Goal: Information Seeking & Learning: Learn about a topic

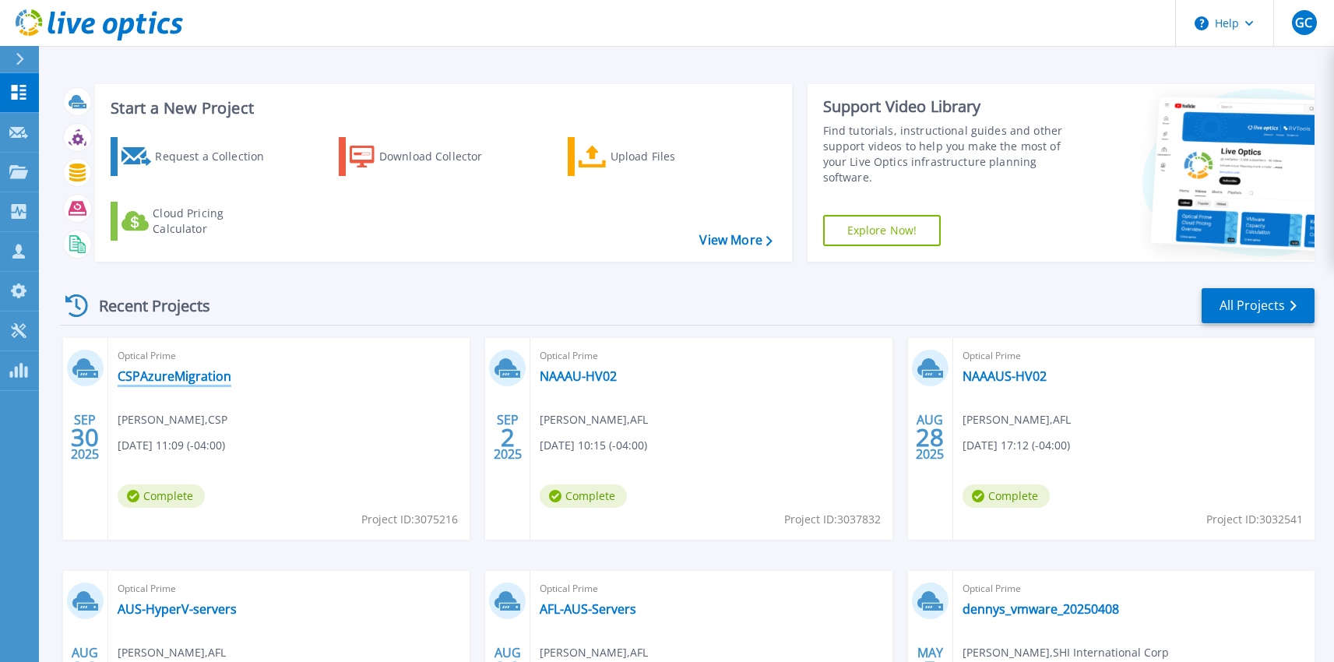
click at [198, 379] on link "CSPAzureMigration" at bounding box center [175, 376] width 114 height 16
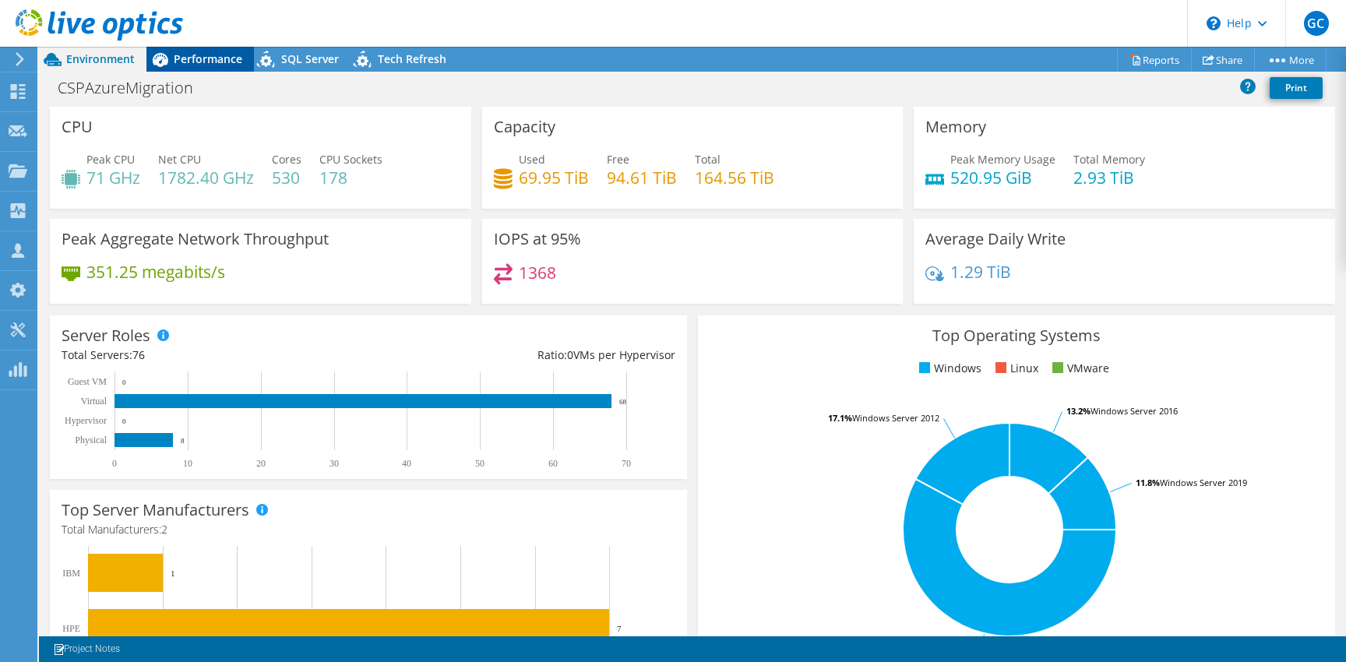
click at [205, 55] on span "Performance" at bounding box center [208, 58] width 69 height 15
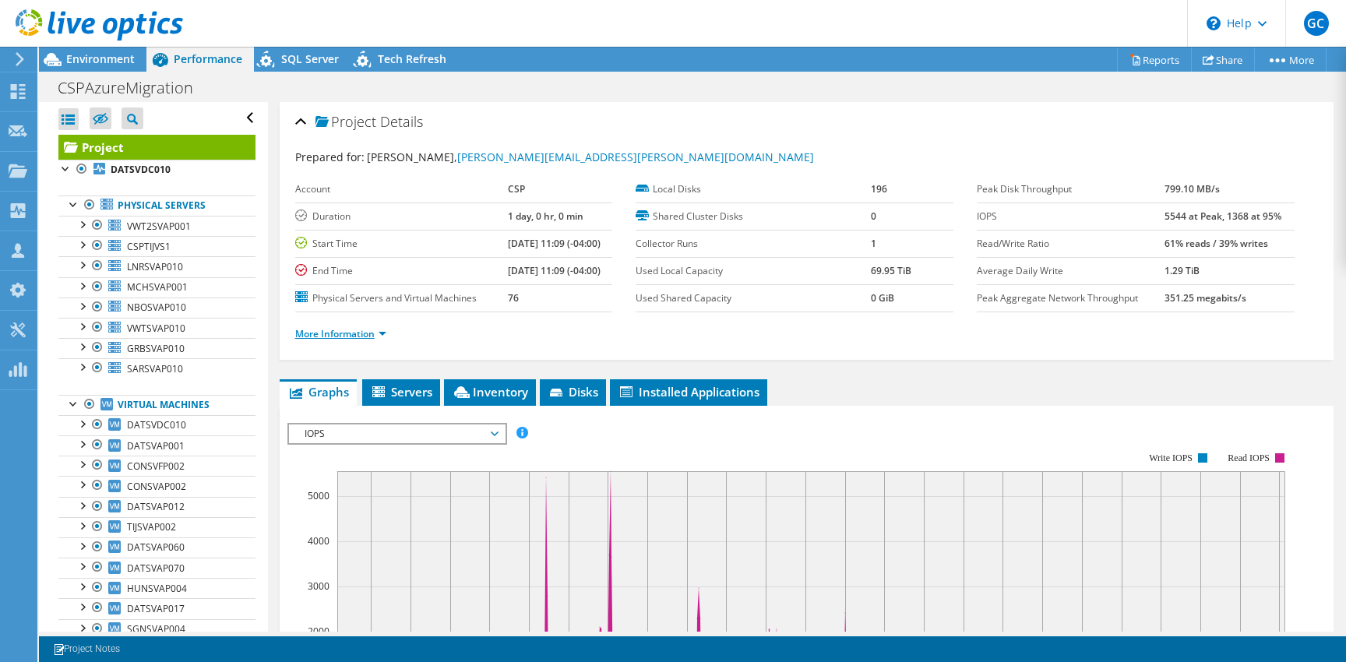
click at [373, 336] on link "More Information" at bounding box center [340, 333] width 91 height 13
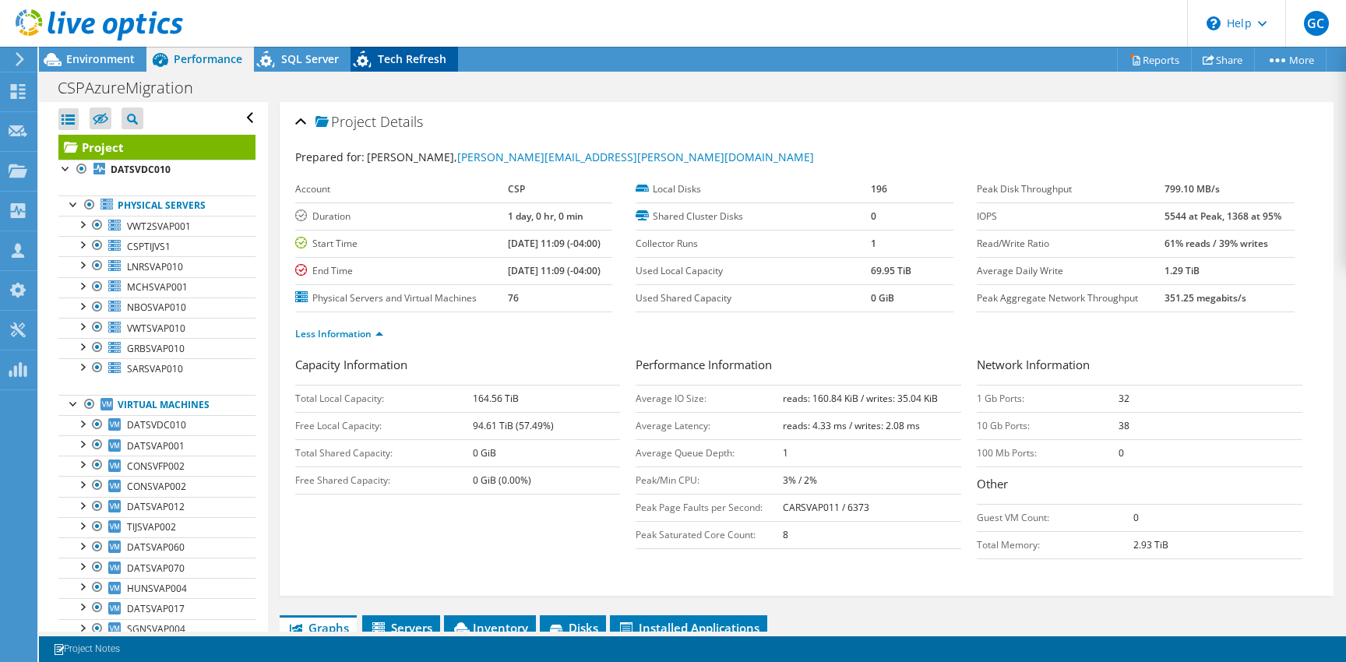
click at [393, 59] on span "Tech Refresh" at bounding box center [412, 58] width 69 height 15
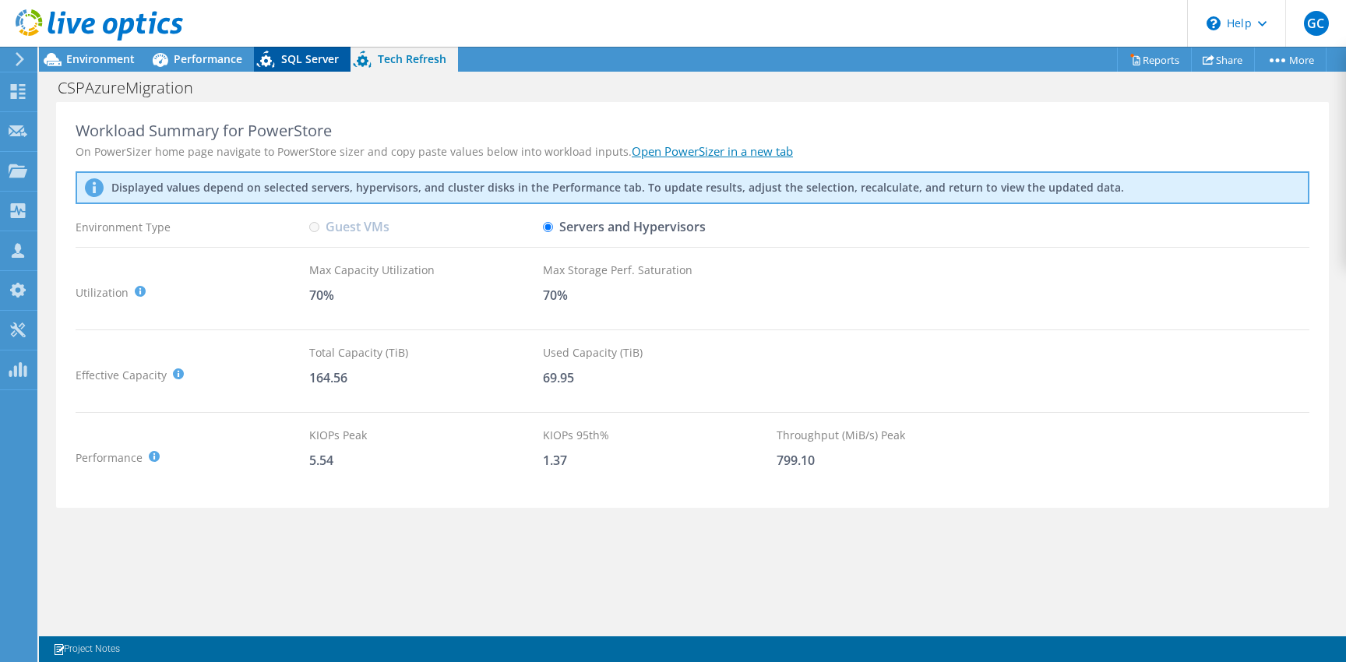
click at [318, 59] on span "SQL Server" at bounding box center [310, 58] width 58 height 15
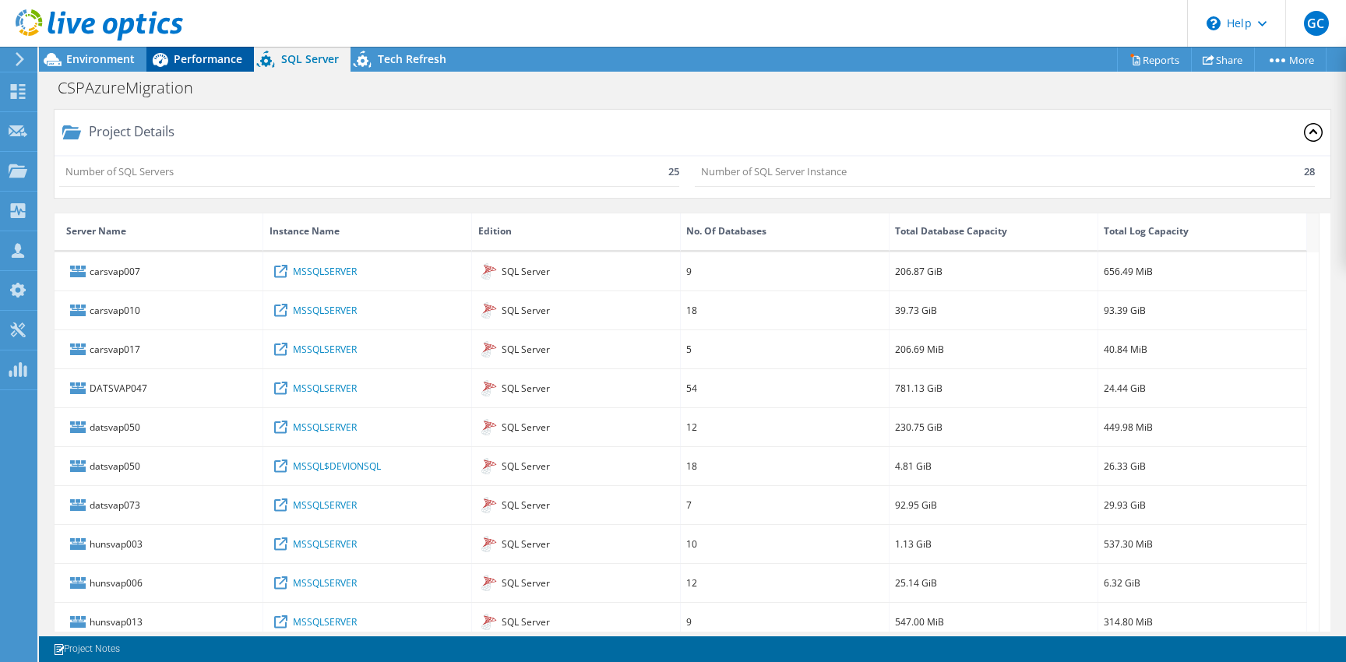
click at [182, 66] on div "Performance" at bounding box center [199, 59] width 107 height 25
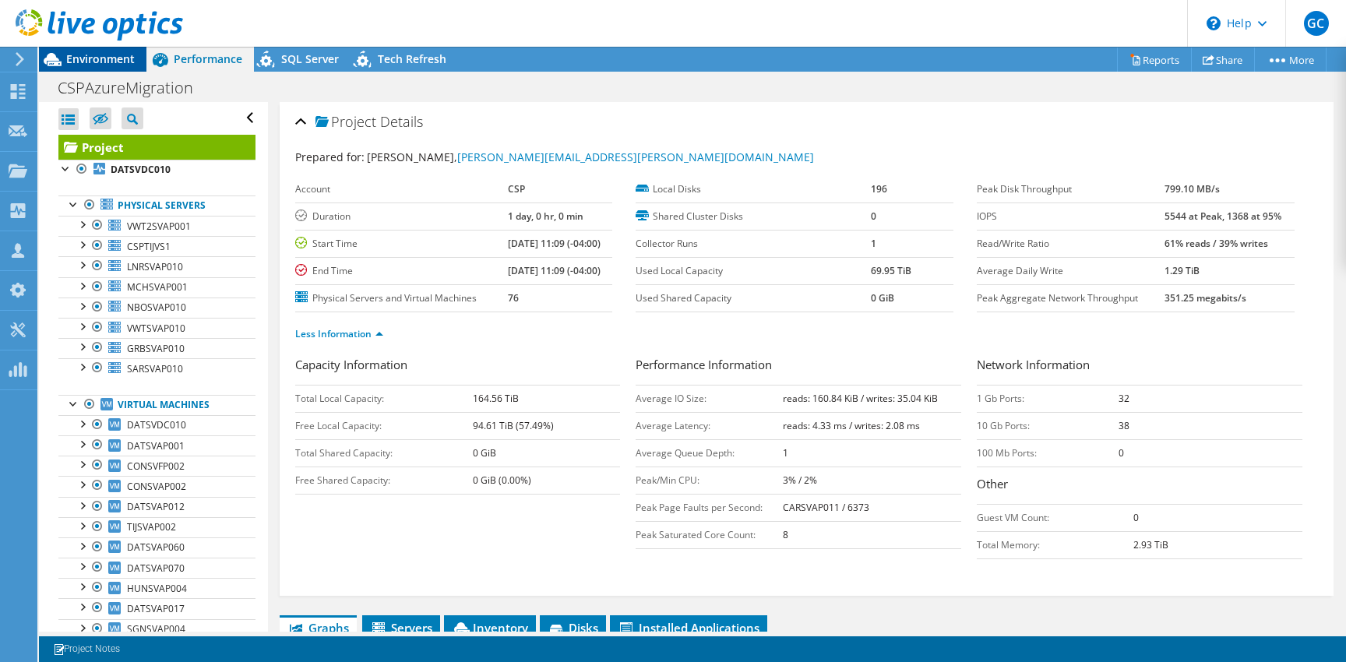
click at [99, 63] on span "Environment" at bounding box center [100, 58] width 69 height 15
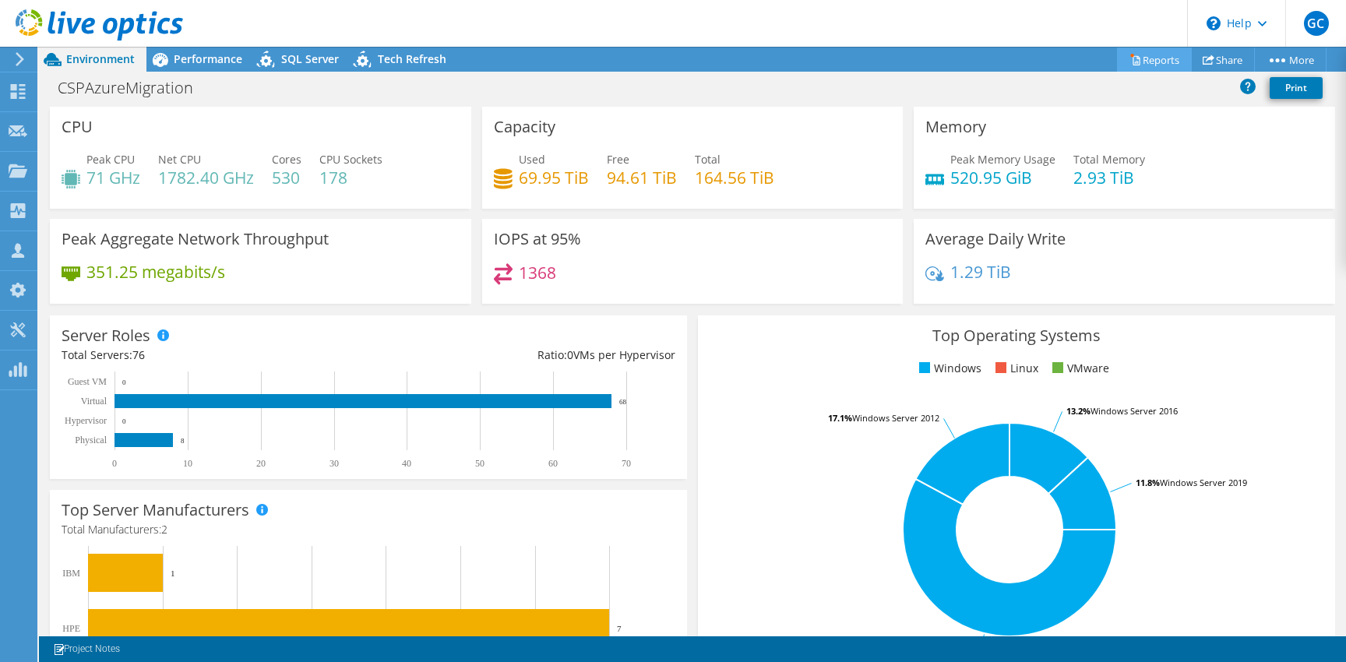
click at [1161, 54] on link "Reports" at bounding box center [1154, 60] width 75 height 24
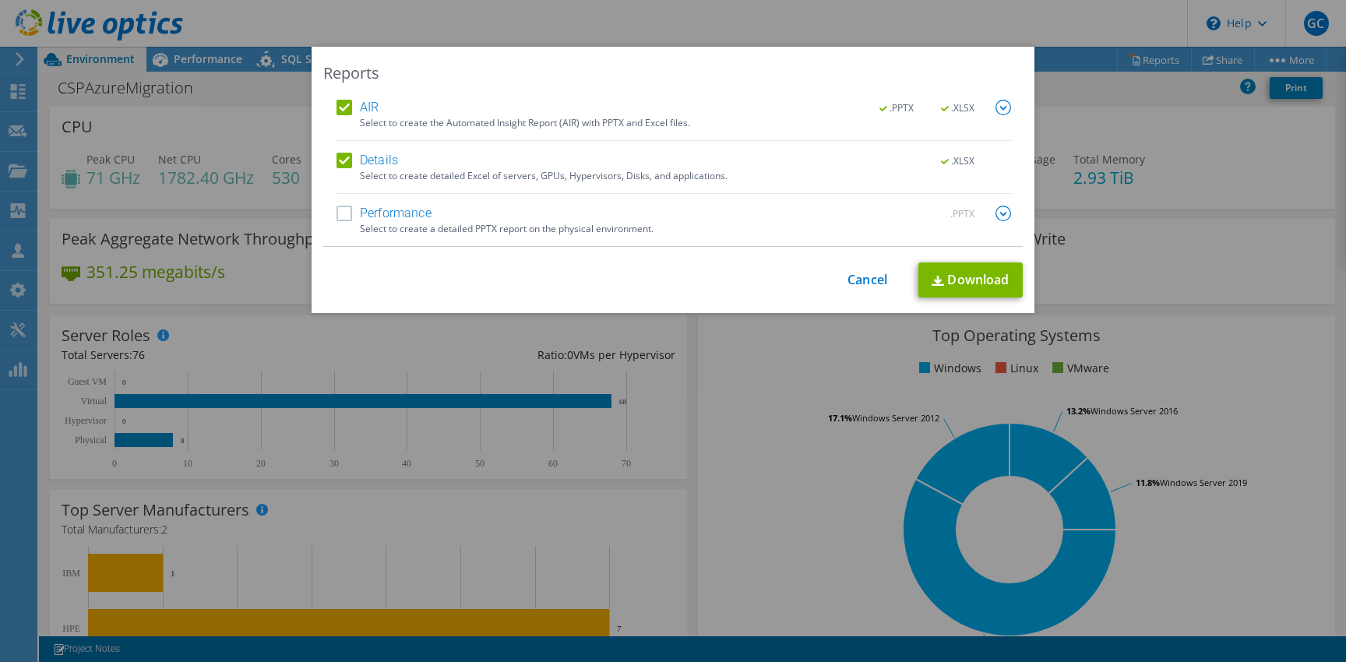
click at [360, 209] on label "Performance" at bounding box center [383, 214] width 95 height 16
click at [0, 0] on input "Performance" at bounding box center [0, 0] width 0 height 0
click at [1000, 213] on img at bounding box center [1003, 214] width 16 height 16
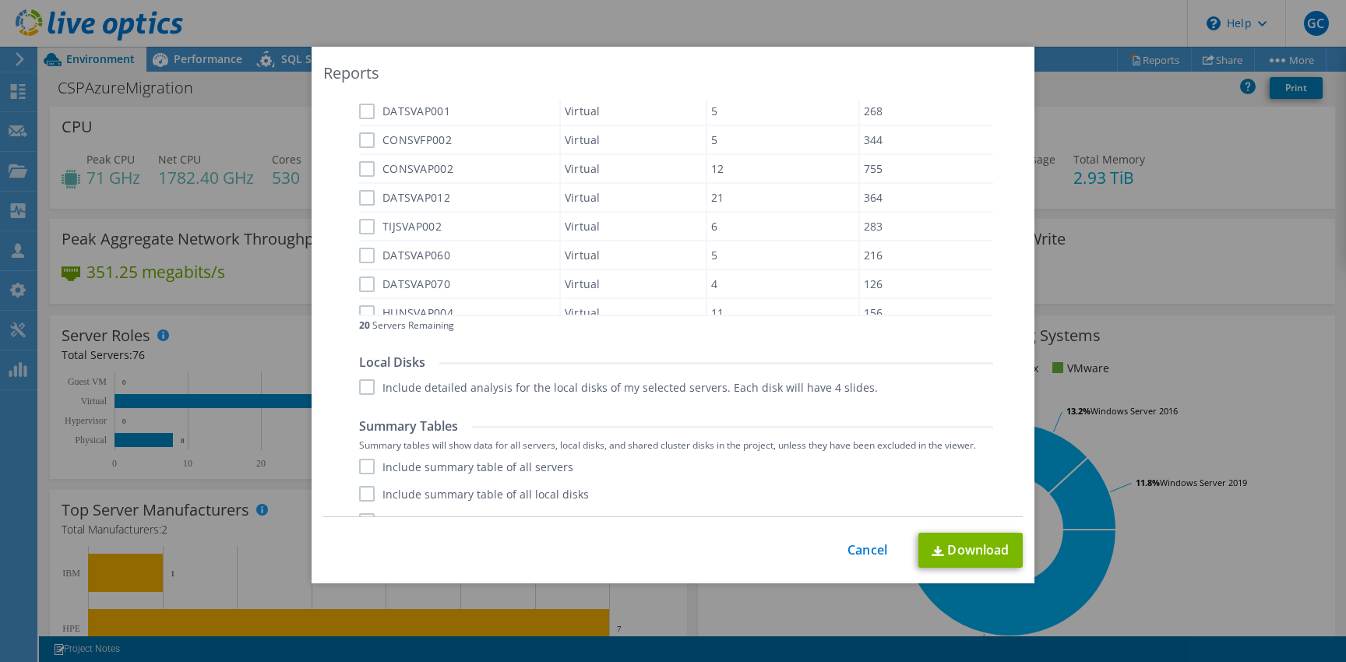
scroll to position [552, 0]
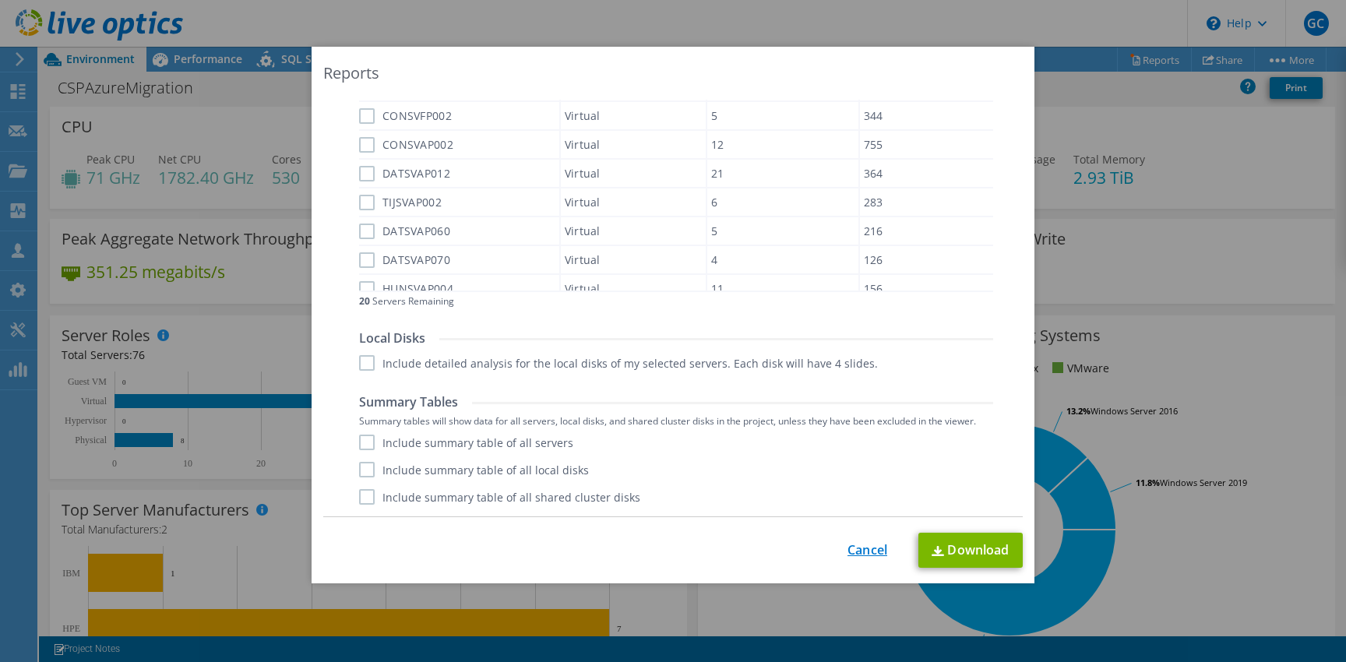
click at [861, 551] on link "Cancel" at bounding box center [867, 550] width 40 height 15
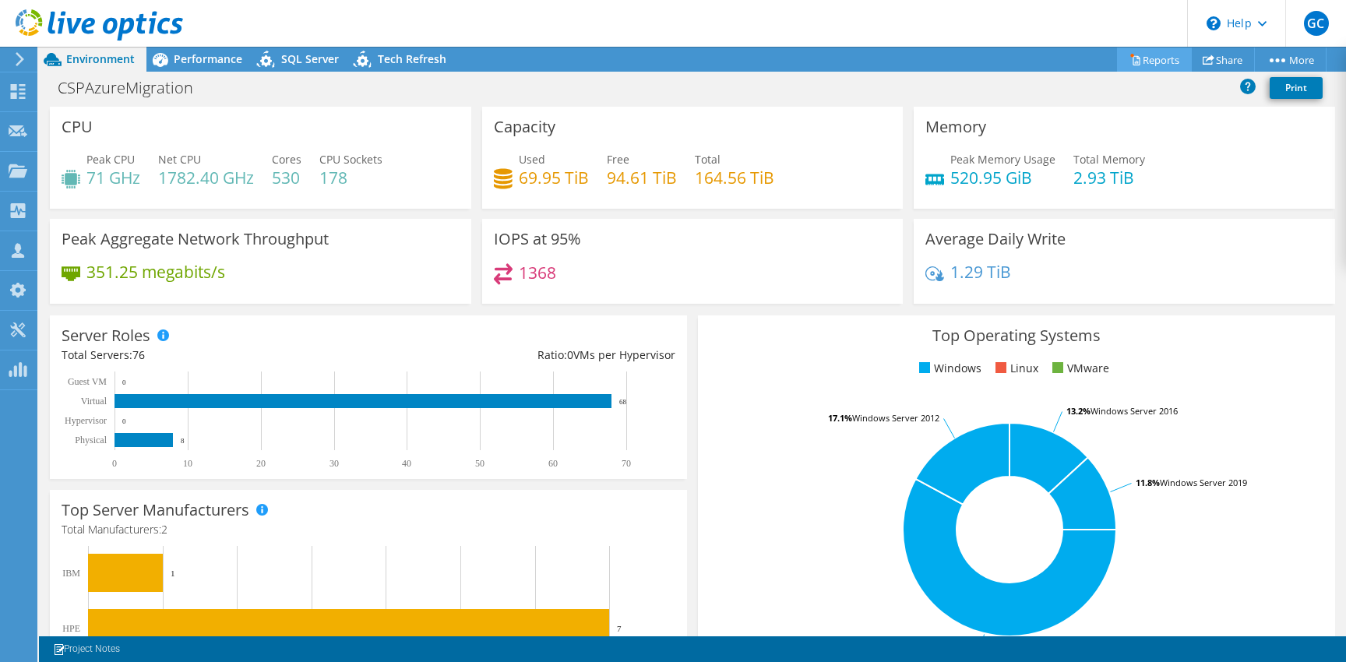
click at [1161, 60] on link "Reports" at bounding box center [1154, 60] width 75 height 24
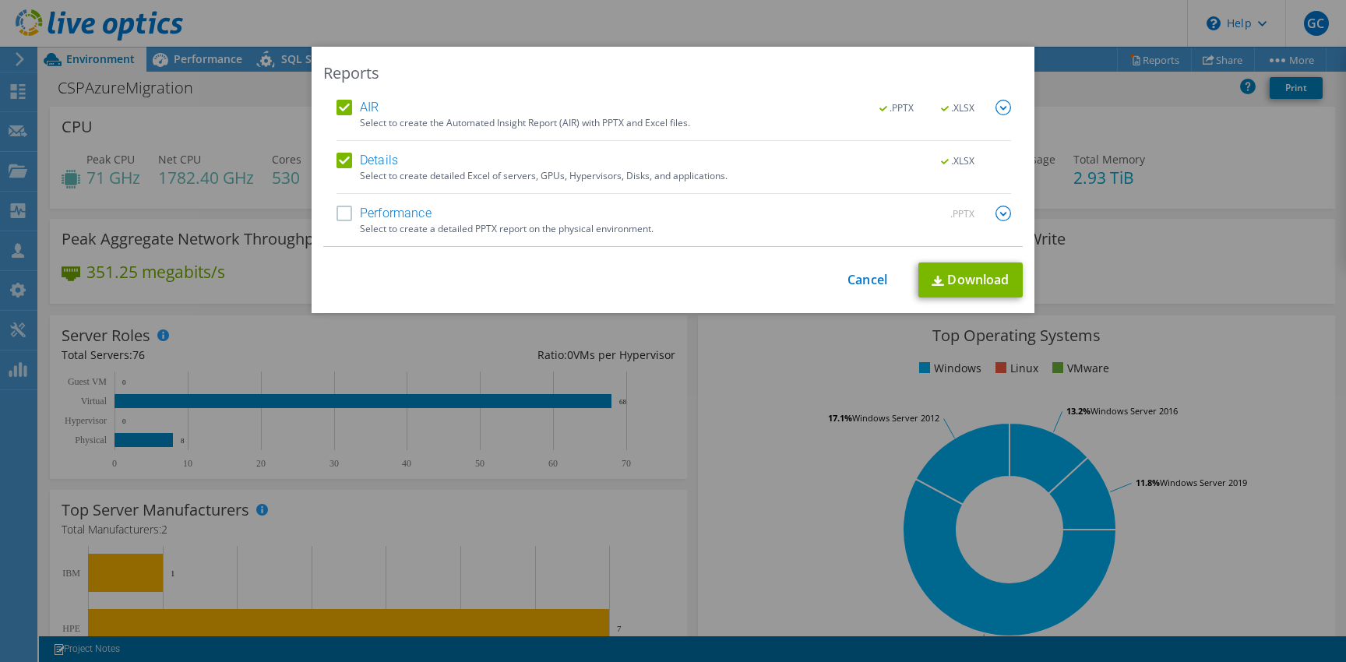
click at [995, 204] on div "AIR .PPTX .XLSX Select to create the Automated Insight Report (AIR) with PPTX a…" at bounding box center [673, 173] width 674 height 146
click at [998, 218] on img at bounding box center [1003, 214] width 16 height 16
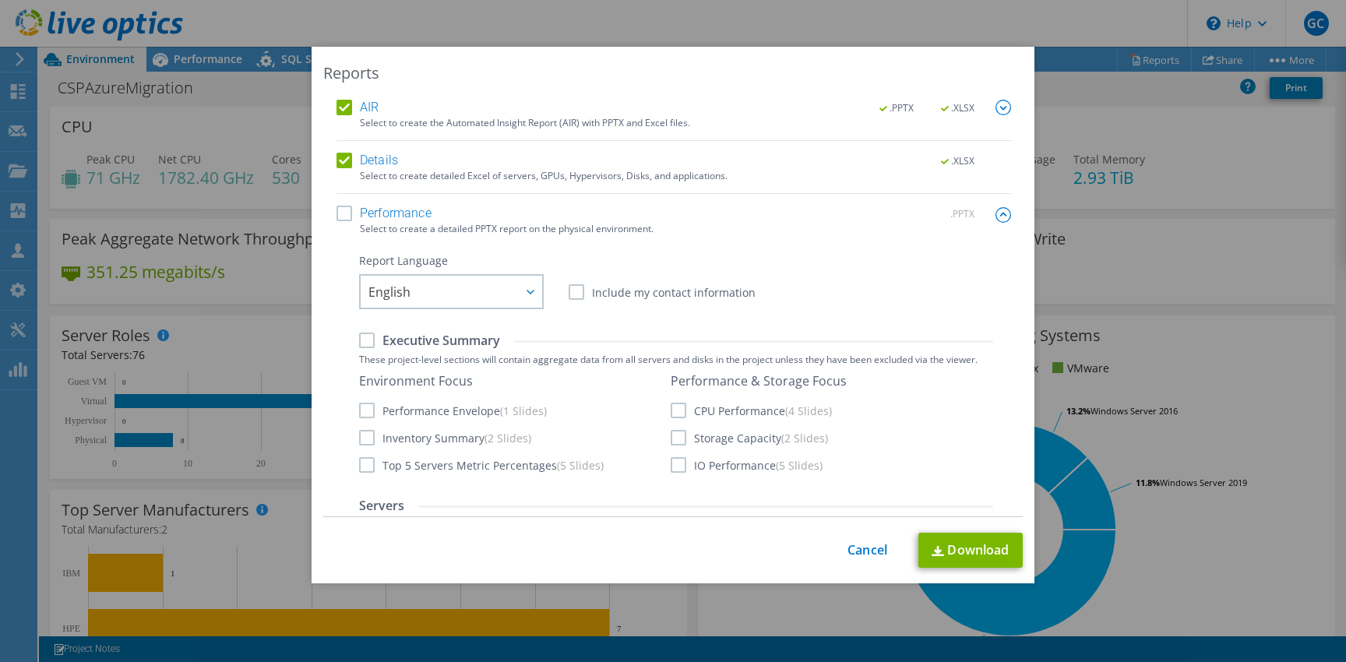
click at [377, 224] on div "Select to create a detailed PPTX report on the physical environment." at bounding box center [685, 229] width 651 height 11
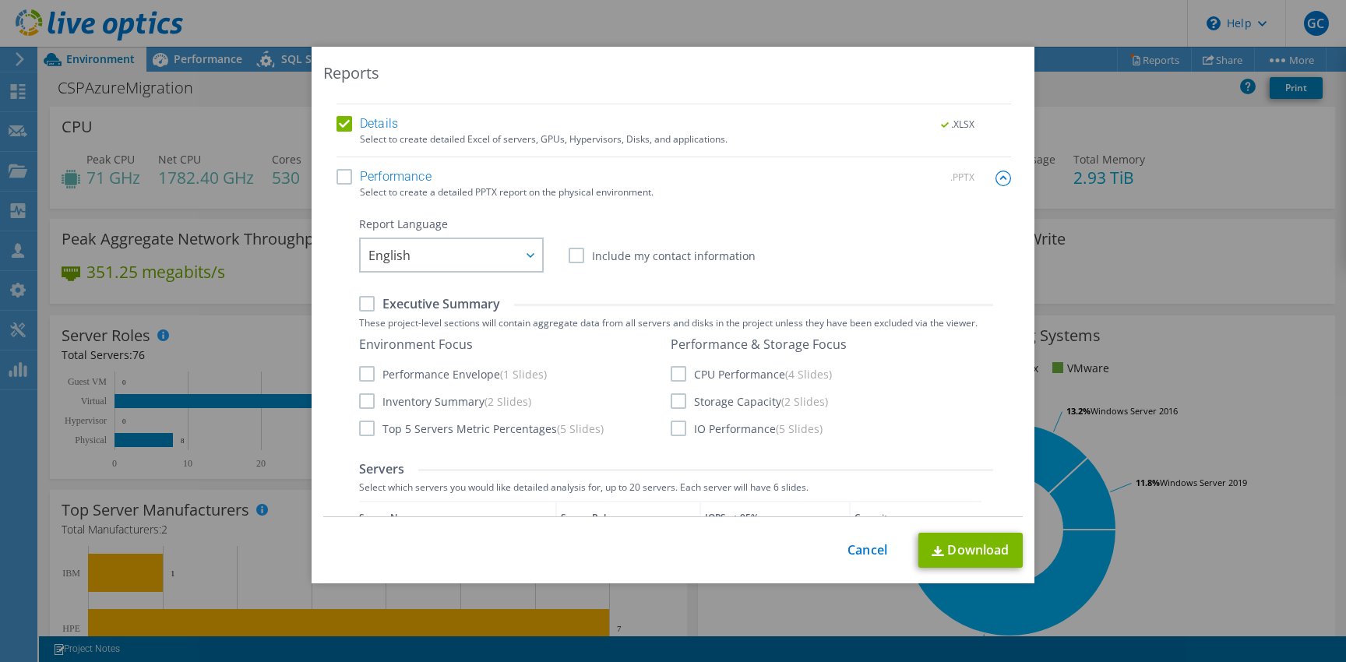
scroll to position [36, 0]
click at [345, 179] on label "Performance" at bounding box center [383, 178] width 95 height 16
click at [0, 0] on input "Performance" at bounding box center [0, 0] width 0 height 0
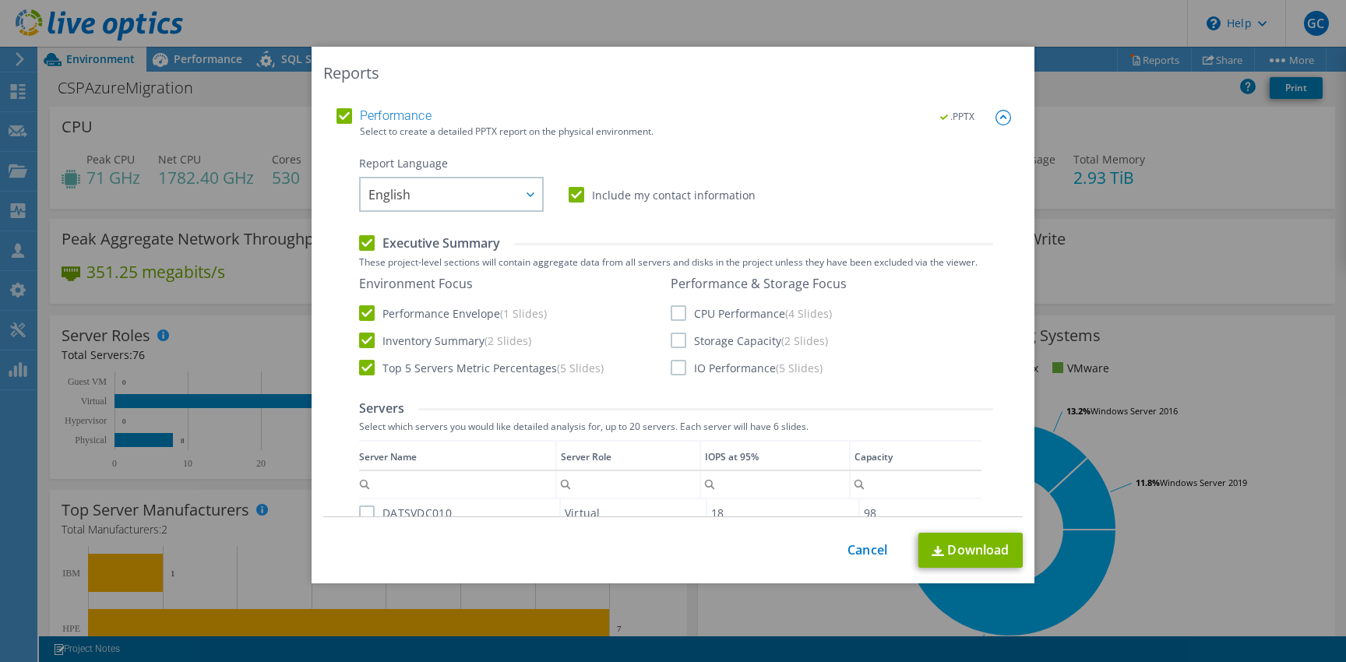
scroll to position [131, 0]
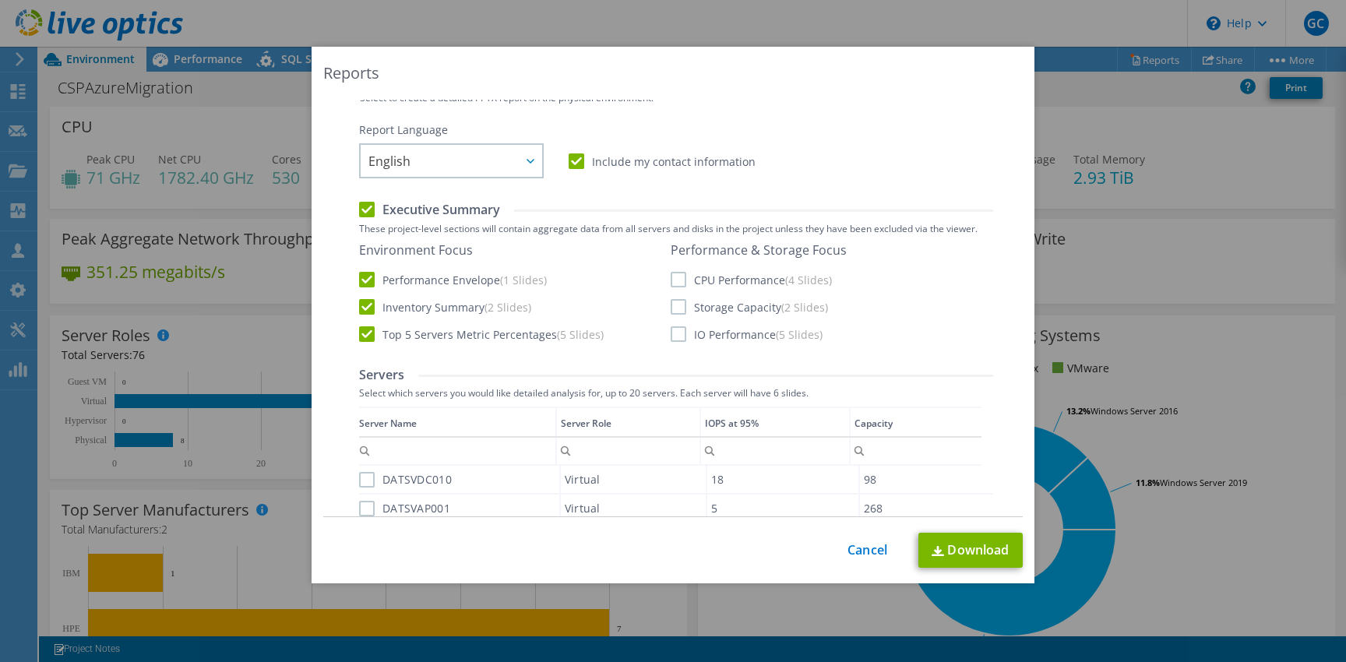
click at [678, 277] on label "CPU Performance (4 Slides)" at bounding box center [751, 280] width 161 height 16
click at [0, 0] on input "CPU Performance (4 Slides)" at bounding box center [0, 0] width 0 height 0
click at [672, 303] on label "Storage Capacity (2 Slides)" at bounding box center [749, 307] width 157 height 16
click at [0, 0] on input "Storage Capacity (2 Slides)" at bounding box center [0, 0] width 0 height 0
click at [674, 323] on div "Performance & Storage Focus CPU Performance (4 Slides) Storage Capacity (2 Slid…" at bounding box center [759, 292] width 176 height 100
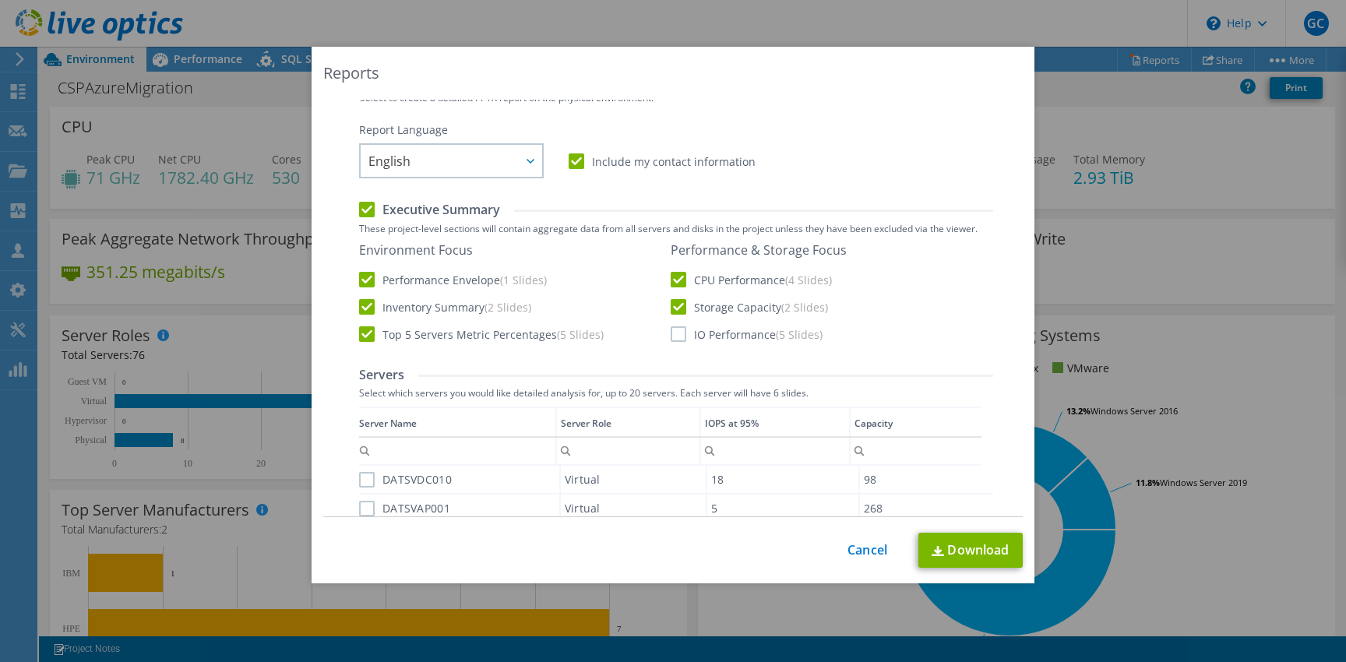
click at [674, 333] on label "IO Performance (5 Slides)" at bounding box center [747, 334] width 152 height 16
click at [0, 0] on input "IO Performance (5 Slides)" at bounding box center [0, 0] width 0 height 0
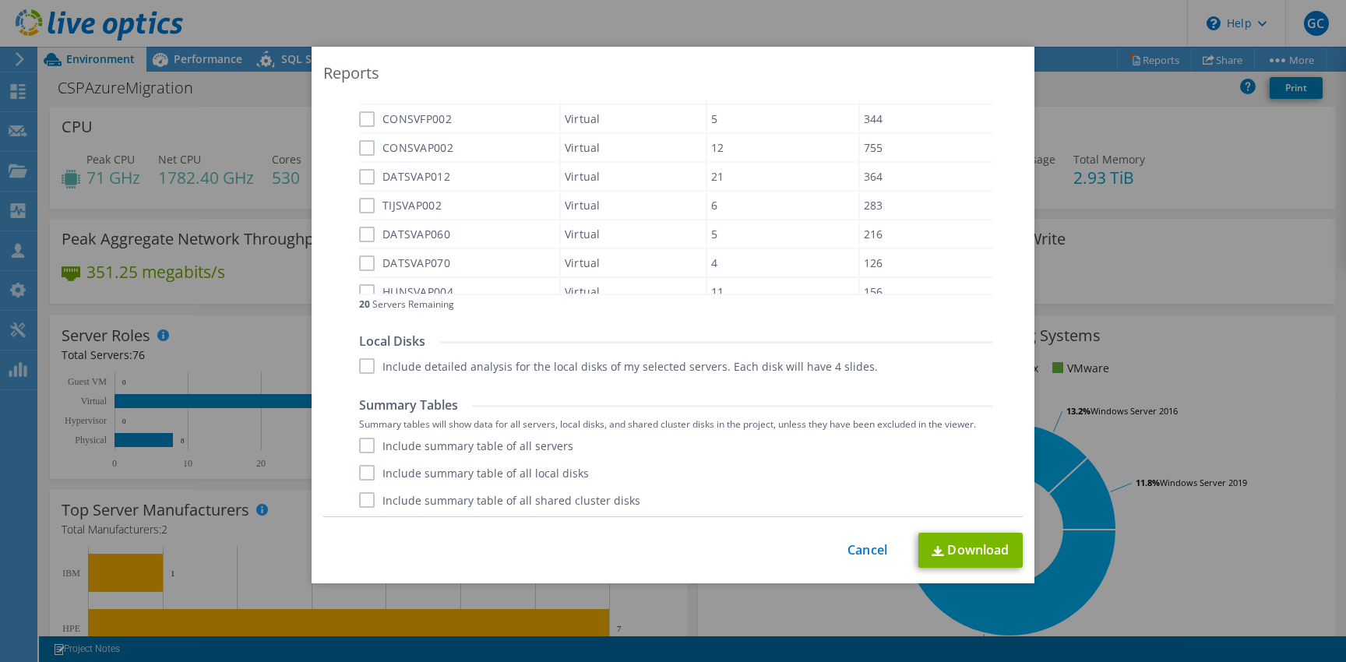
scroll to position [552, 0]
click at [382, 352] on div "Local Disks Include detailed analysis for the local disks of my selected server…" at bounding box center [676, 350] width 634 height 41
click at [370, 365] on label "Include detailed analysis for the local disks of my selected servers. Each disk…" at bounding box center [618, 363] width 519 height 16
click at [0, 0] on input "Include detailed analysis for the local disks of my selected servers. Each disk…" at bounding box center [0, 0] width 0 height 0
drag, startPoint x: 355, startPoint y: 431, endPoint x: 360, endPoint y: 442, distance: 11.9
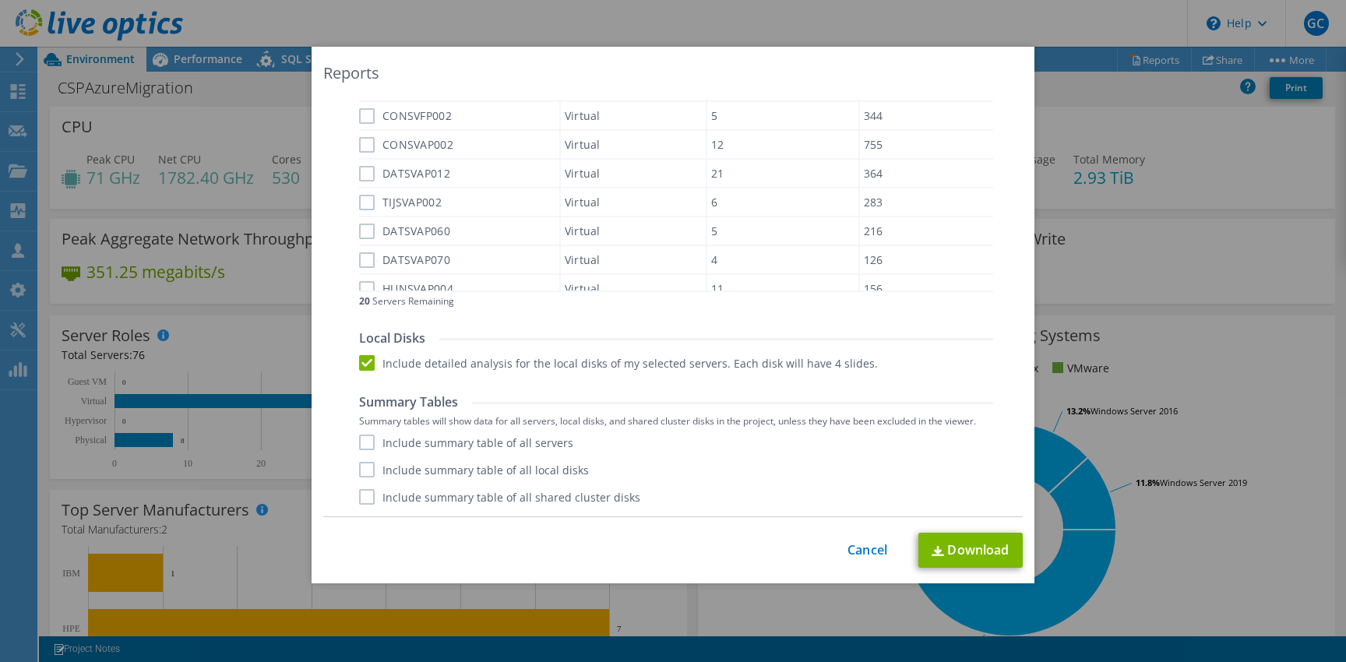
click at [359, 431] on div "Summary Tables Summary tables will show data for all servers, local disks, and …" at bounding box center [676, 449] width 634 height 111
click at [361, 445] on label "Include summary table of all servers" at bounding box center [466, 443] width 214 height 16
click at [0, 0] on input "Include summary table of all servers" at bounding box center [0, 0] width 0 height 0
click at [360, 467] on label "Include summary table of all local disks" at bounding box center [474, 470] width 230 height 16
click at [0, 0] on input "Include summary table of all local disks" at bounding box center [0, 0] width 0 height 0
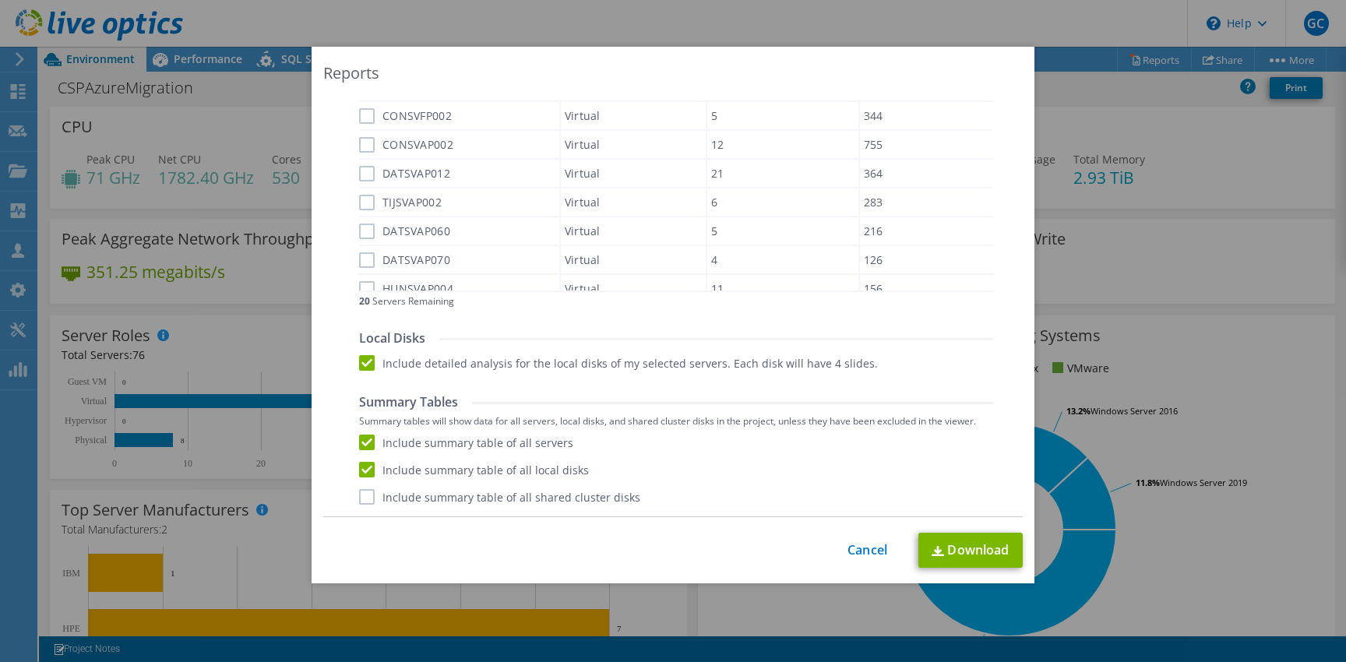
click at [359, 497] on label "Include summary table of all shared cluster disks" at bounding box center [499, 497] width 281 height 16
click at [0, 0] on input "Include summary table of all shared cluster disks" at bounding box center [0, 0] width 0 height 0
click at [981, 558] on link "Download" at bounding box center [970, 550] width 104 height 35
click at [869, 555] on link "Cancel" at bounding box center [867, 550] width 40 height 15
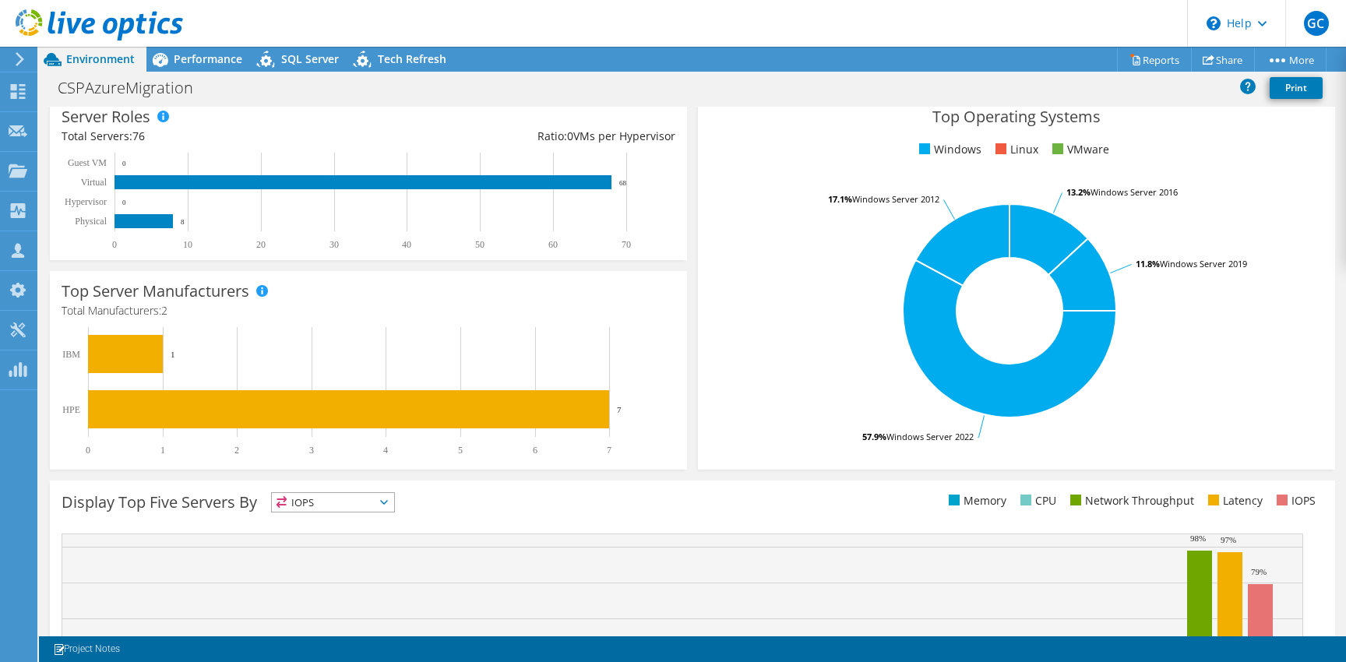
scroll to position [0, 0]
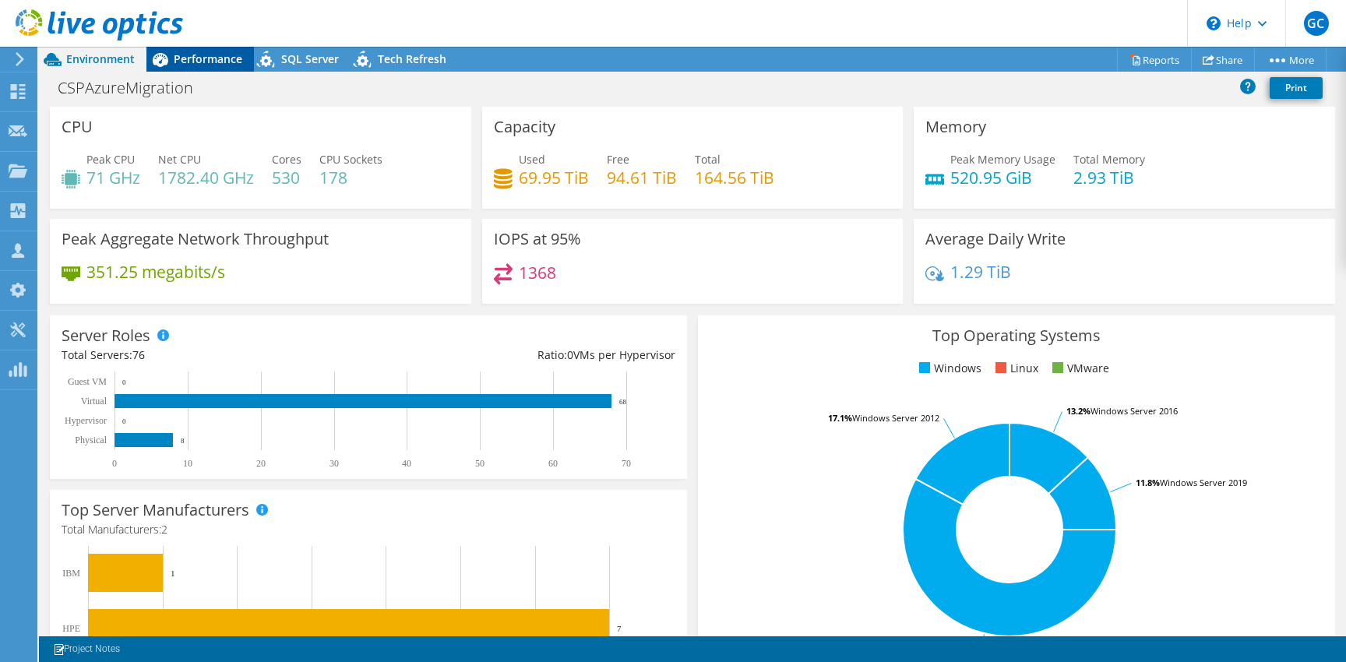
click at [194, 62] on span "Performance" at bounding box center [208, 58] width 69 height 15
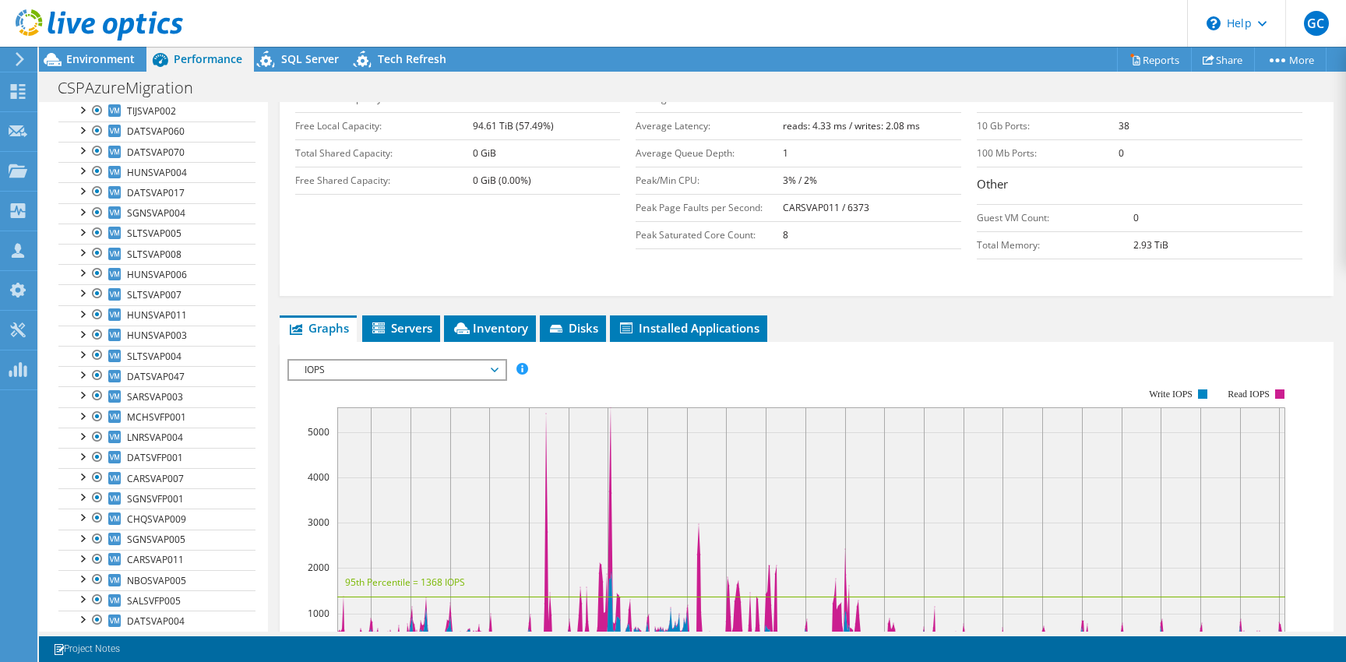
scroll to position [303, 0]
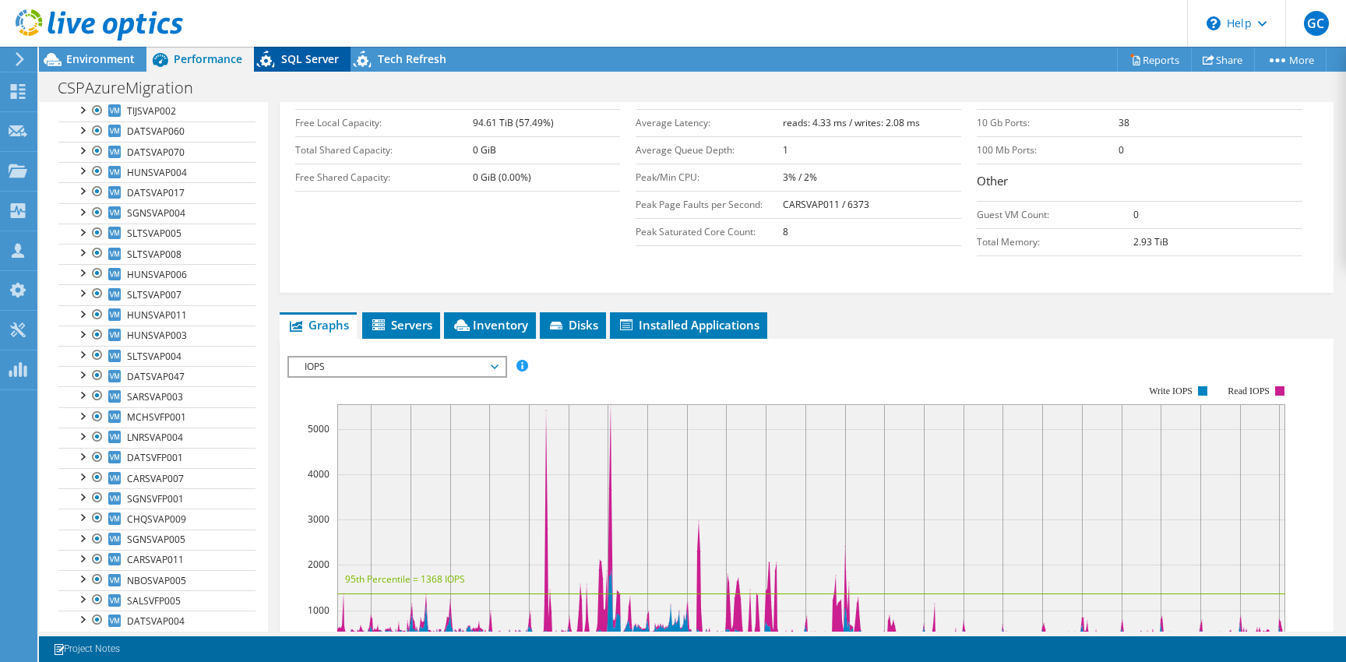
drag, startPoint x: 301, startPoint y: 47, endPoint x: 308, endPoint y: 63, distance: 17.5
click at [301, 48] on div "GC Channel Partner Garrett Cook garrett_cook@shi.com SHI International Corp My …" at bounding box center [673, 331] width 1346 height 662
click at [310, 65] on span "SQL Server" at bounding box center [310, 58] width 58 height 15
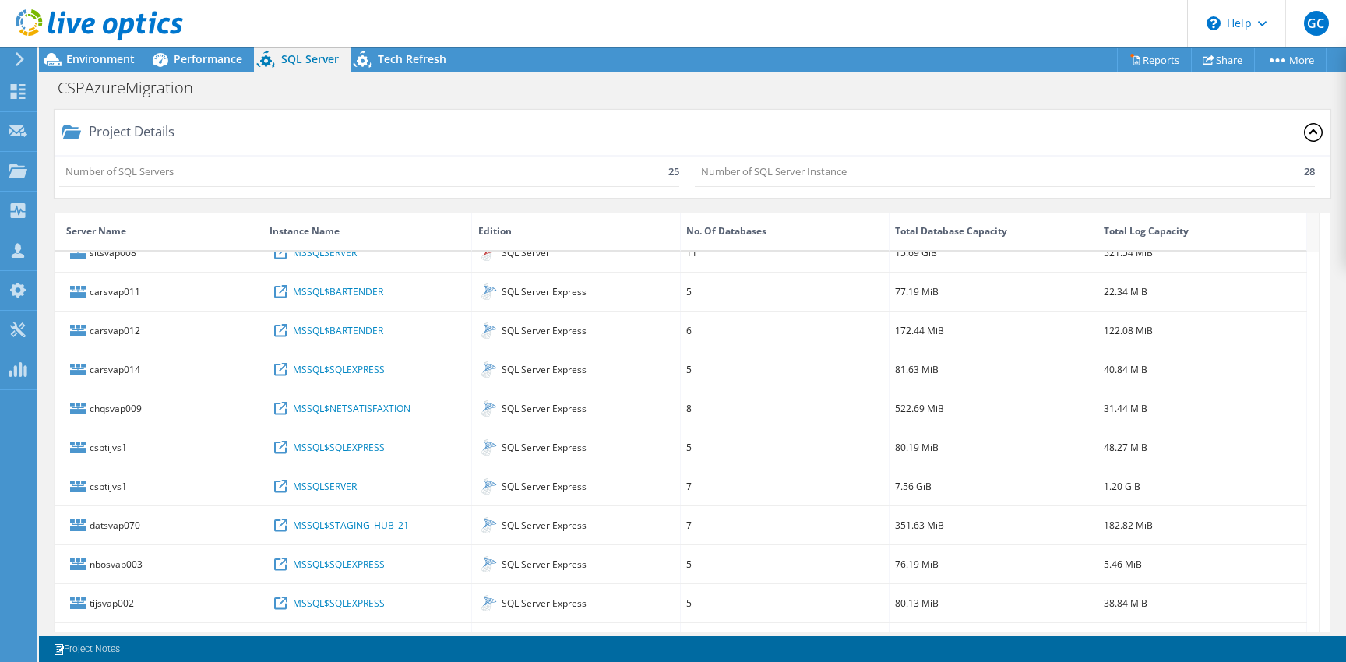
scroll to position [645, 0]
click at [368, 69] on icon at bounding box center [363, 62] width 27 height 32
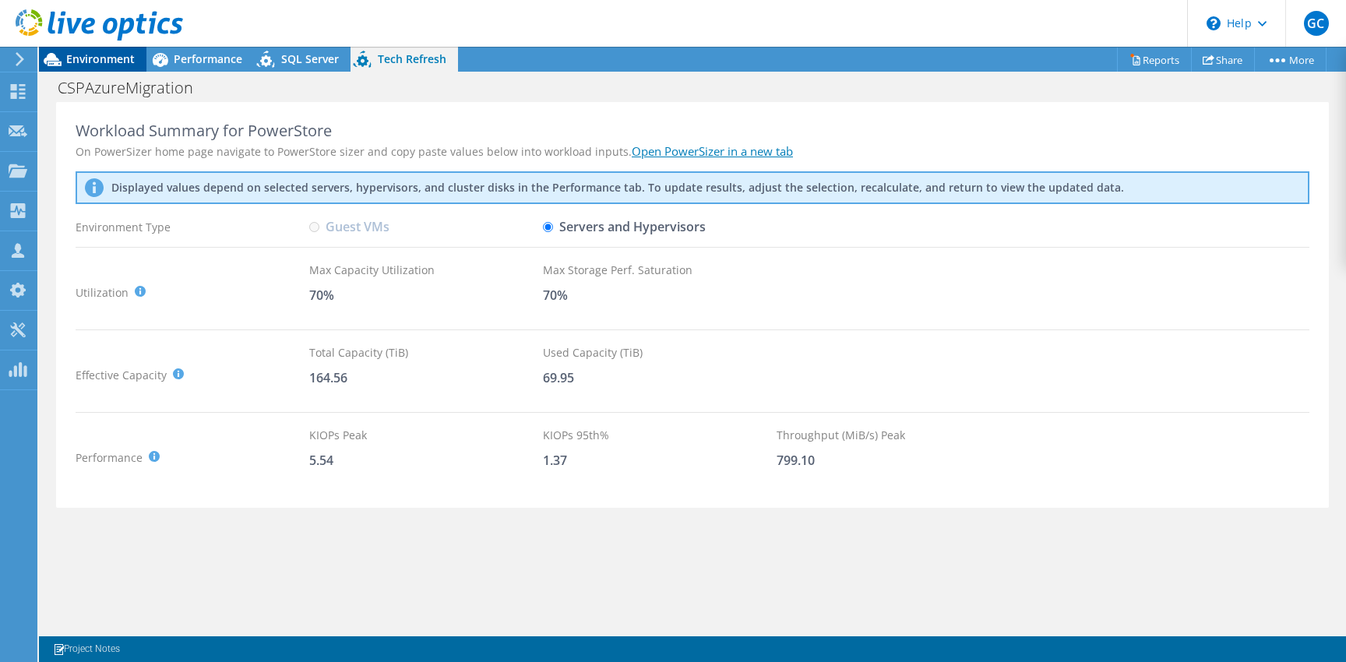
click at [95, 63] on span "Environment" at bounding box center [100, 58] width 69 height 15
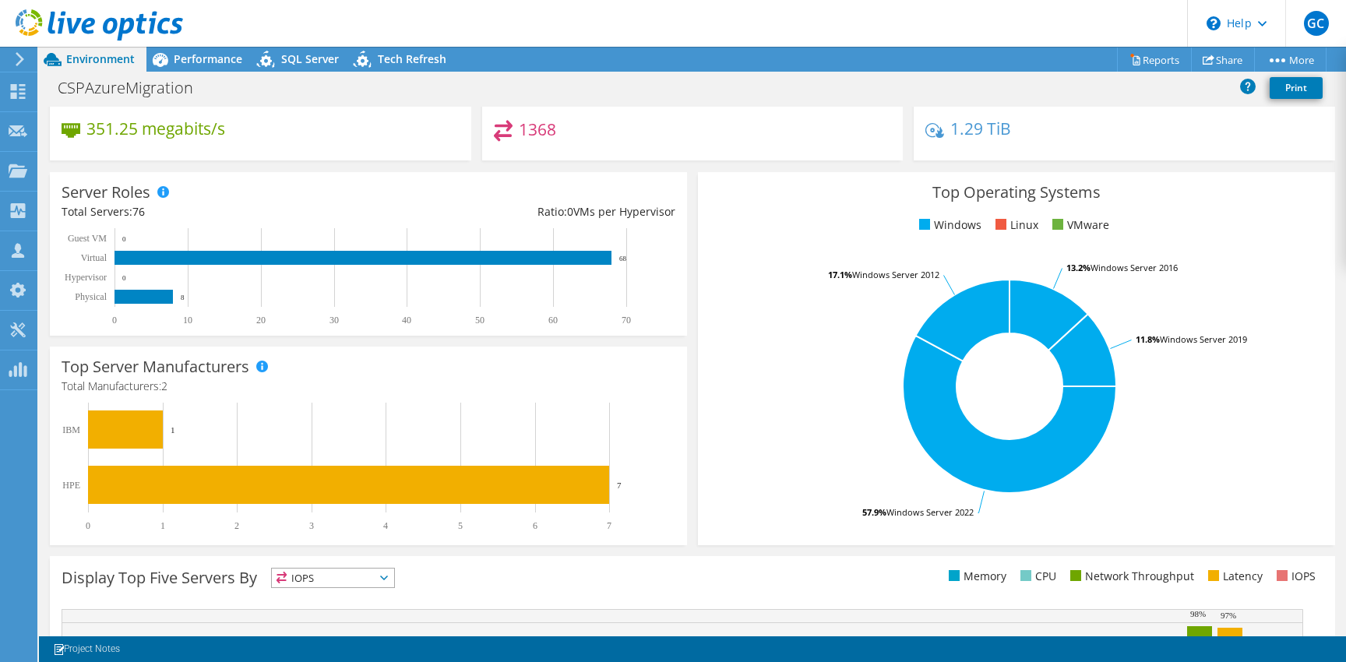
scroll to position [0, 0]
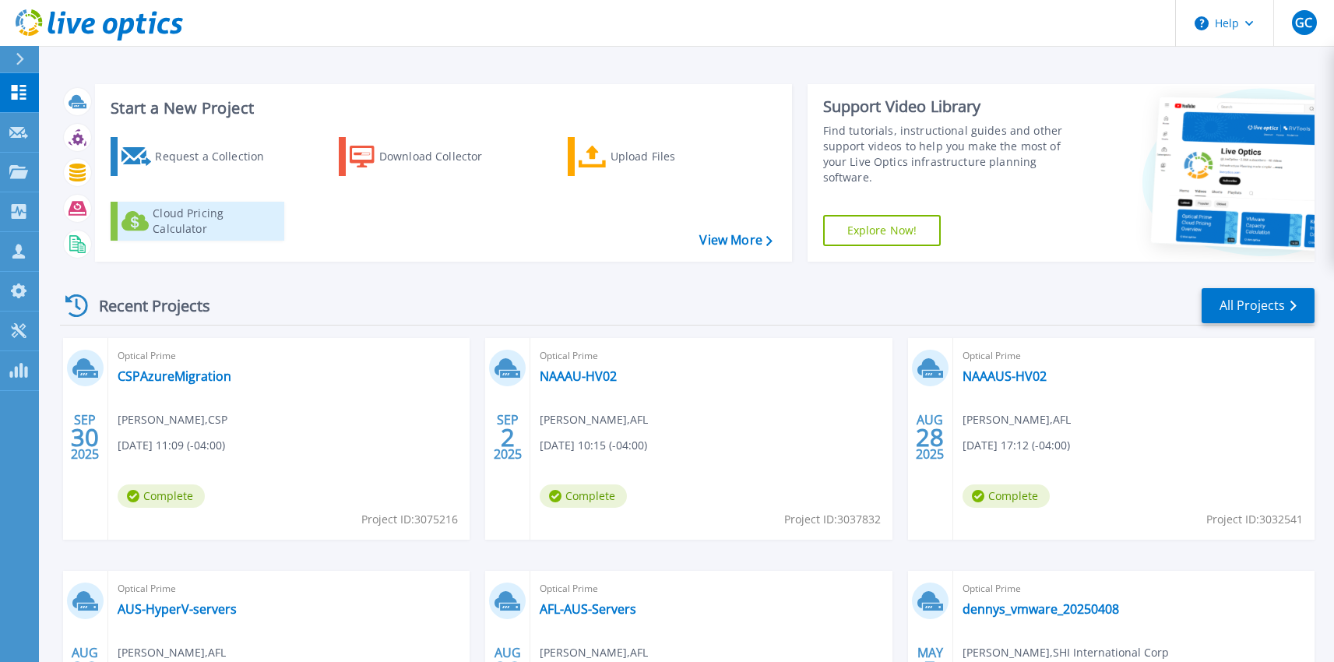
click at [221, 223] on div "Cloud Pricing Calculator" at bounding box center [215, 221] width 125 height 31
click at [171, 377] on link "CSPAzureMigration" at bounding box center [175, 376] width 114 height 16
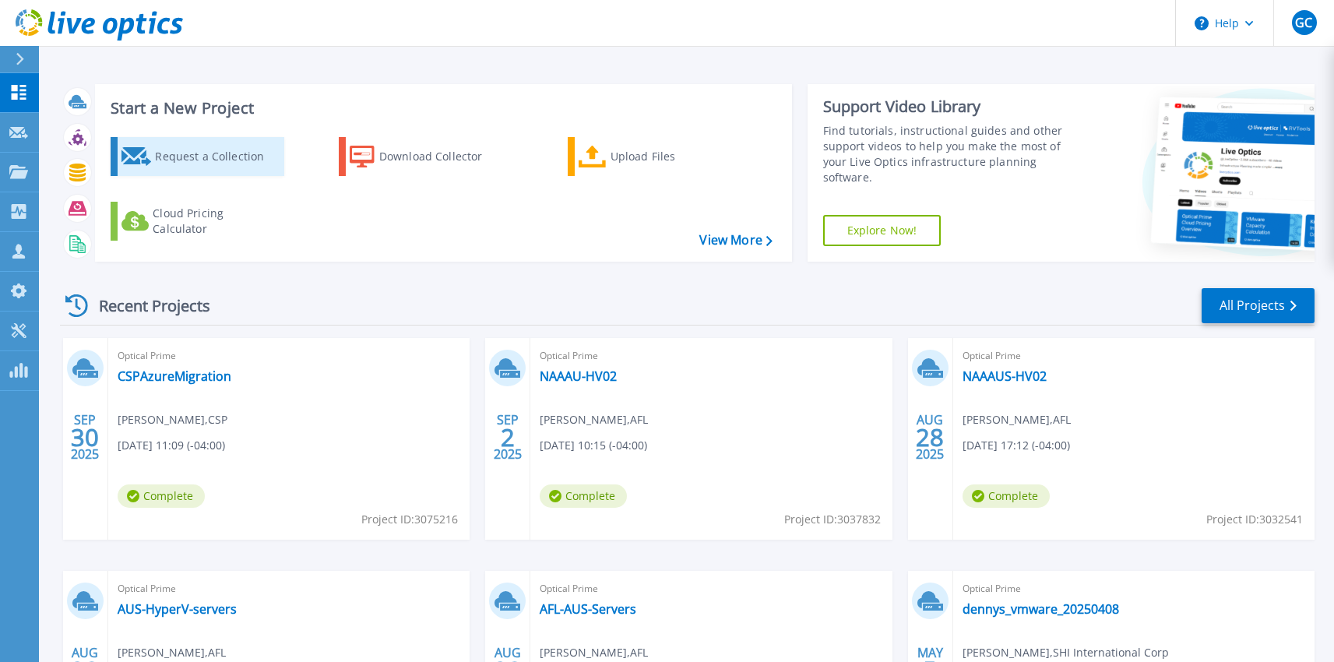
click at [174, 157] on div "Request a Collection" at bounding box center [217, 156] width 125 height 31
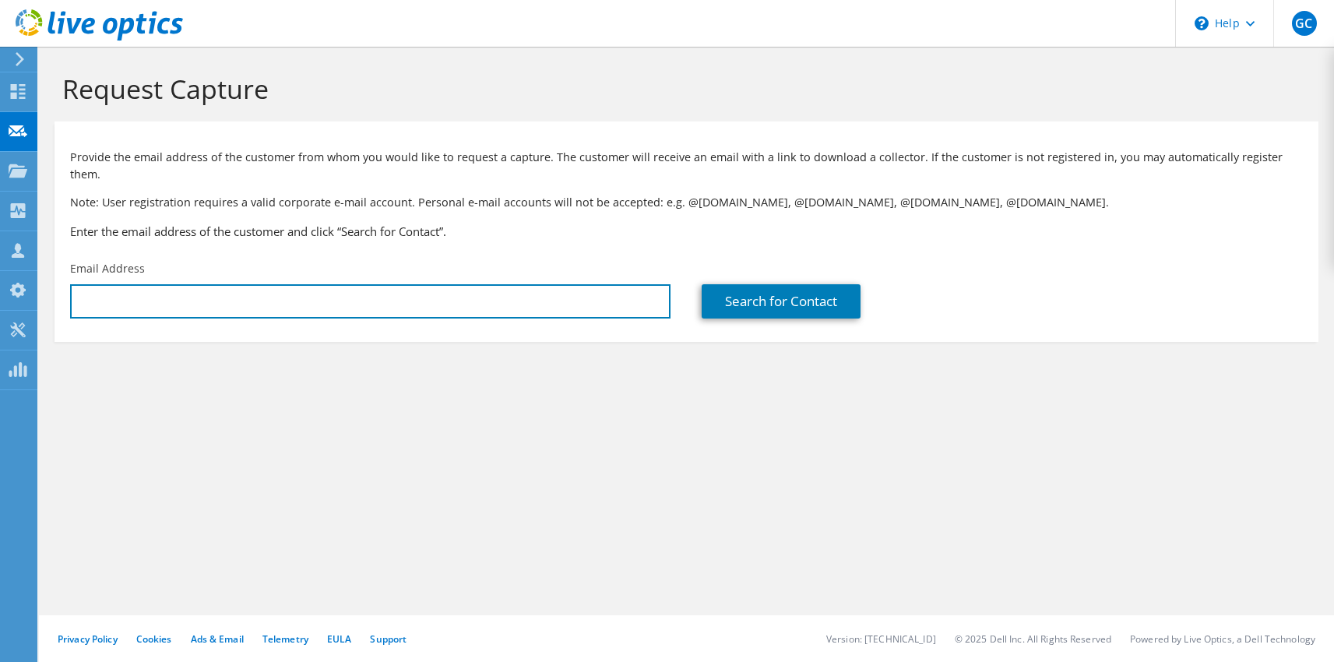
type input "[EMAIL_ADDRESS][DOMAIN_NAME]"
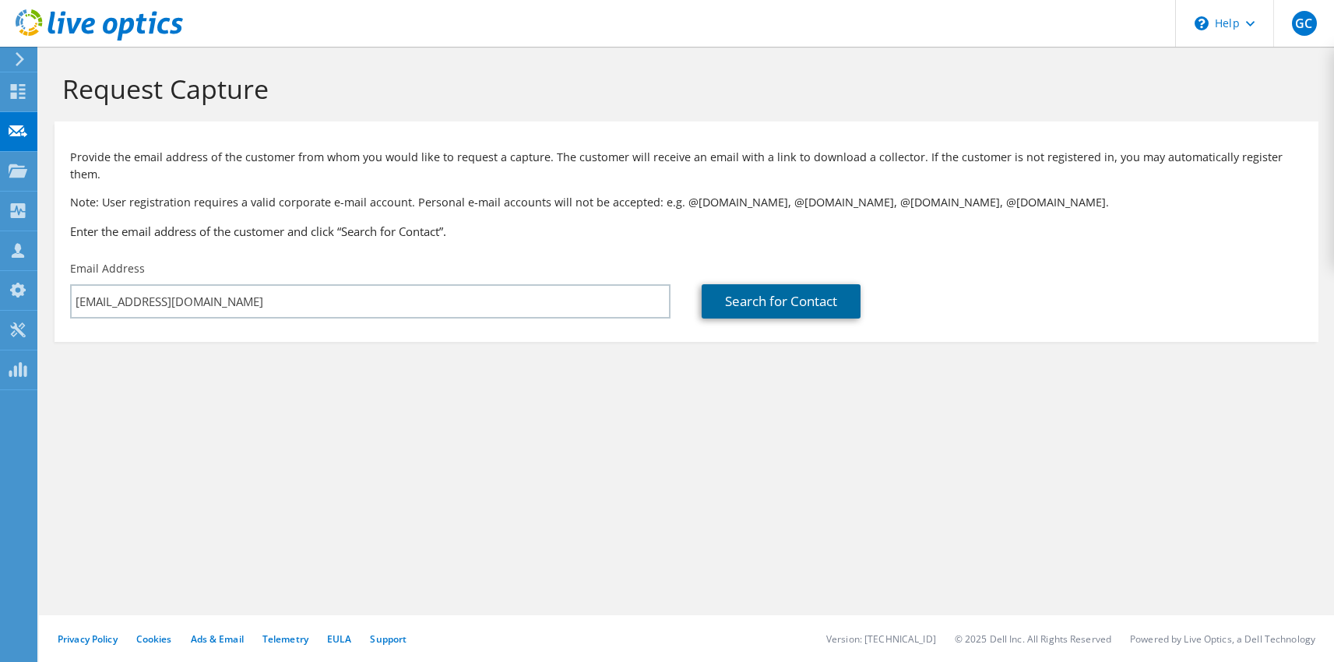
click at [791, 290] on link "Search for Contact" at bounding box center [781, 301] width 159 height 34
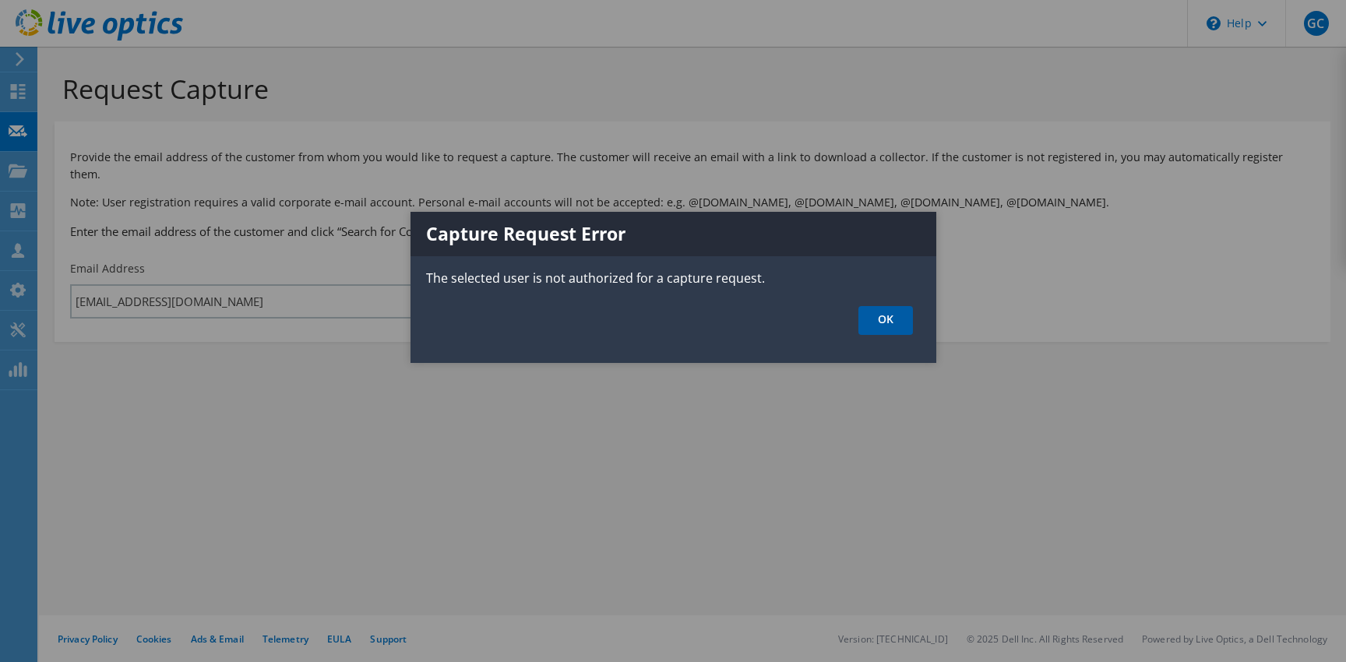
click at [901, 319] on link "OK" at bounding box center [885, 320] width 55 height 29
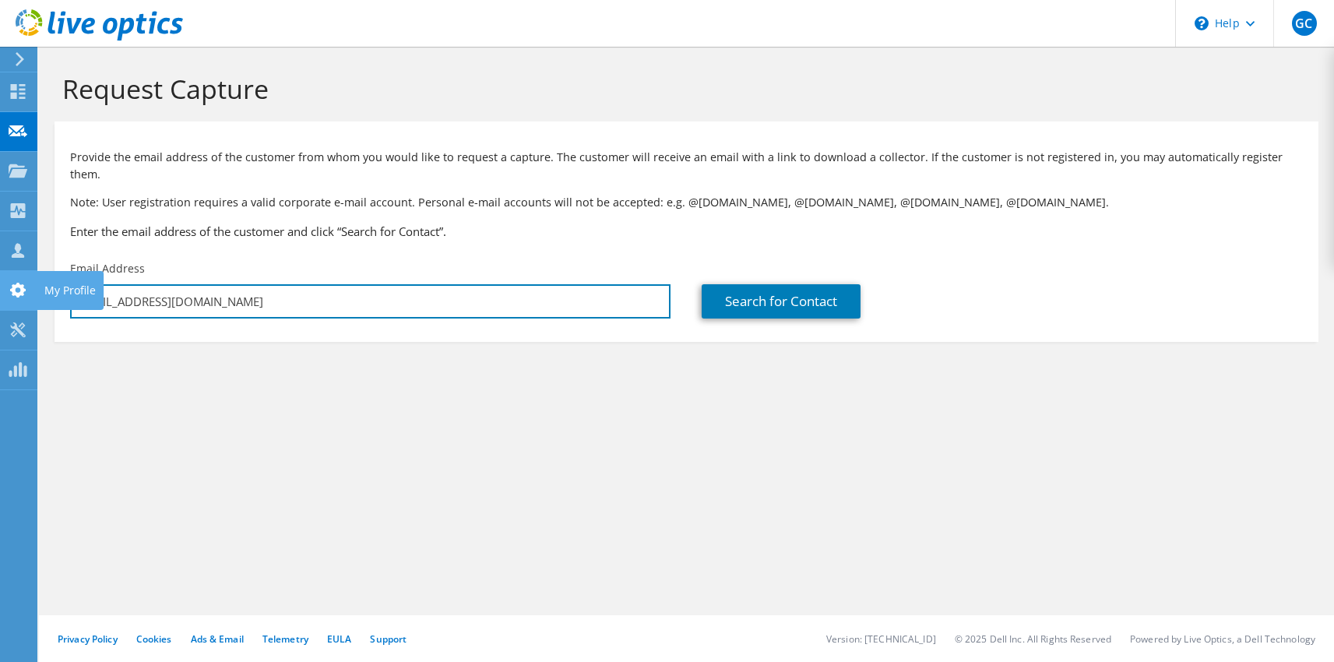
drag, startPoint x: 237, startPoint y: 294, endPoint x: 29, endPoint y: 283, distance: 208.2
click at [28, 283] on div "GC Channel Partner [PERSON_NAME] [EMAIL_ADDRESS][DOMAIN_NAME] SHI International…" at bounding box center [667, 331] width 1334 height 662
click at [346, 284] on input "[EMAIL_ADDRESS][DOMAIN_NAME]" at bounding box center [370, 301] width 600 height 34
drag, startPoint x: 324, startPoint y: 283, endPoint x: -3, endPoint y: 259, distance: 328.0
click at [0, 259] on html "GC Channel Partner [PERSON_NAME] [EMAIL_ADDRESS][DOMAIN_NAME] SHI International…" at bounding box center [667, 331] width 1334 height 662
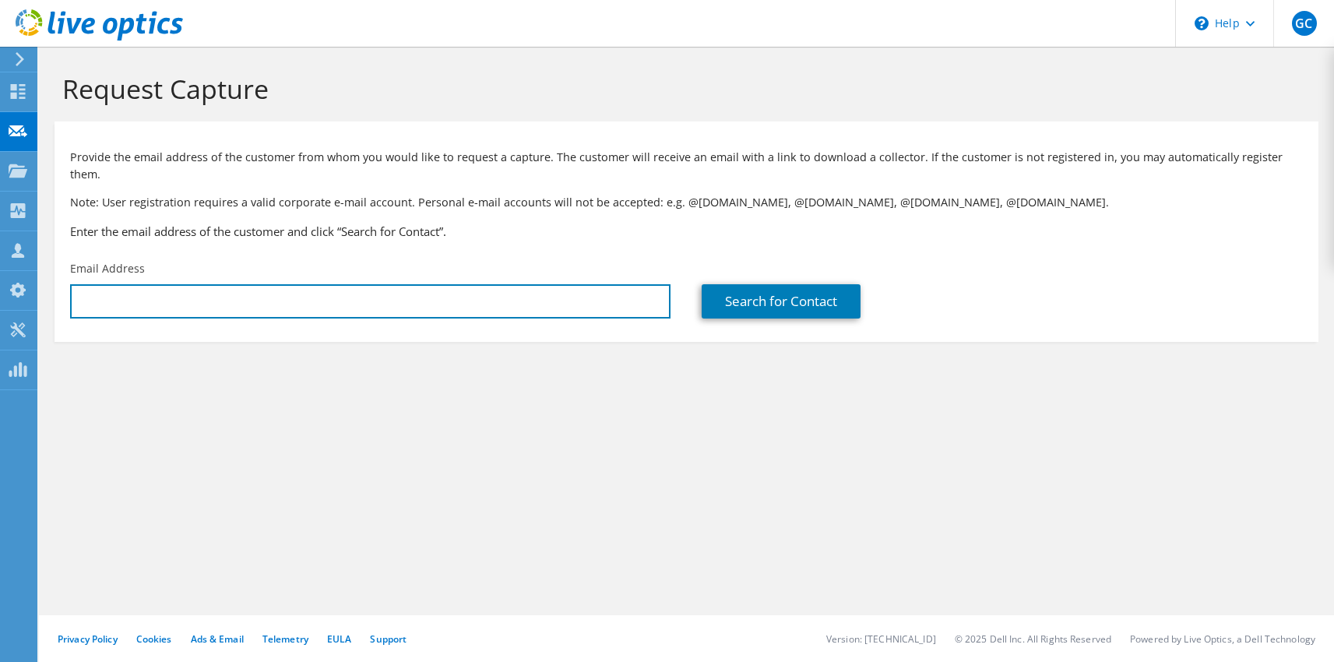
type input "v"
type input "[PERSON_NAME][EMAIL_ADDRESS][PERSON_NAME][DOMAIN_NAME]"
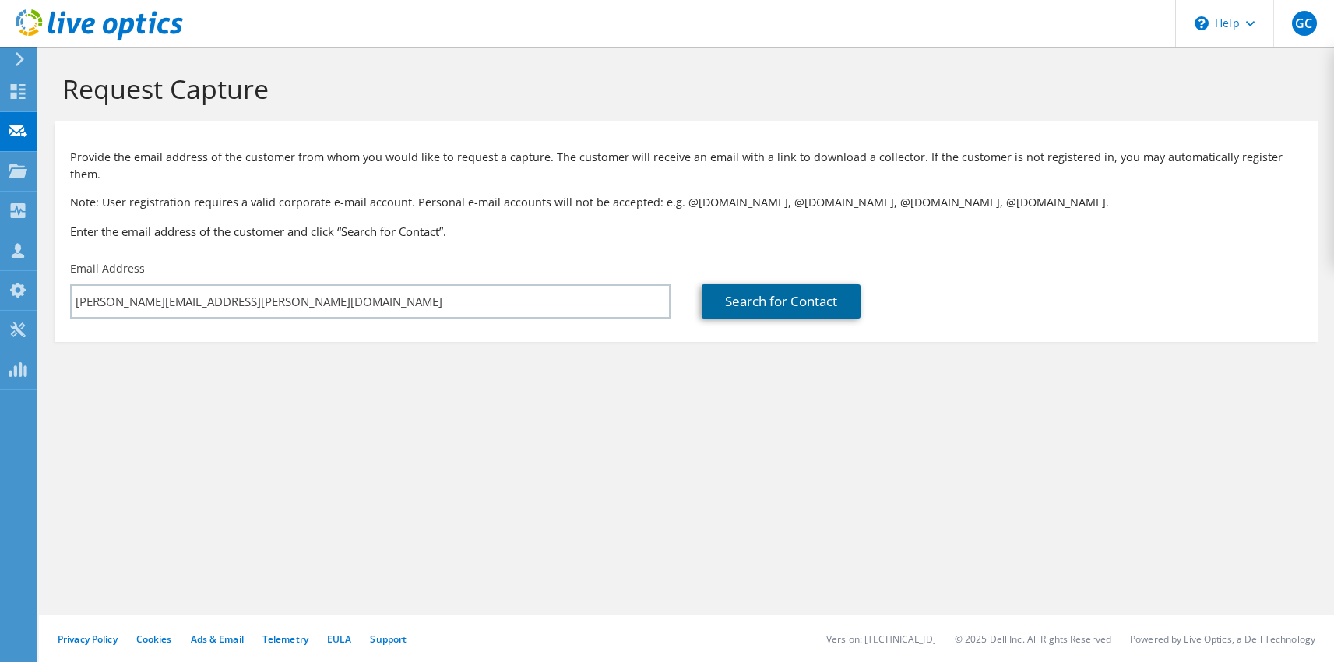
click at [812, 284] on link "Search for Contact" at bounding box center [781, 301] width 159 height 34
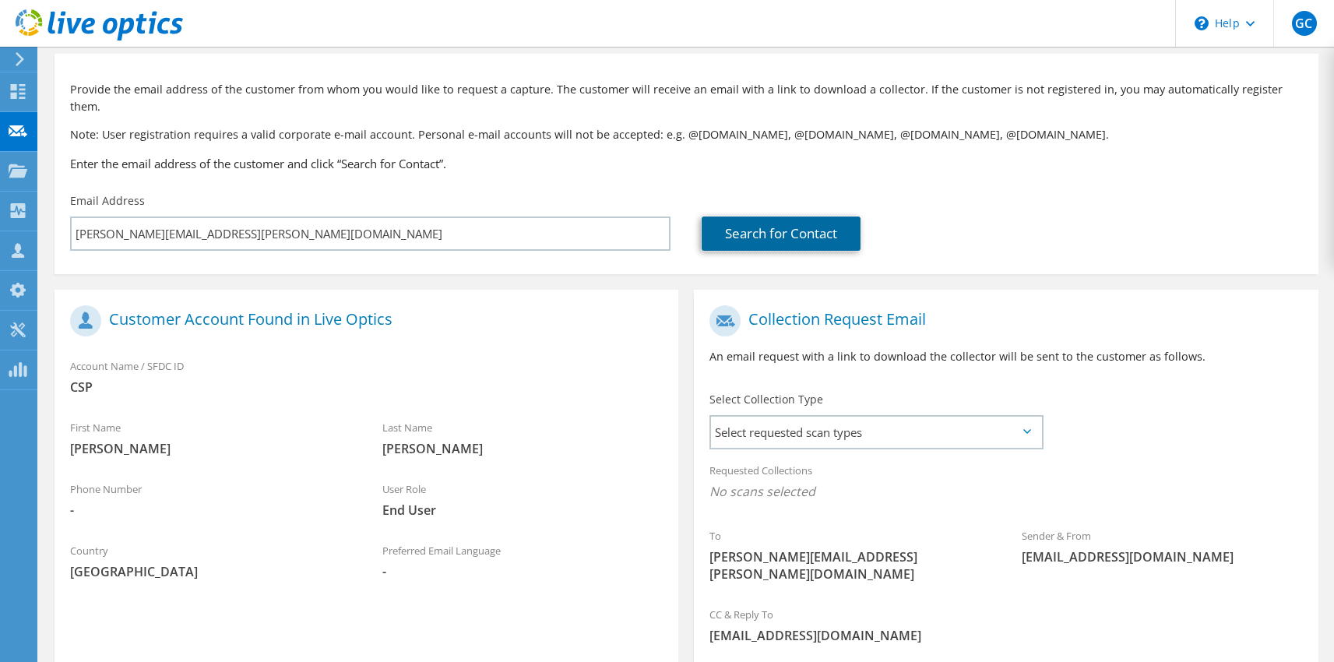
scroll to position [127, 0]
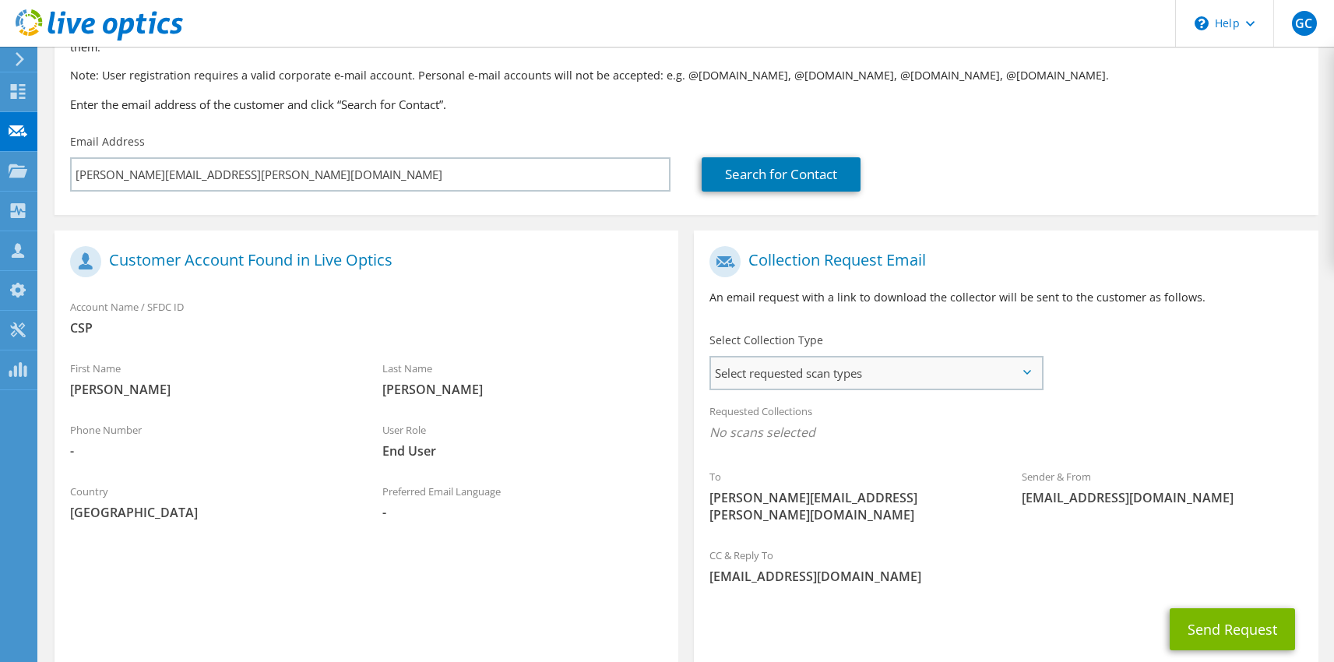
click at [942, 357] on span "Select requested scan types" at bounding box center [875, 372] width 329 height 31
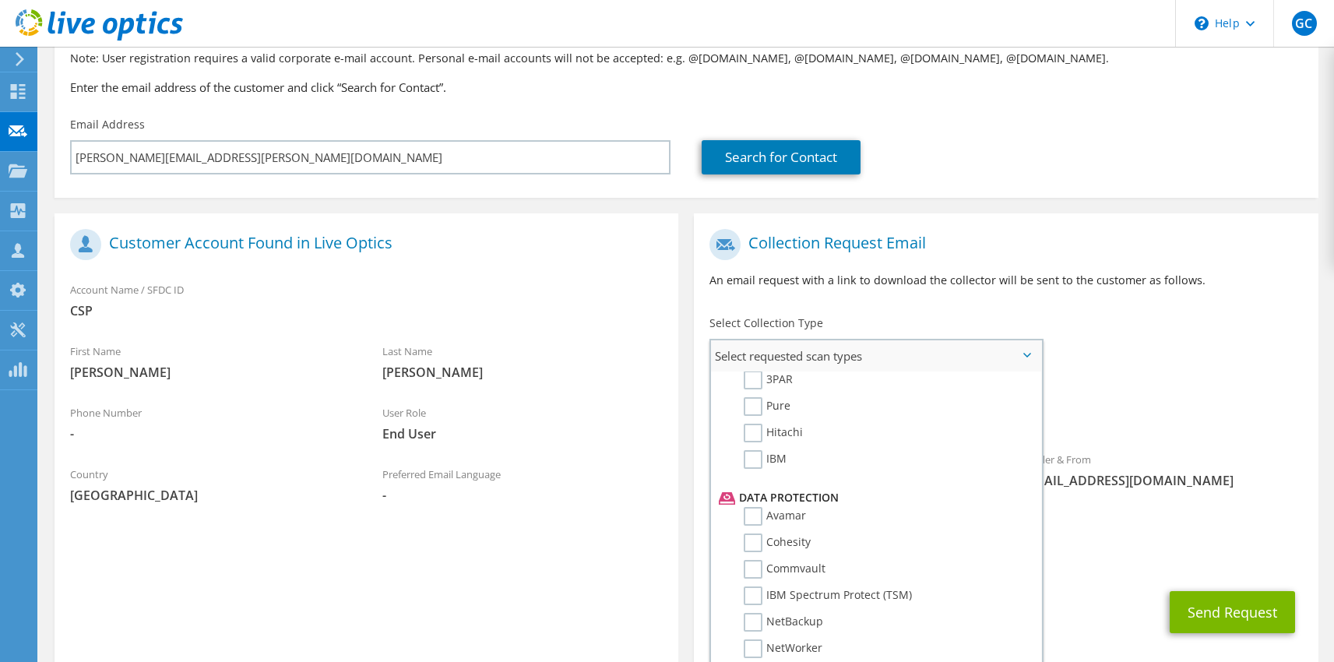
scroll to position [564, 0]
click at [1106, 221] on div "Collection Request Email An email request with a link to download the collector…" at bounding box center [1006, 264] width 624 height 86
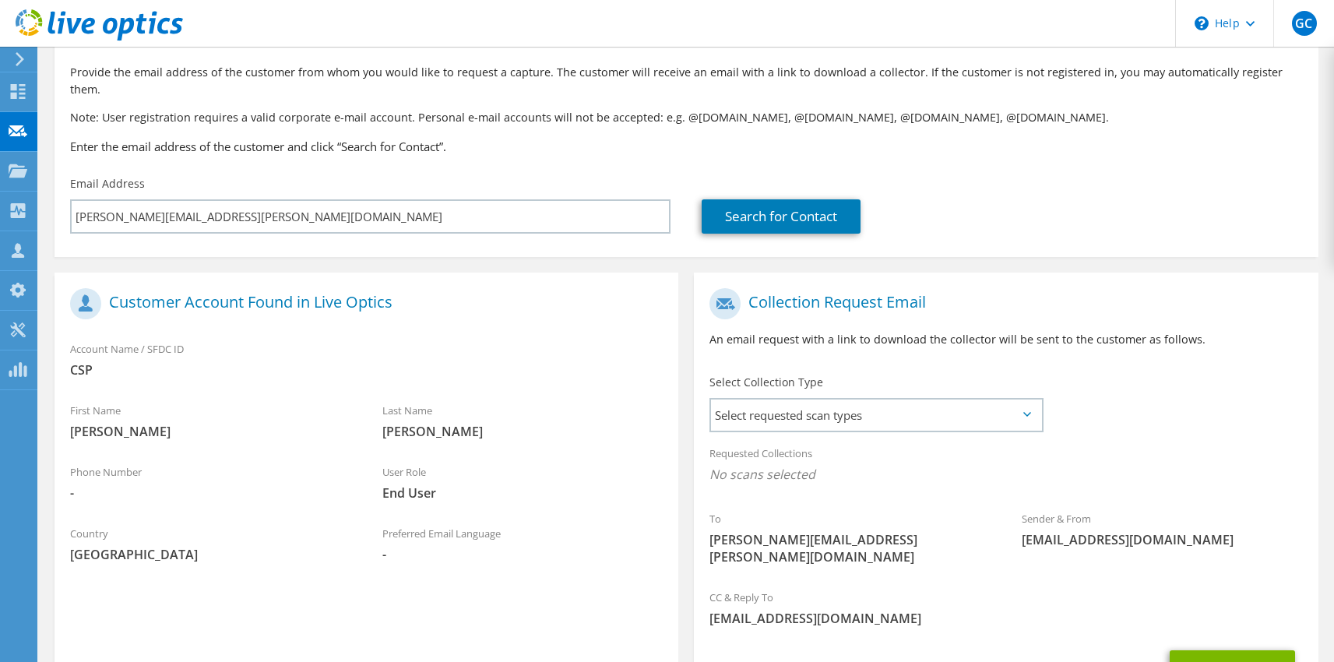
scroll to position [0, 0]
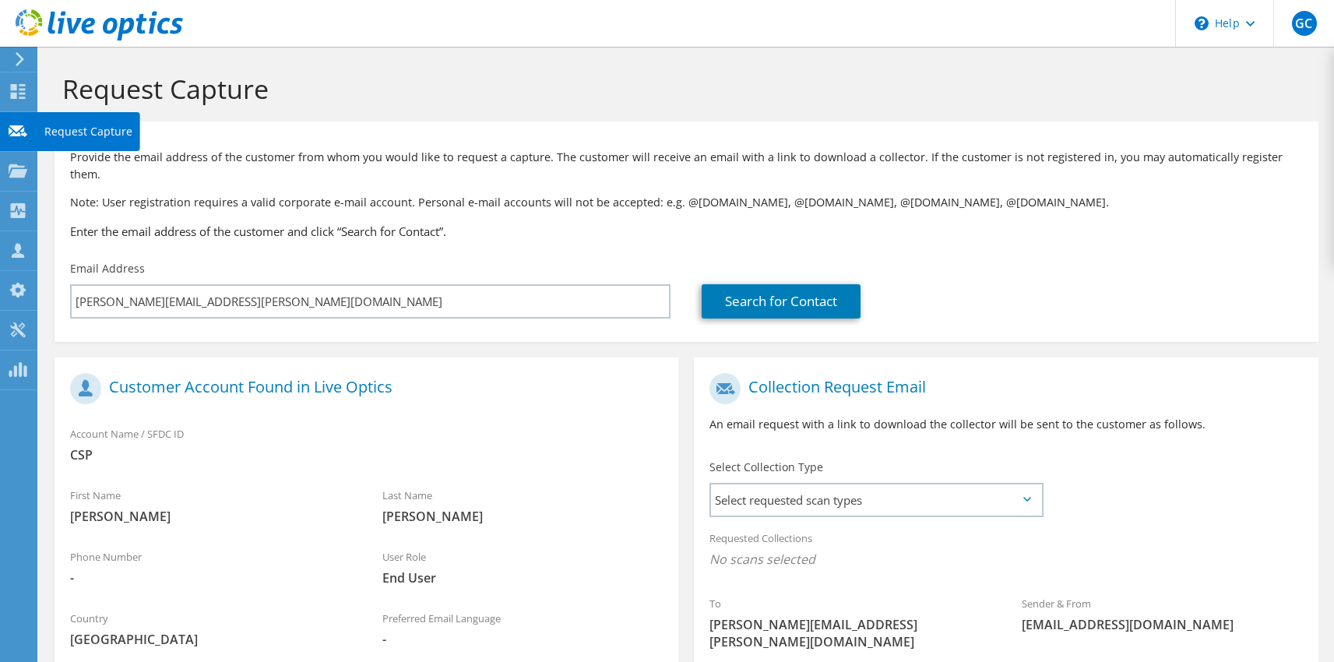
click at [18, 87] on icon at bounding box center [18, 91] width 19 height 15
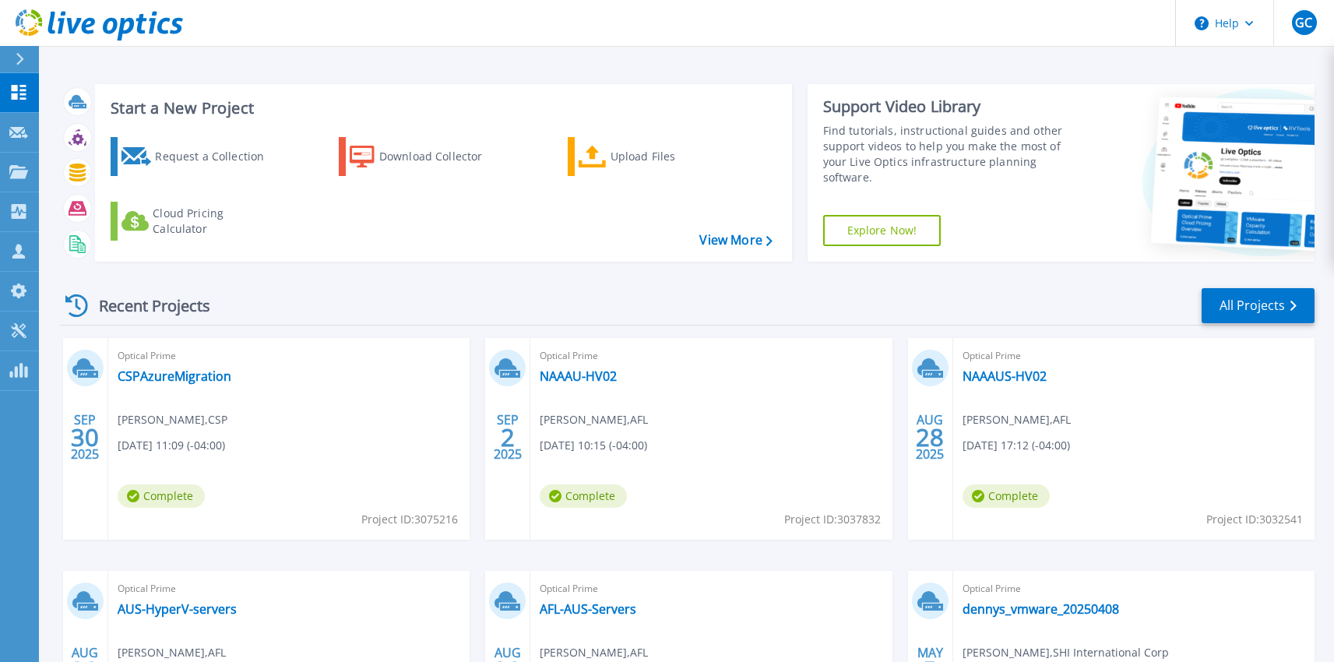
click at [710, 224] on div "Request a Collection Download Collector Upload Files Cloud Pricing Calculator" at bounding box center [441, 189] width 686 height 129
click at [724, 242] on link "View More" at bounding box center [735, 240] width 72 height 15
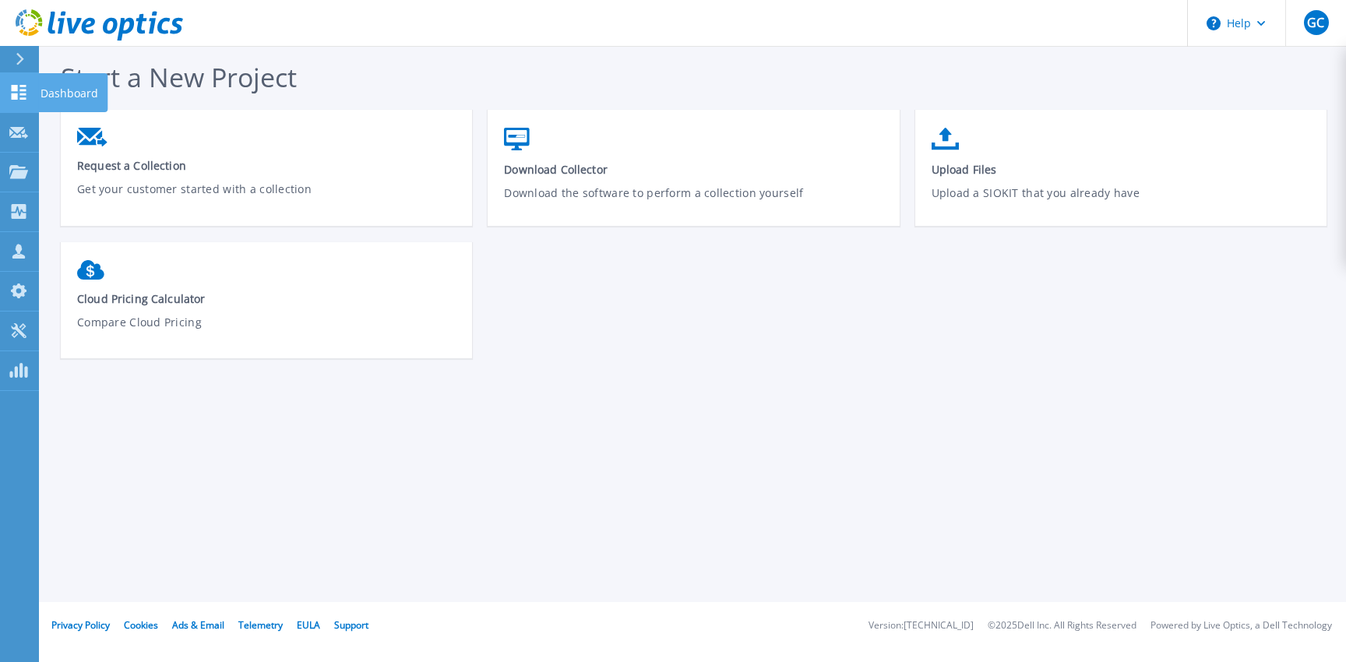
click at [21, 91] on icon at bounding box center [18, 92] width 19 height 15
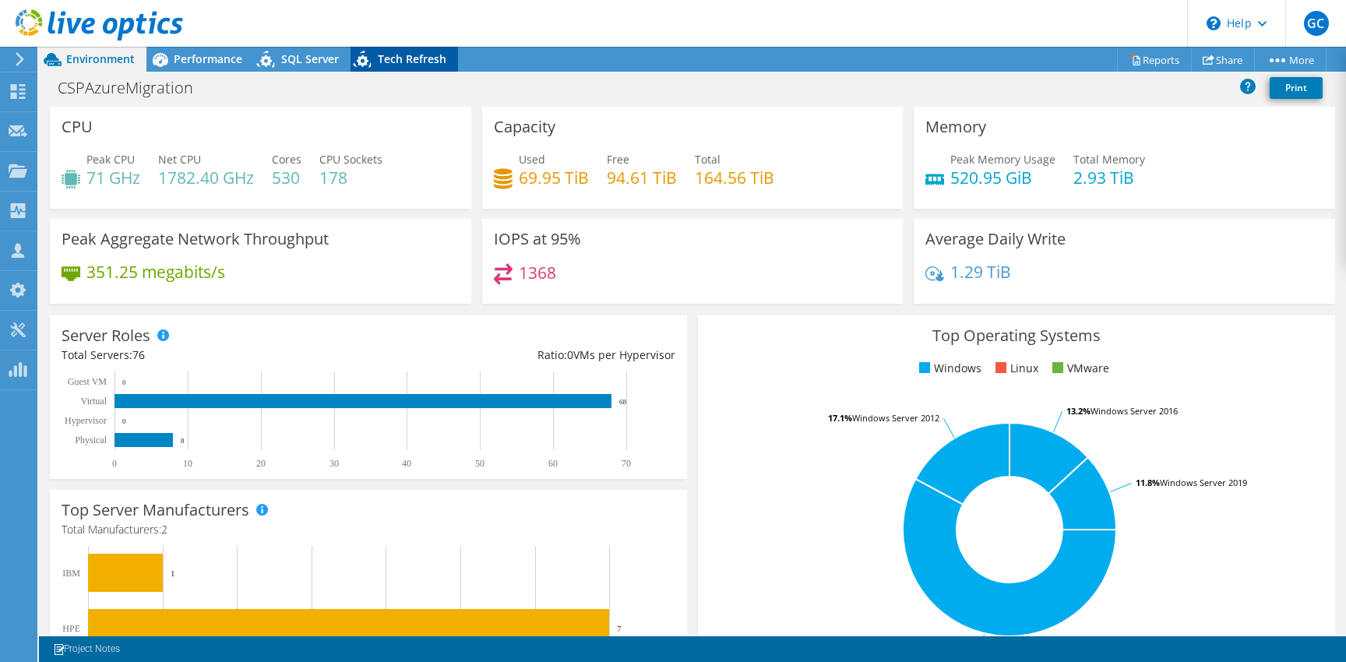
click at [442, 56] on span "Tech Refresh" at bounding box center [412, 58] width 69 height 15
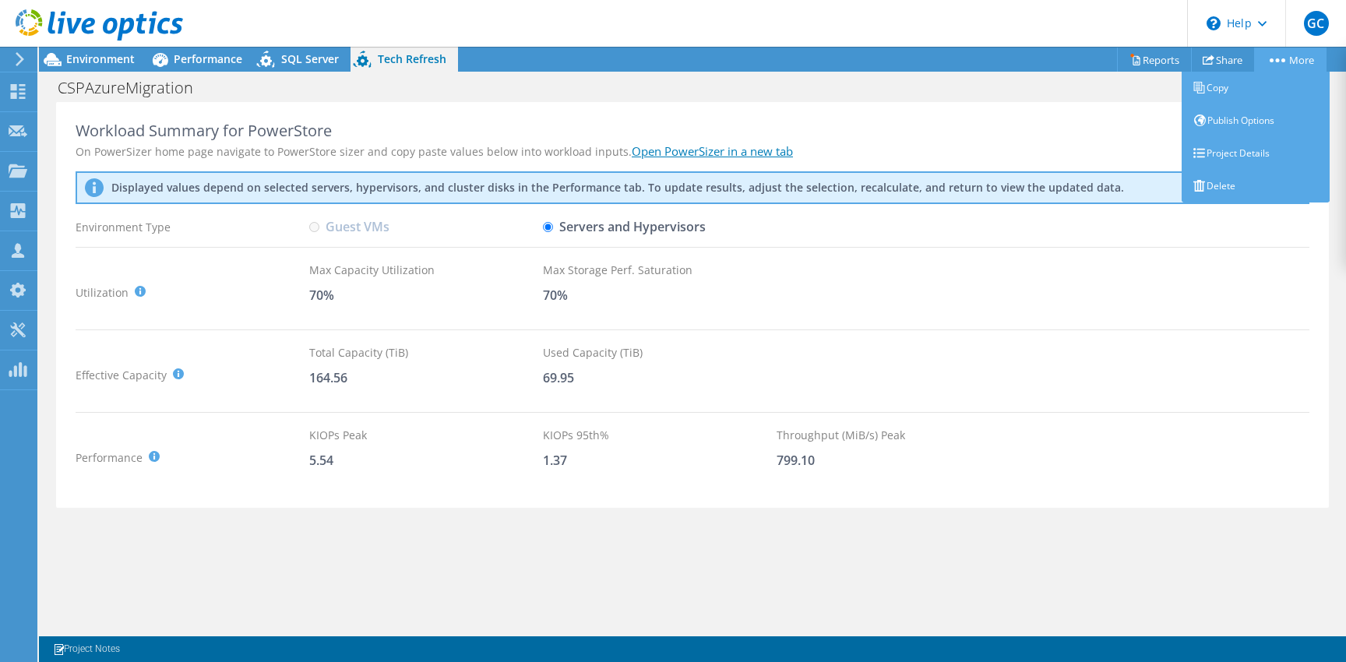
click at [1289, 67] on link "More" at bounding box center [1290, 60] width 72 height 24
click at [1245, 153] on link "Project Details" at bounding box center [1256, 153] width 148 height 33
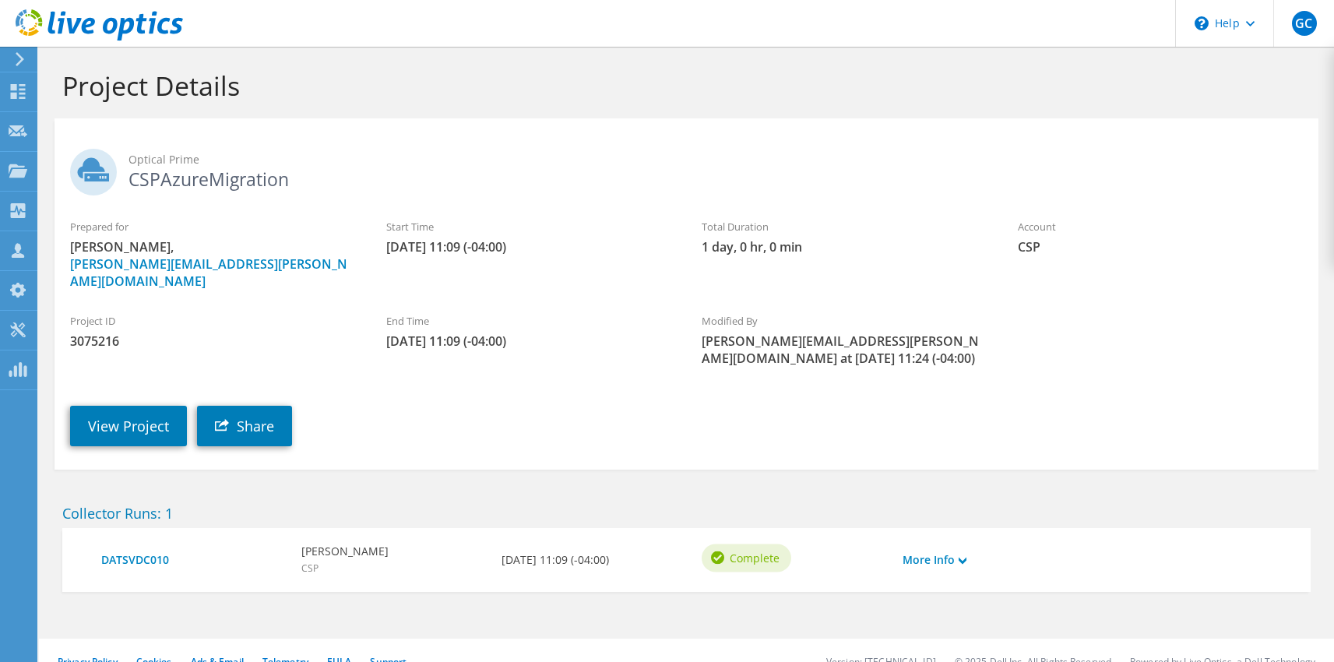
scroll to position [9, 0]
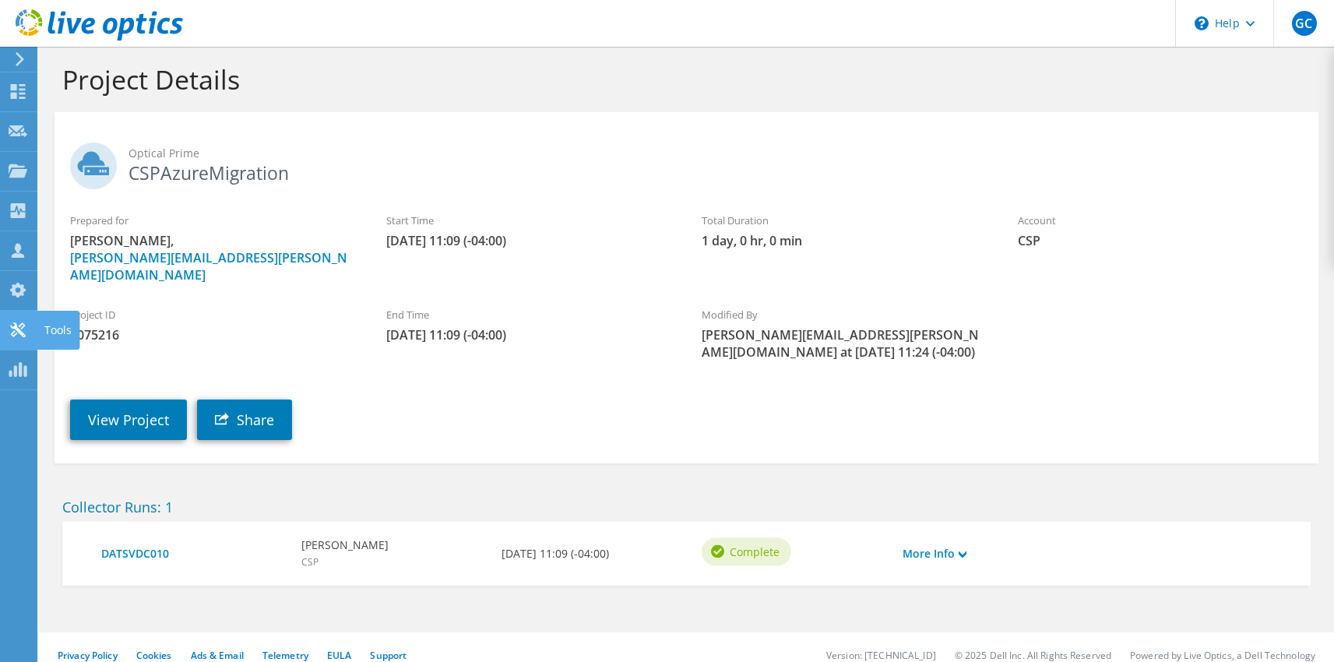
click at [13, 333] on use at bounding box center [17, 329] width 15 height 15
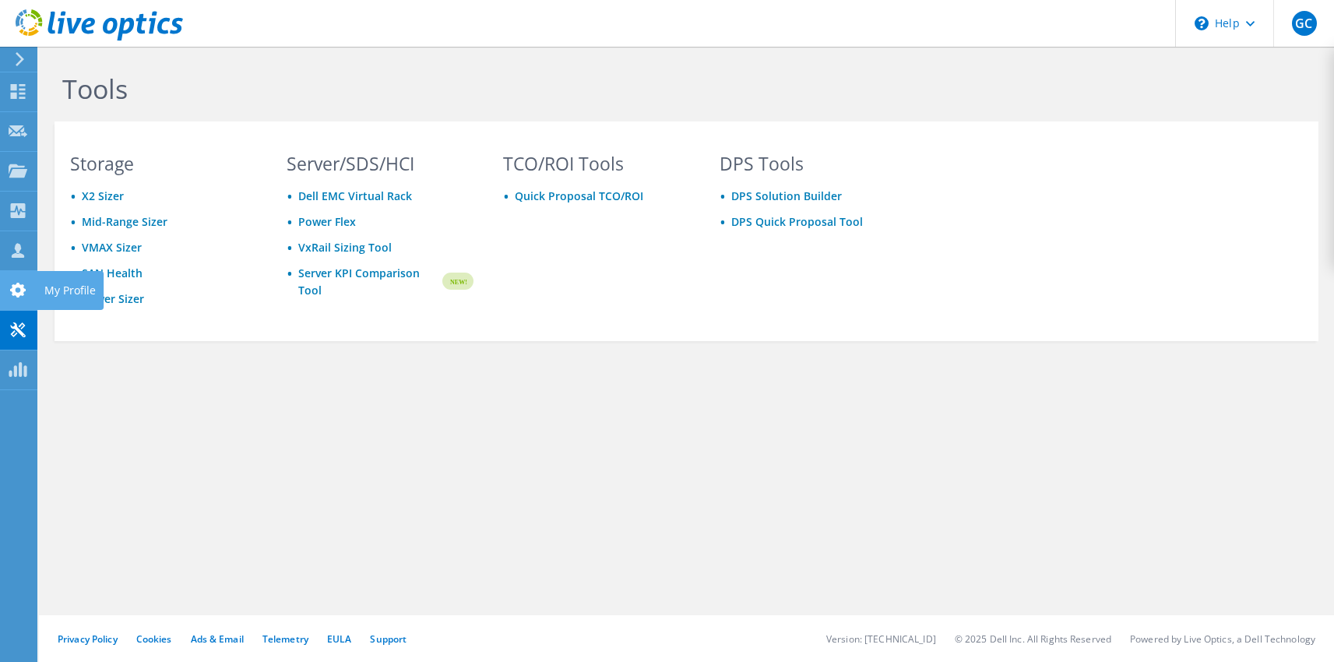
click at [12, 283] on icon at bounding box center [18, 290] width 19 height 15
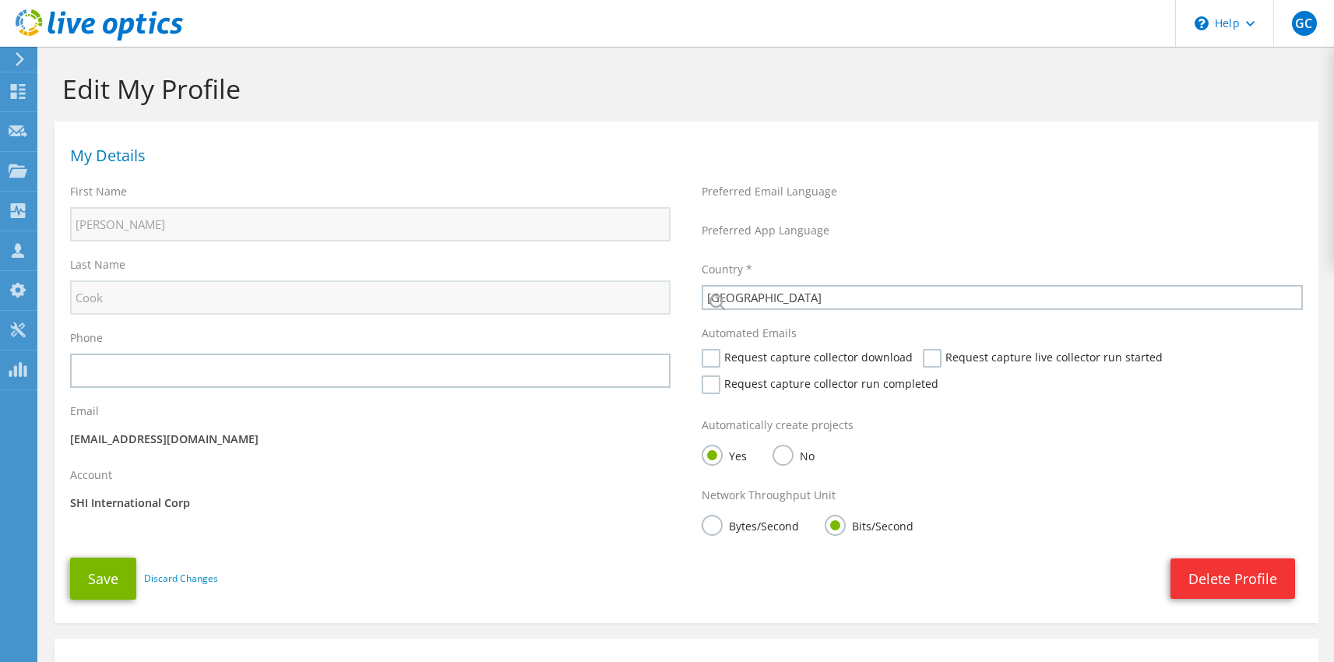
select select "224"
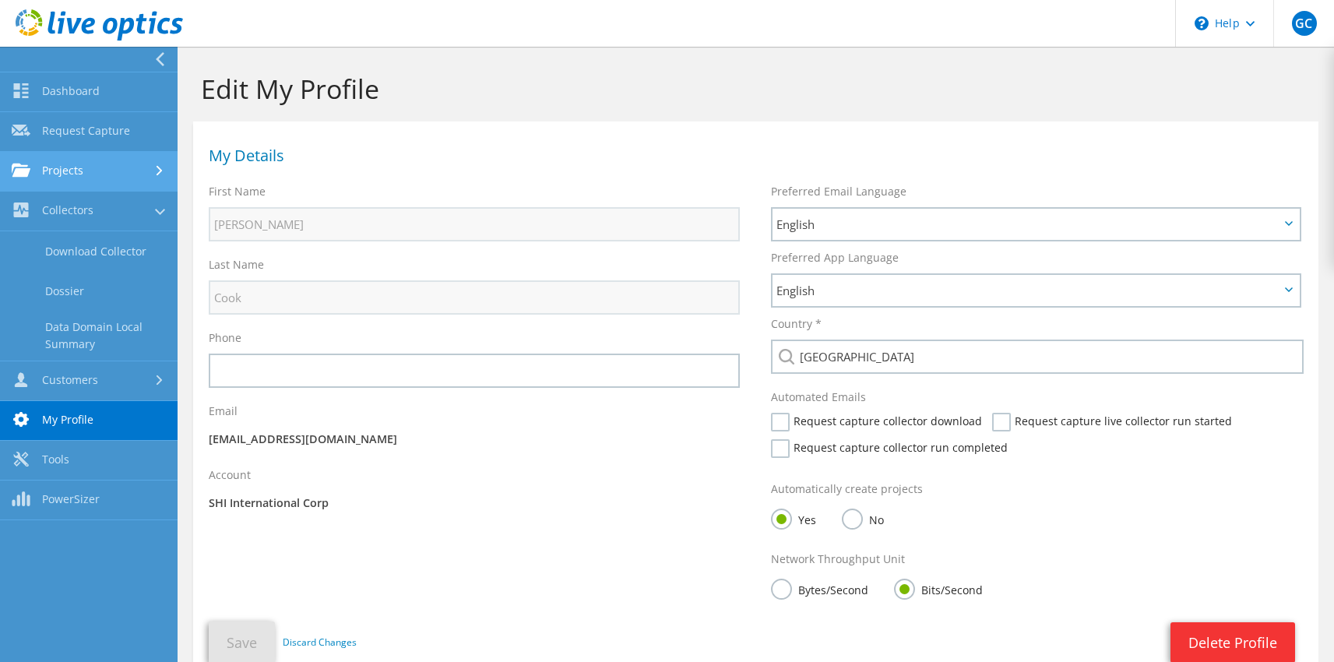
click at [85, 188] on link "Projects" at bounding box center [89, 172] width 178 height 40
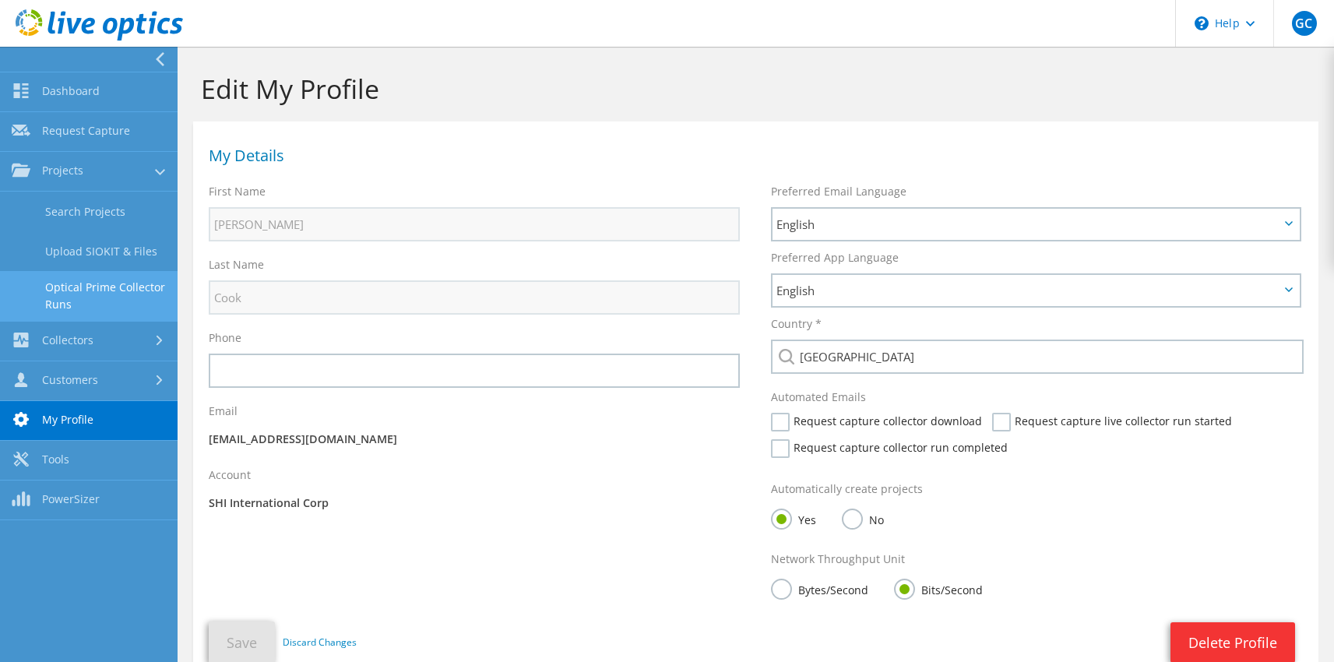
click at [111, 291] on link "Optical Prime Collector Runs" at bounding box center [89, 296] width 178 height 50
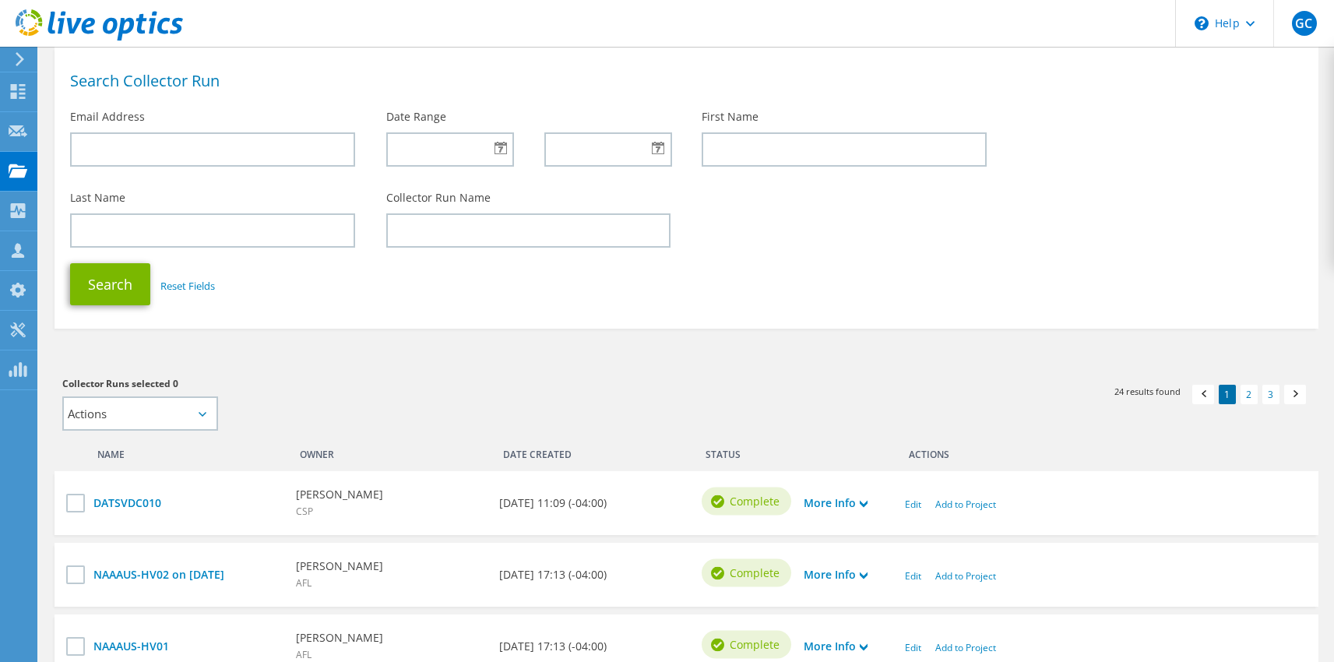
scroll to position [83, 0]
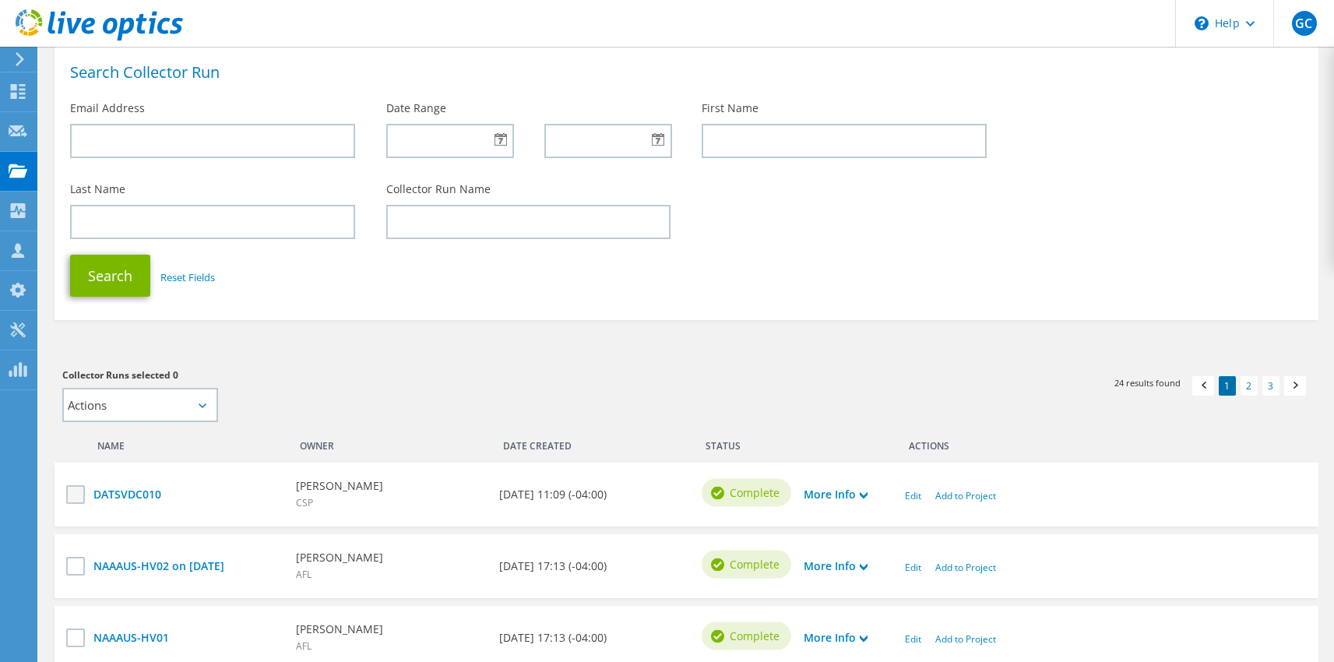
click at [72, 496] on label at bounding box center [77, 494] width 23 height 19
click at [0, 0] on input "checkbox" at bounding box center [0, 0] width 0 height 0
click at [861, 494] on link "More Info" at bounding box center [836, 494] width 64 height 17
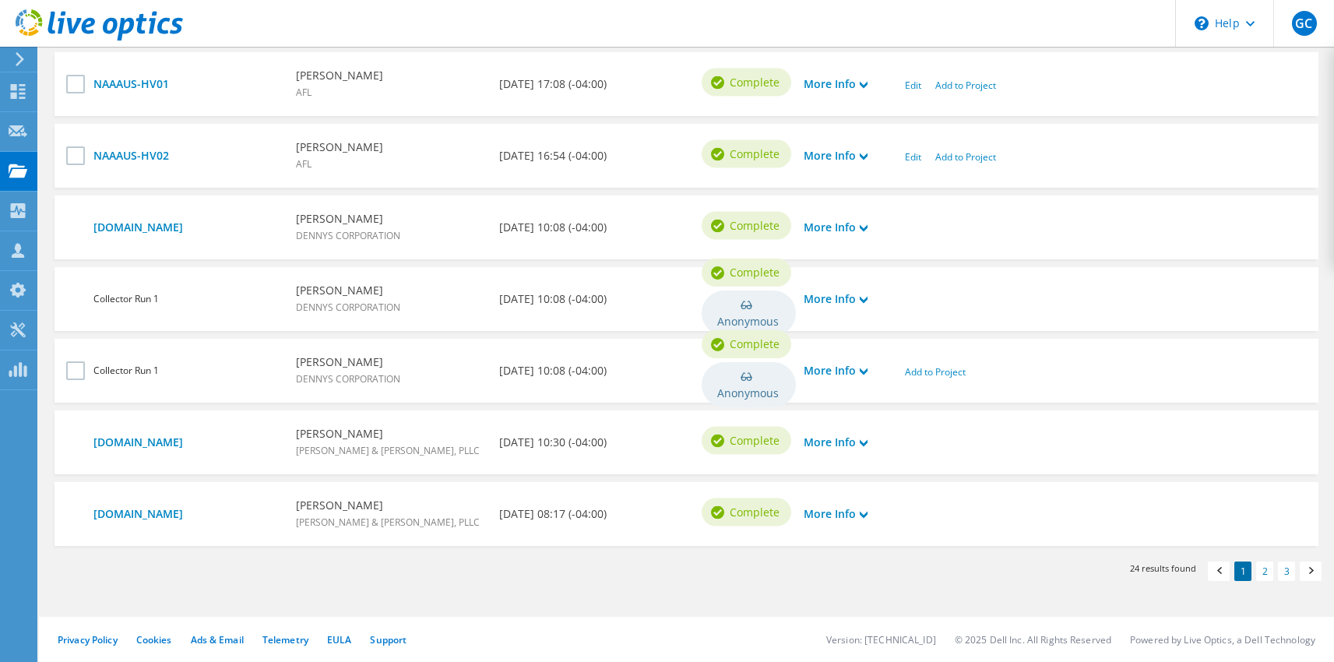
scroll to position [837, 0]
click at [166, 514] on link "[DOMAIN_NAME]" at bounding box center [186, 512] width 187 height 17
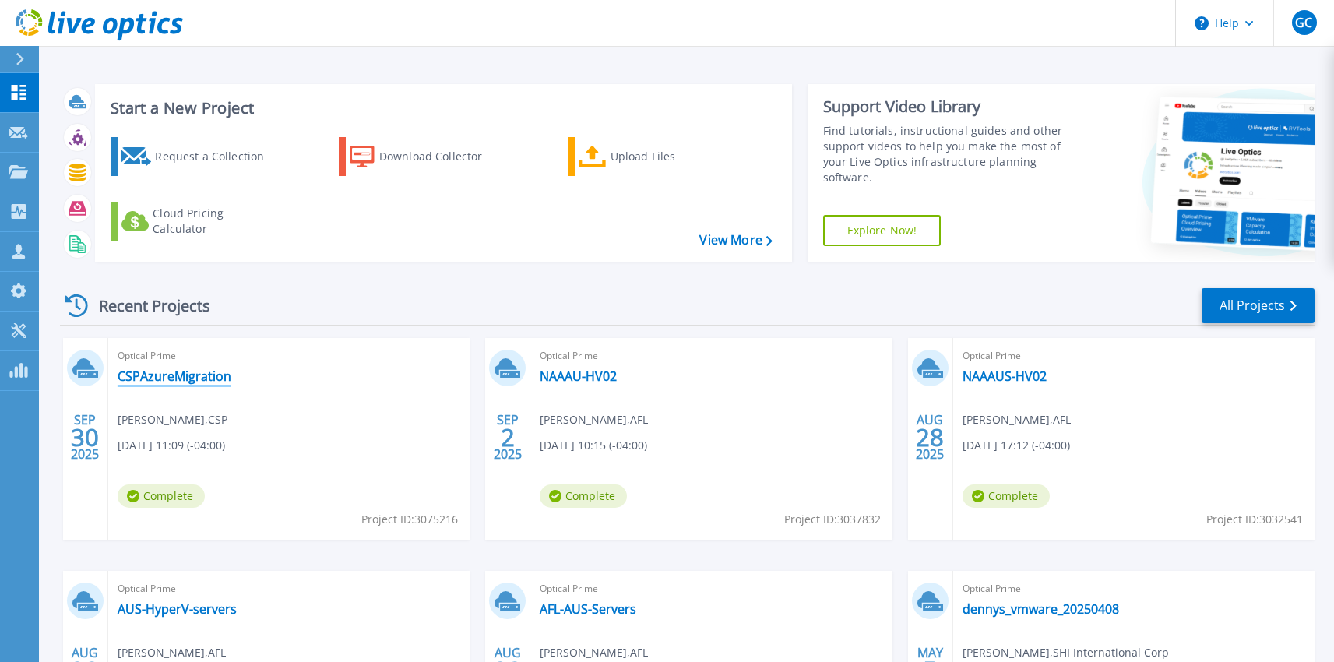
click at [184, 375] on link "CSPAzureMigration" at bounding box center [175, 376] width 114 height 16
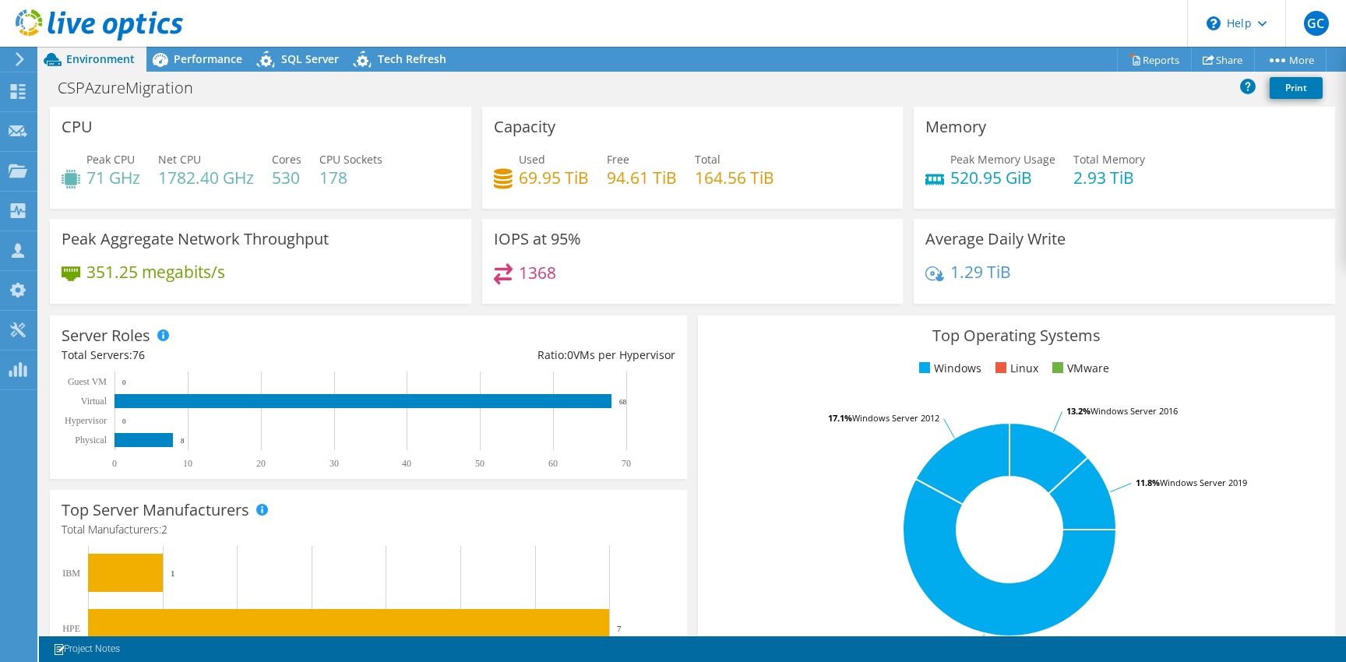
click at [480, 61] on div "Project Actions Project Actions Reports Share More" at bounding box center [692, 59] width 1307 height 25
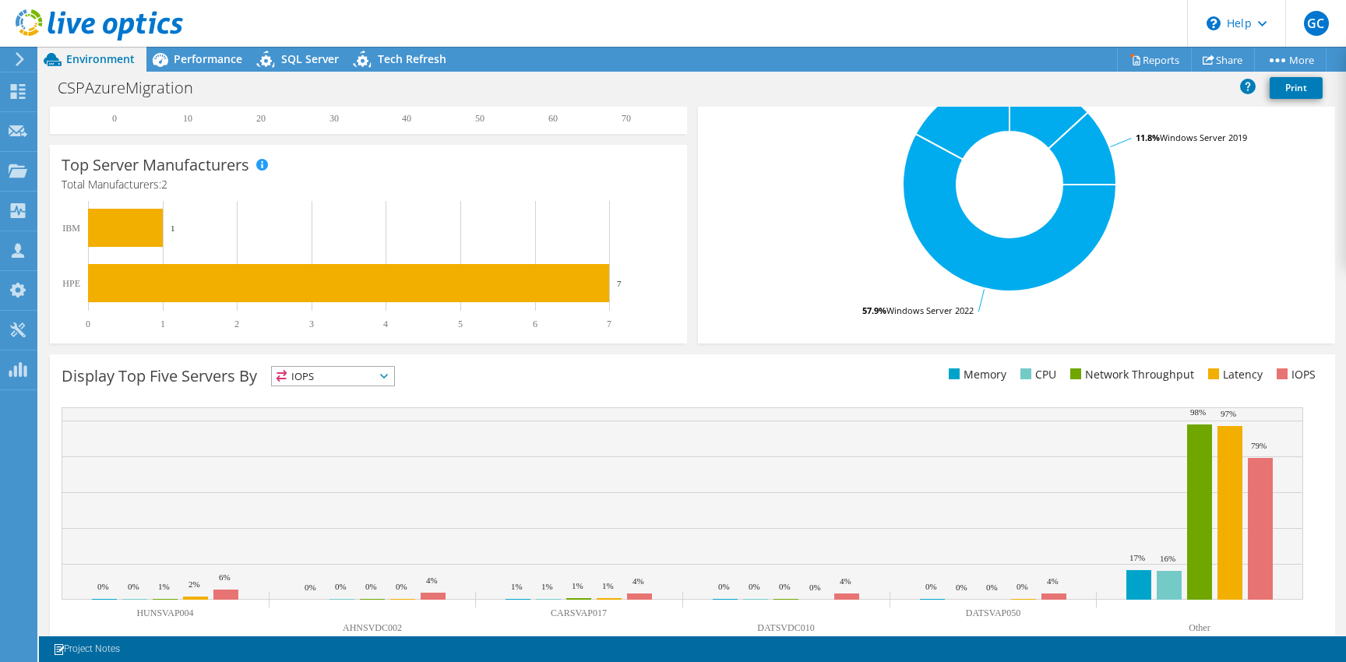
scroll to position [378, 0]
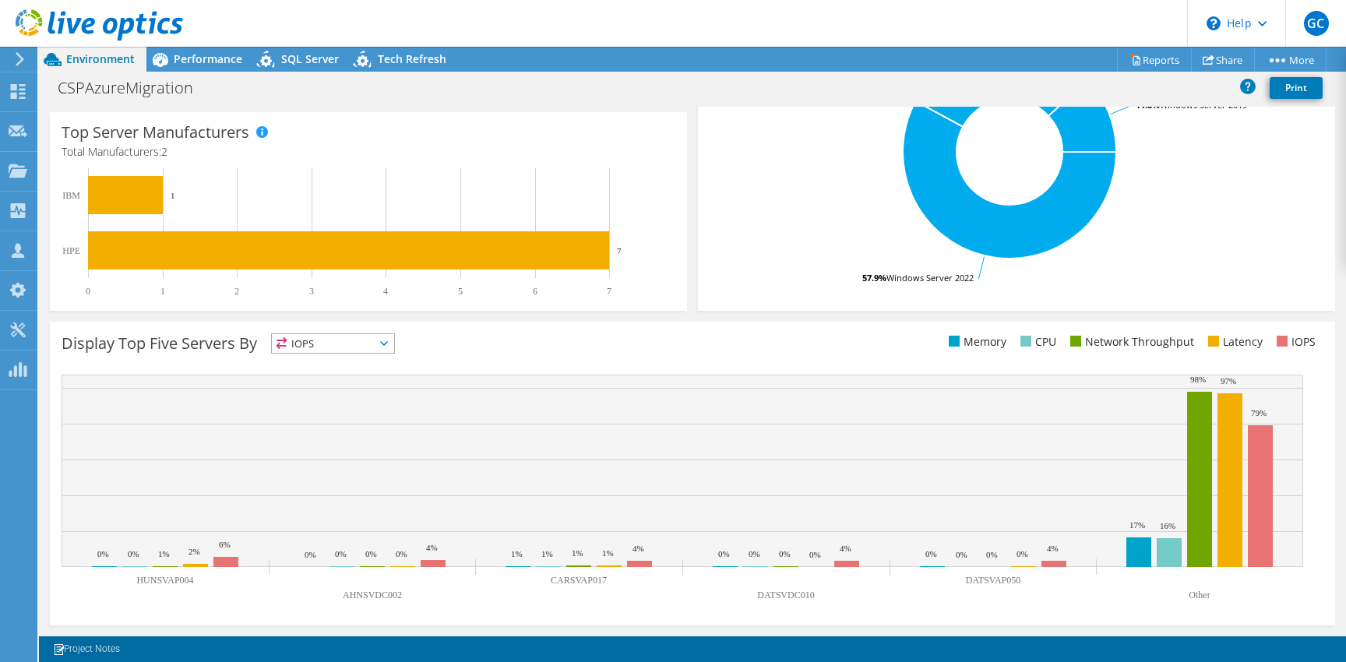
click at [355, 337] on span "IOPS" at bounding box center [333, 343] width 122 height 19
click at [469, 364] on div "Display Top Five Servers By IOPS IOPS" at bounding box center [692, 474] width 1285 height 304
click at [49, 171] on div "Projects" at bounding box center [74, 171] width 75 height 39
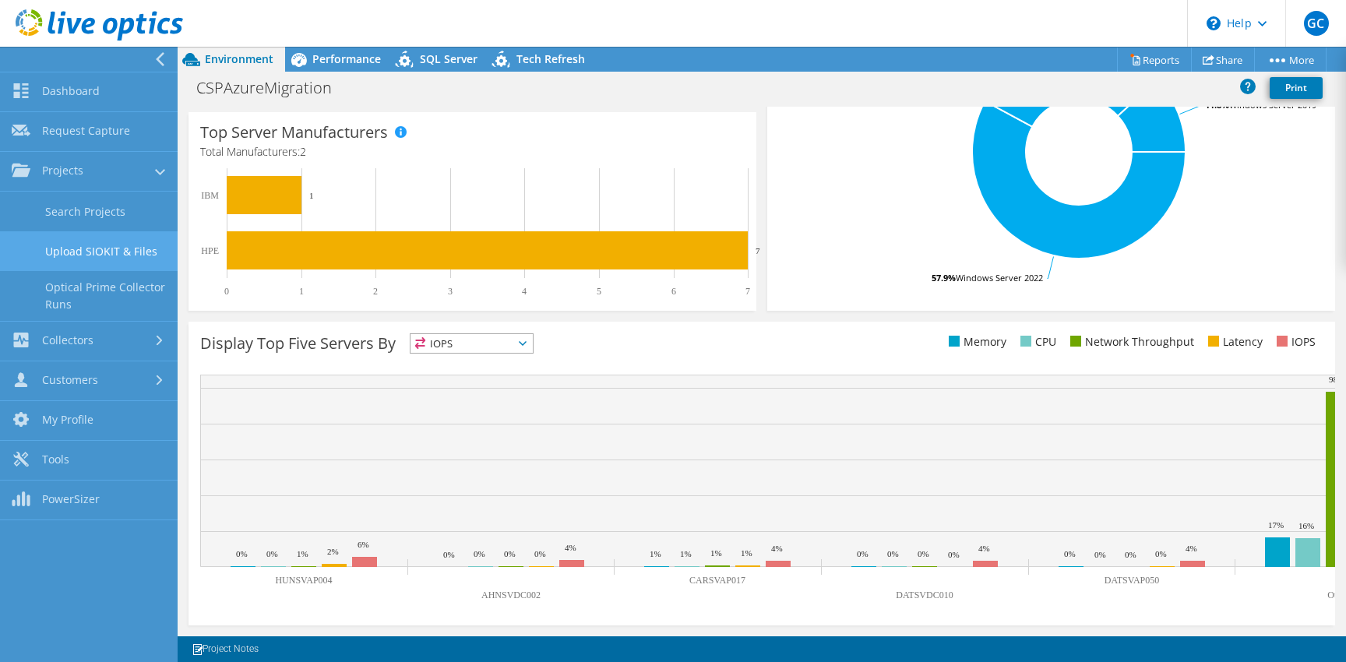
click at [86, 236] on link "Upload SIOKIT & Files" at bounding box center [89, 251] width 178 height 40
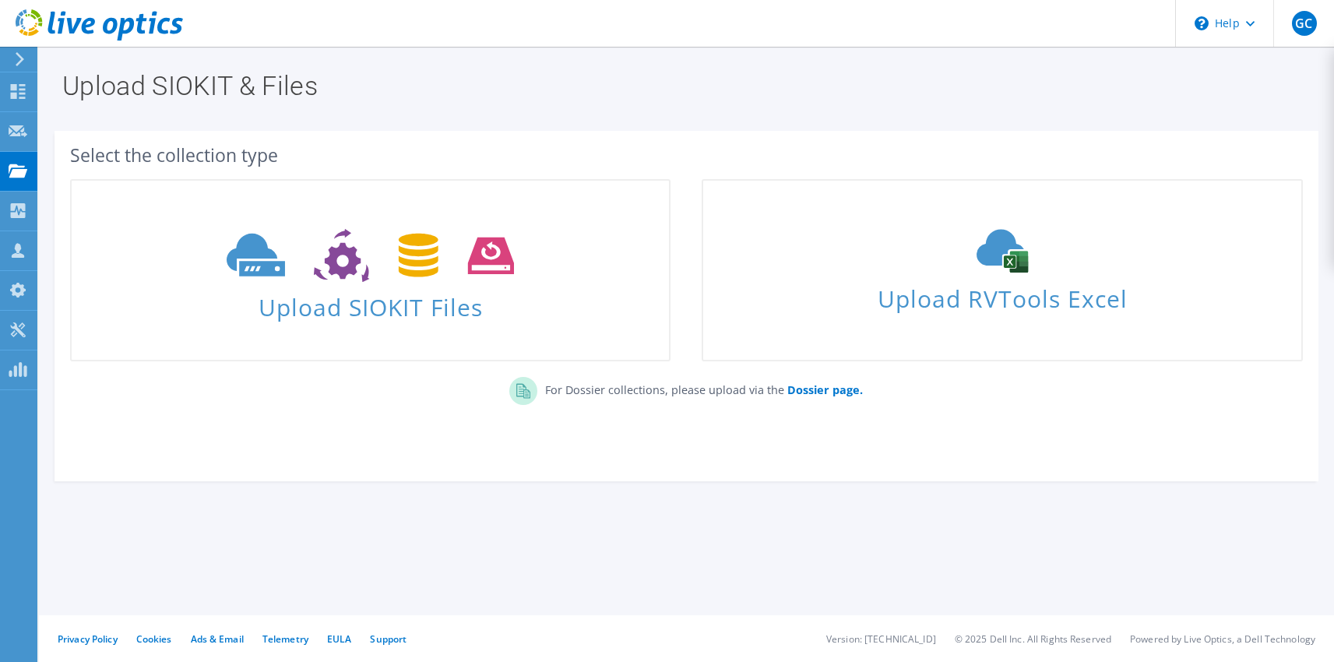
click at [86, 210] on link "Upload SIOKIT Files" at bounding box center [370, 270] width 600 height 182
click at [12, 174] on use at bounding box center [18, 170] width 19 height 13
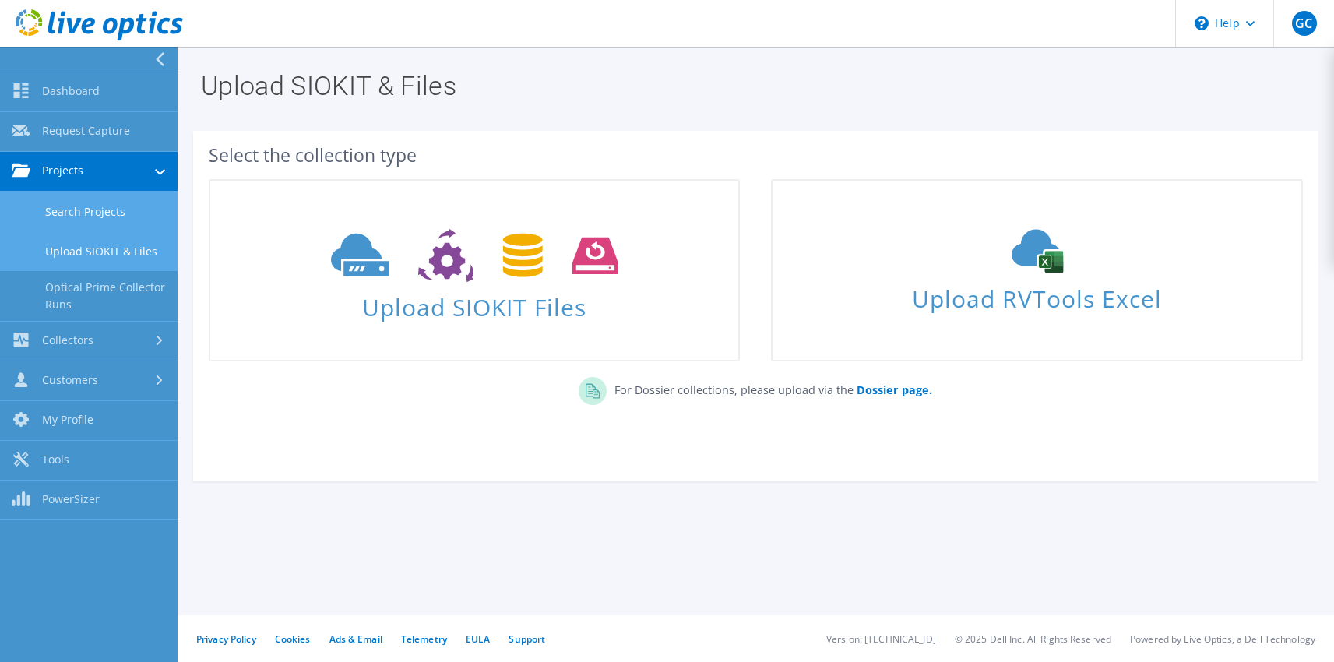
click at [99, 210] on link "Search Projects" at bounding box center [89, 212] width 178 height 40
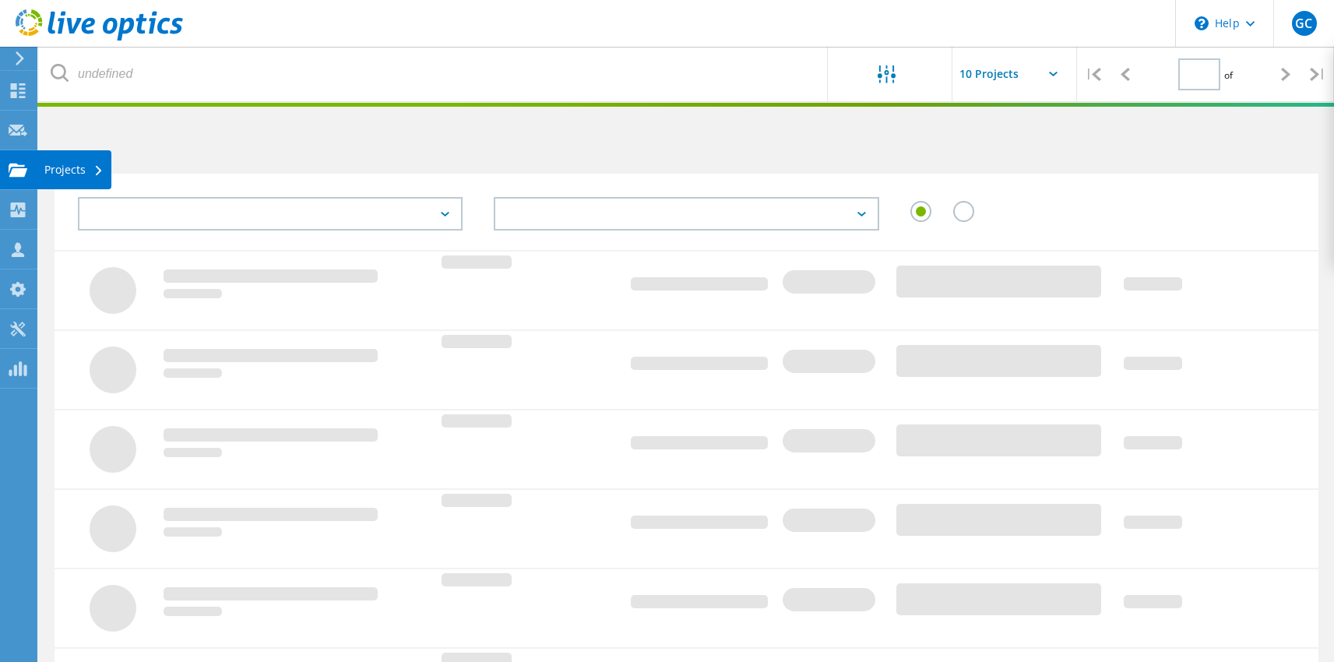
type input "1"
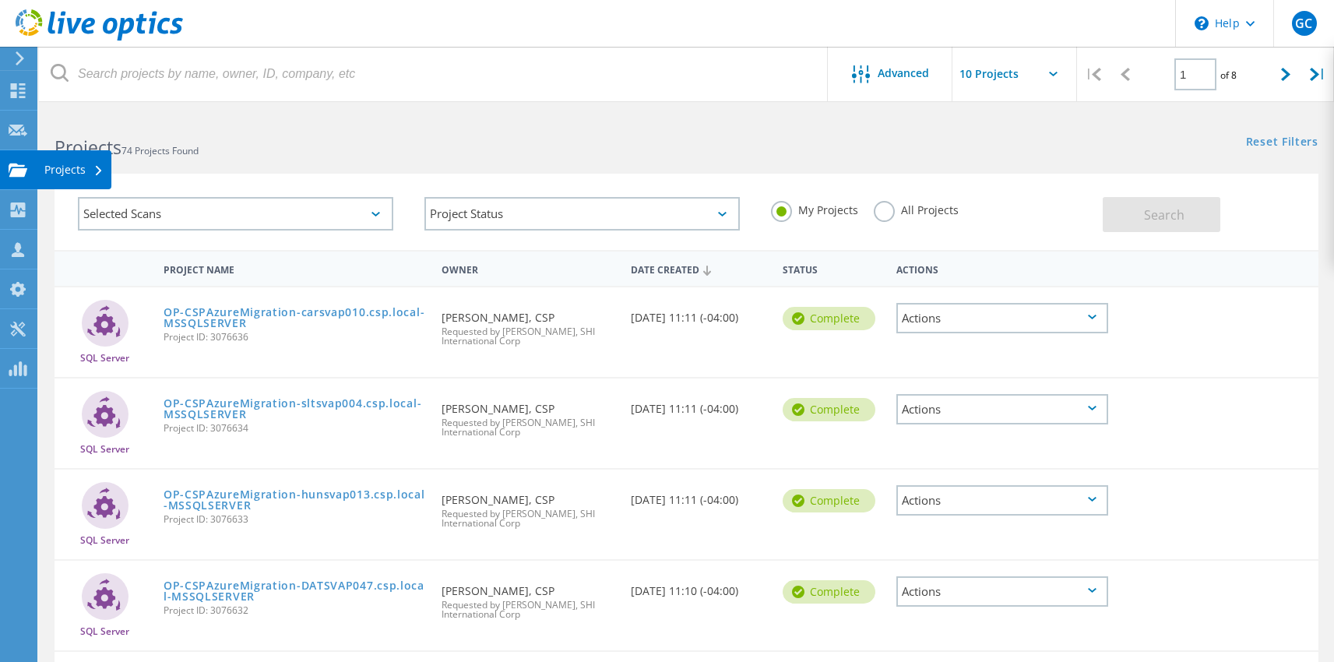
click at [16, 171] on use at bounding box center [18, 169] width 19 height 13
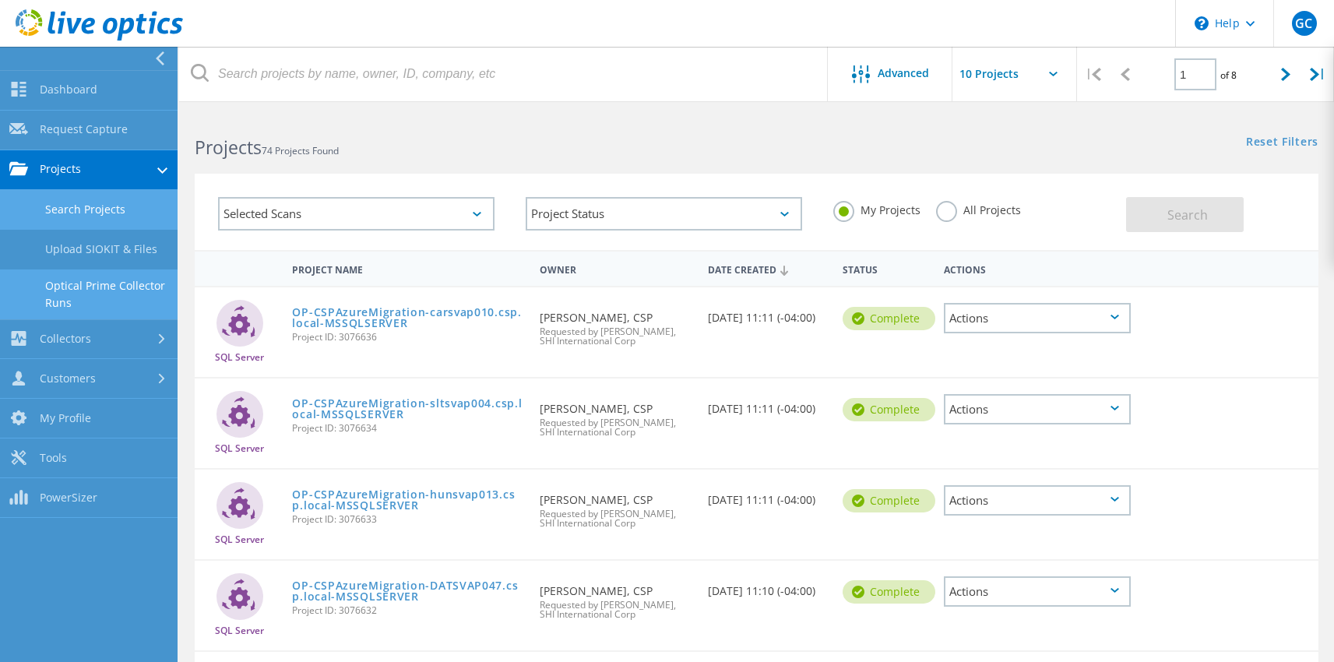
click at [95, 284] on link "Optical Prime Collector Runs" at bounding box center [89, 294] width 178 height 50
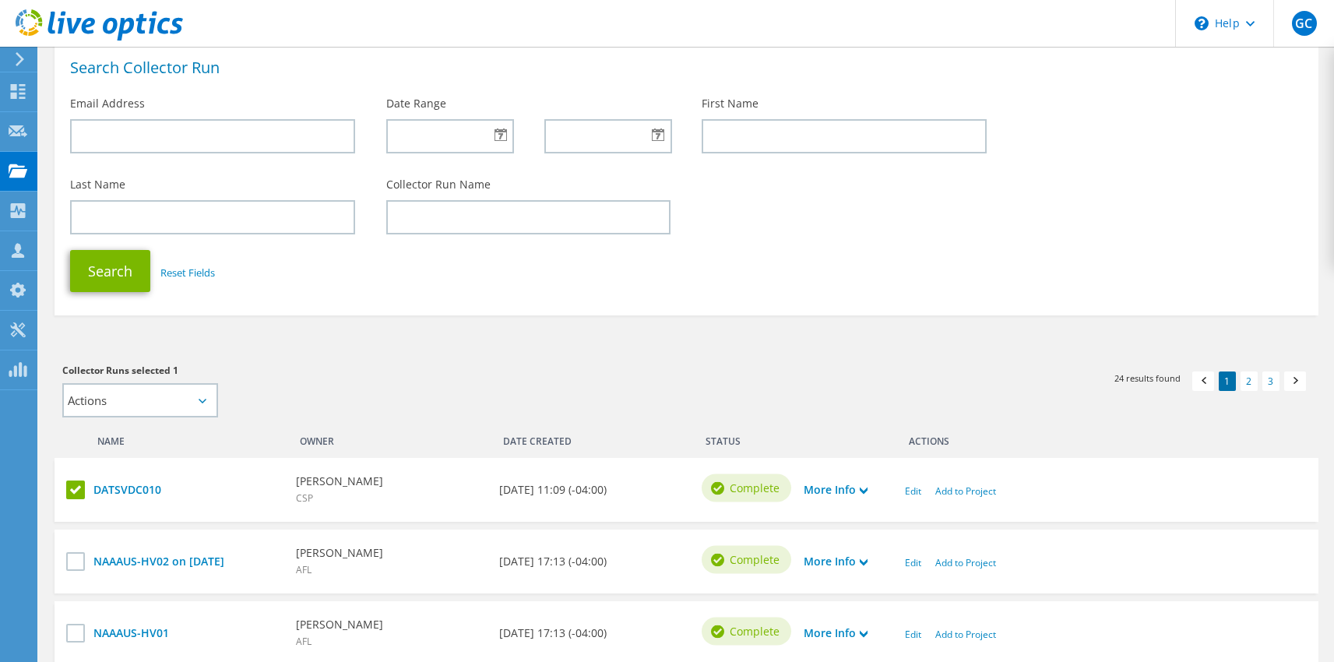
scroll to position [91, 0]
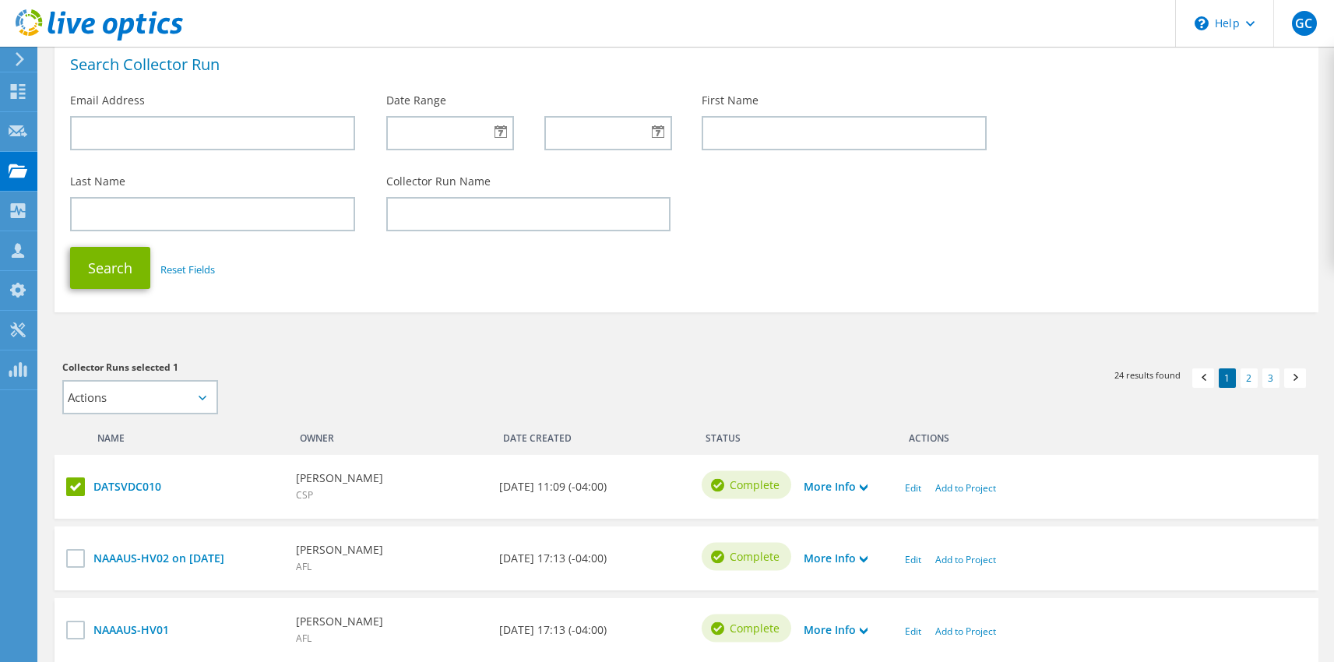
click at [199, 398] on icon at bounding box center [203, 398] width 8 height 5
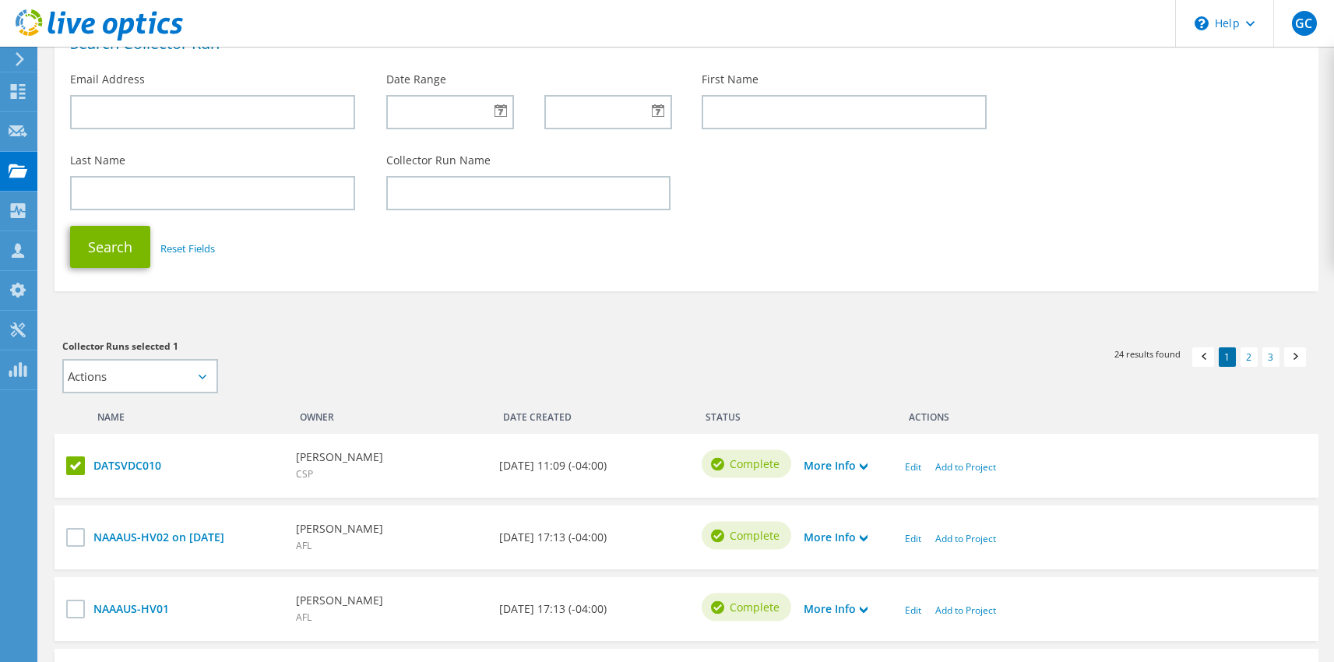
scroll to position [188, 0]
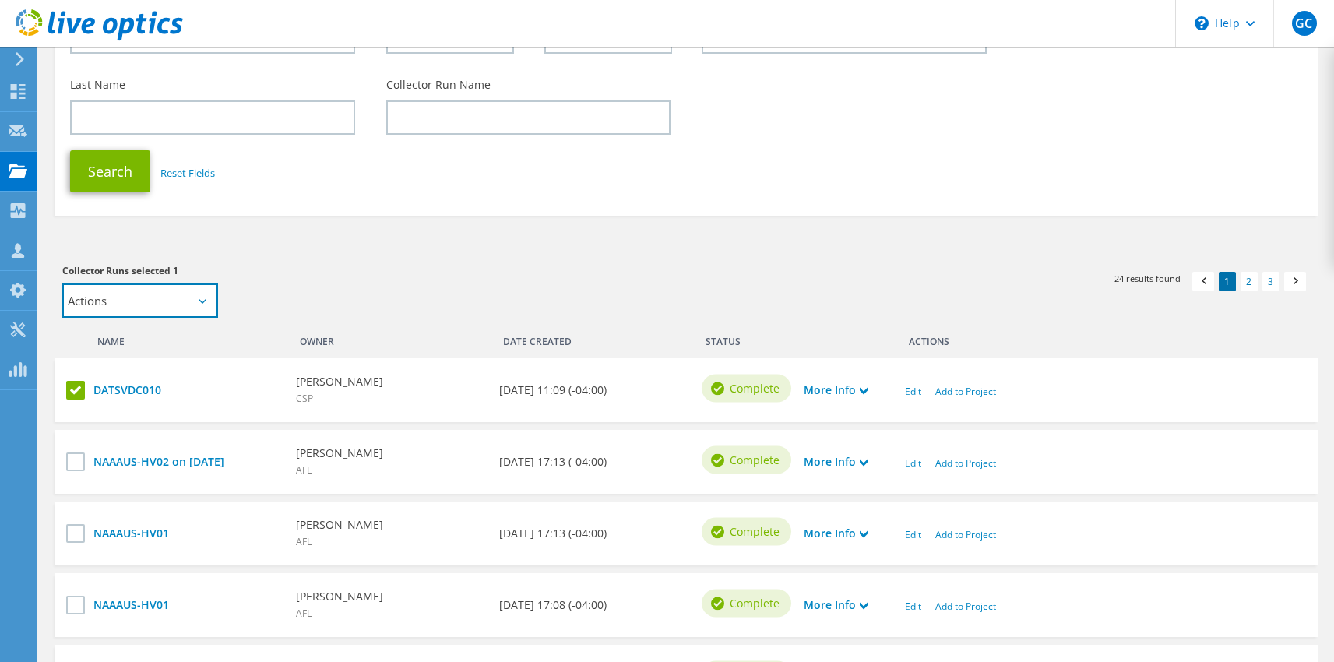
click at [206, 297] on select "Actions Add to new project" at bounding box center [140, 301] width 156 height 34
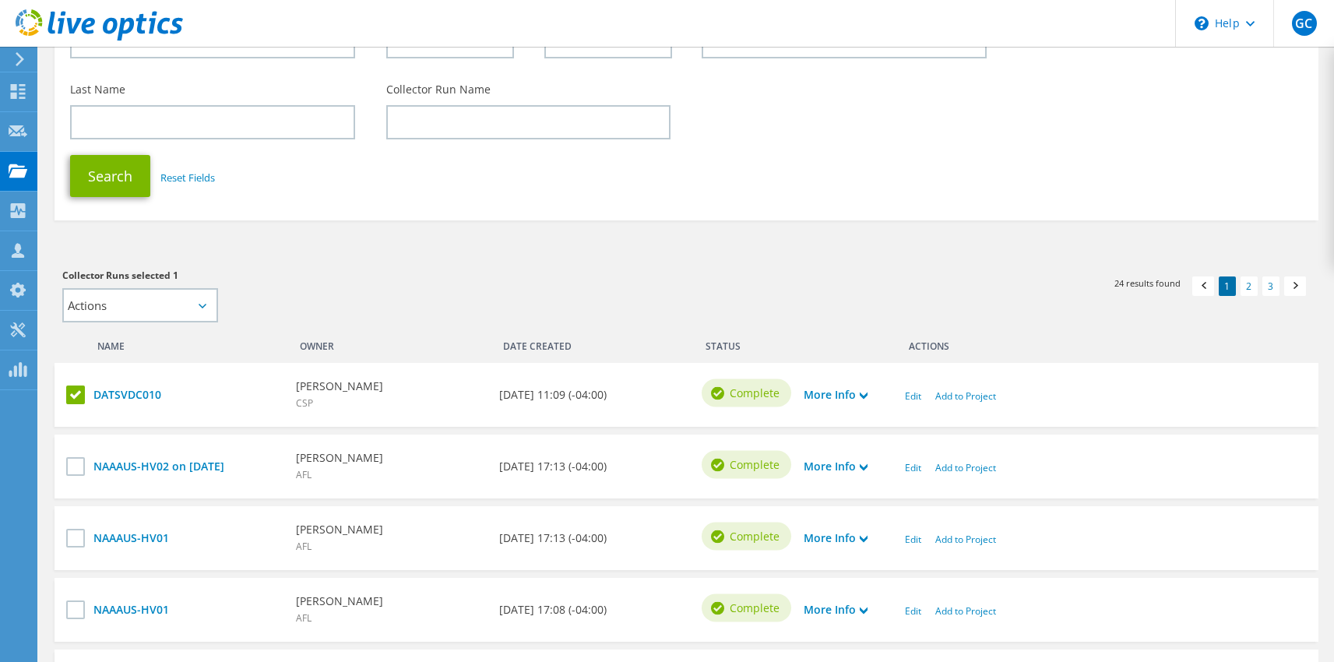
scroll to position [184, 0]
click at [863, 394] on use at bounding box center [864, 395] width 8 height 7
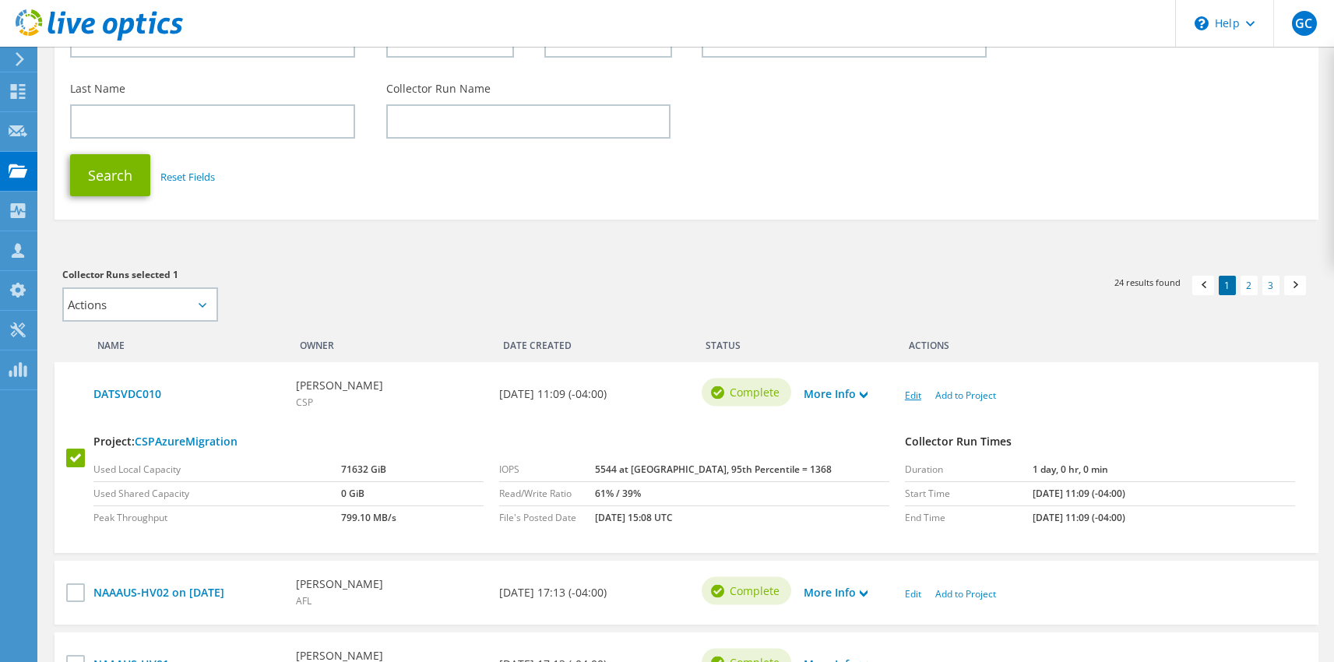
click at [914, 395] on link "Edit" at bounding box center [913, 395] width 16 height 13
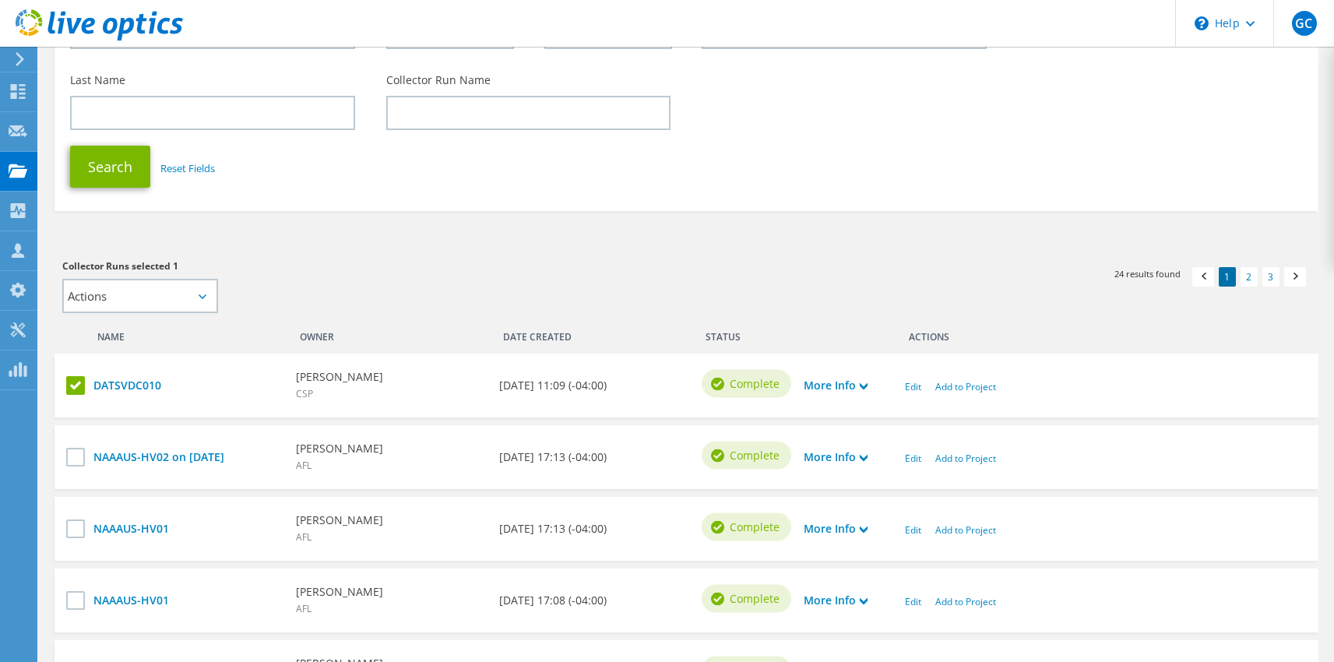
scroll to position [205, 0]
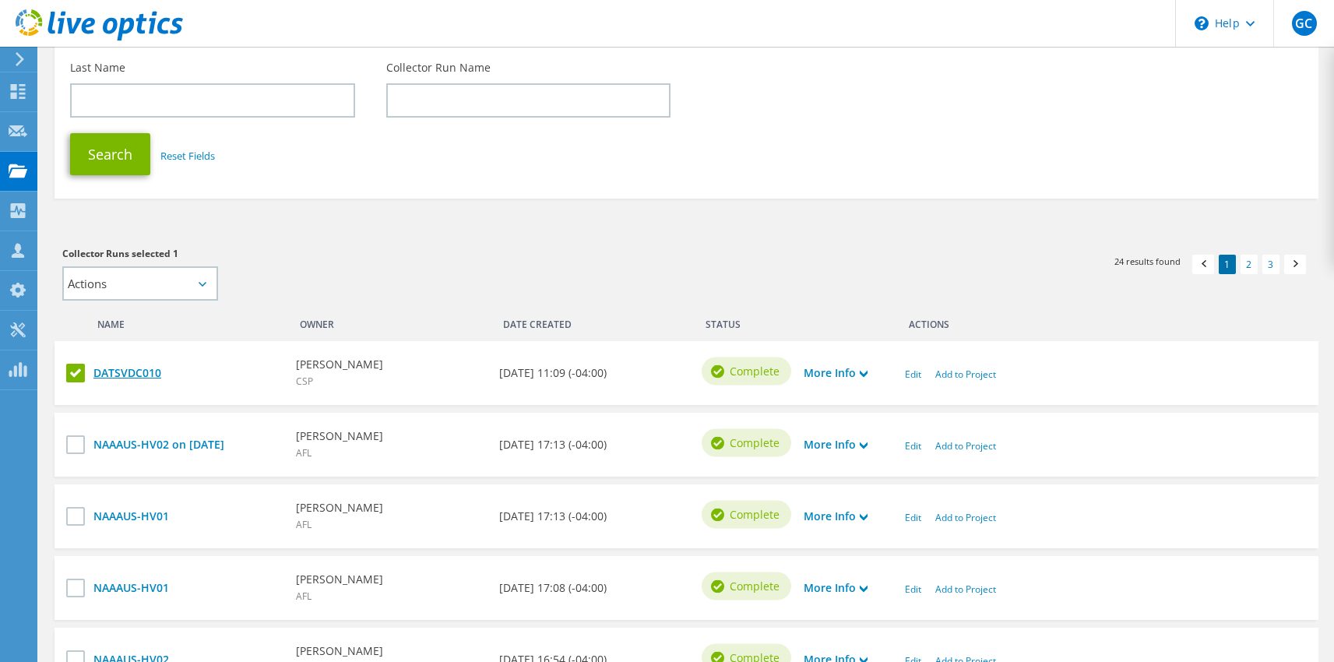
click at [124, 375] on link "DATSVDC010" at bounding box center [186, 373] width 187 height 17
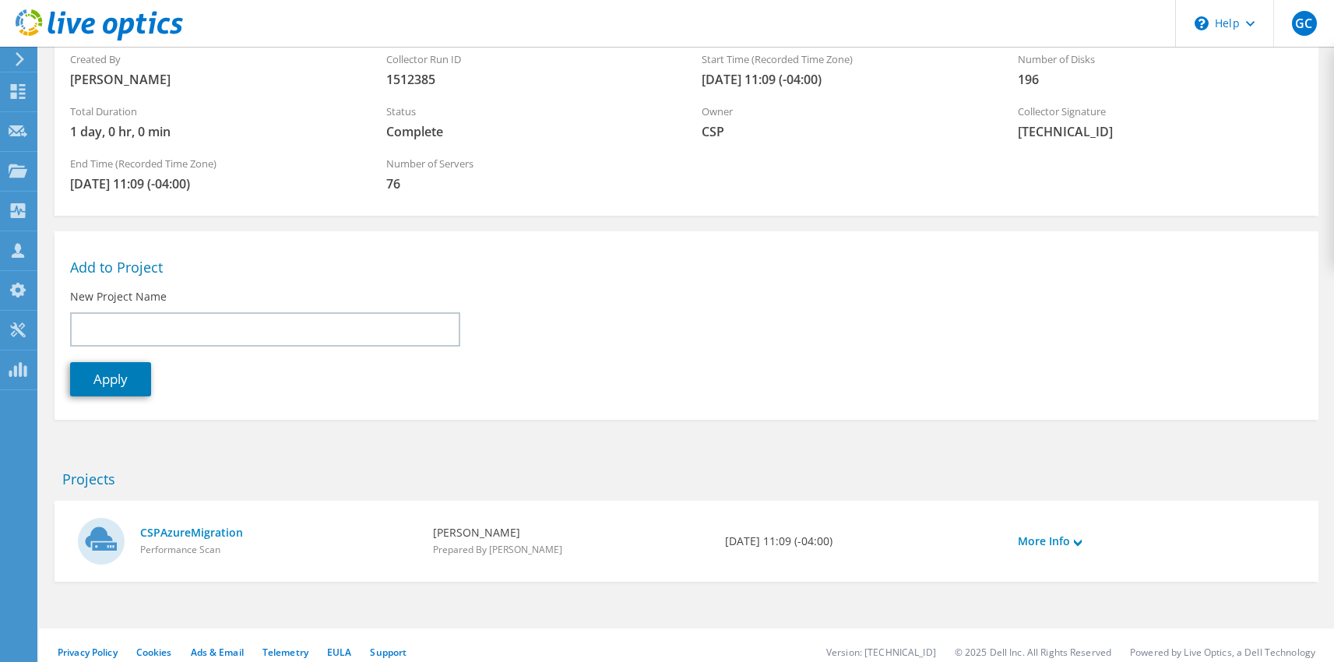
scroll to position [155, 0]
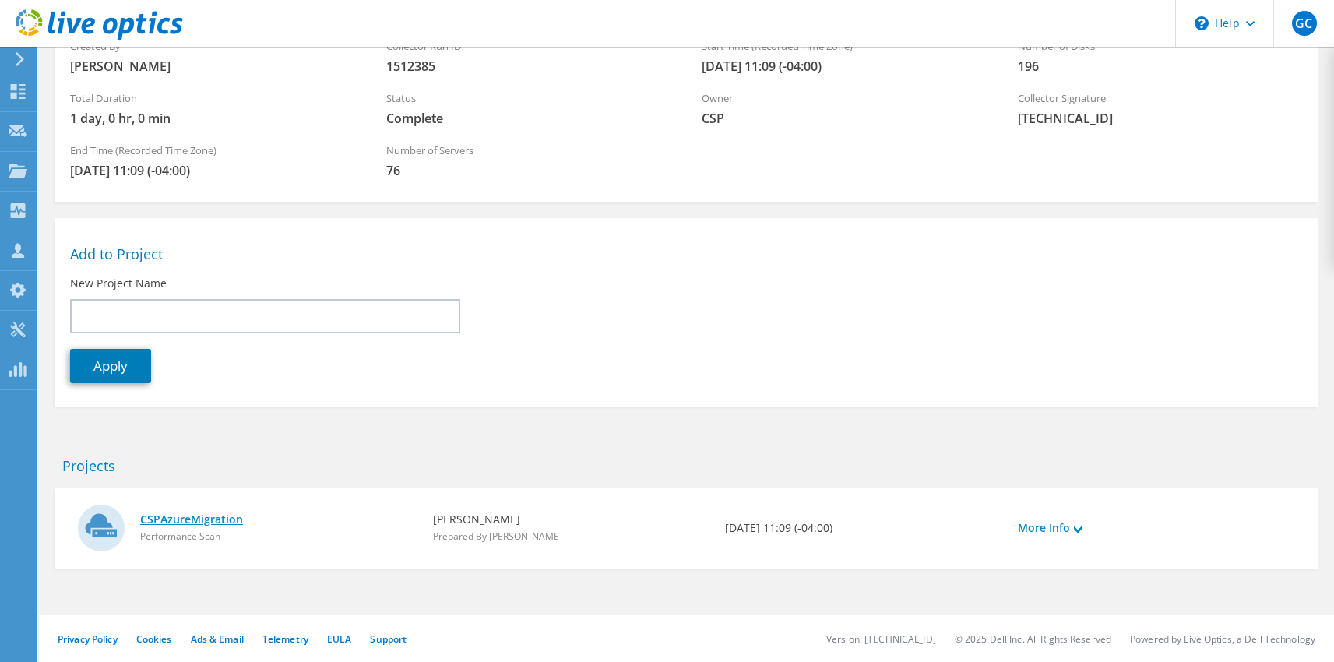
click at [220, 520] on link "CSPAzureMigration" at bounding box center [278, 519] width 277 height 17
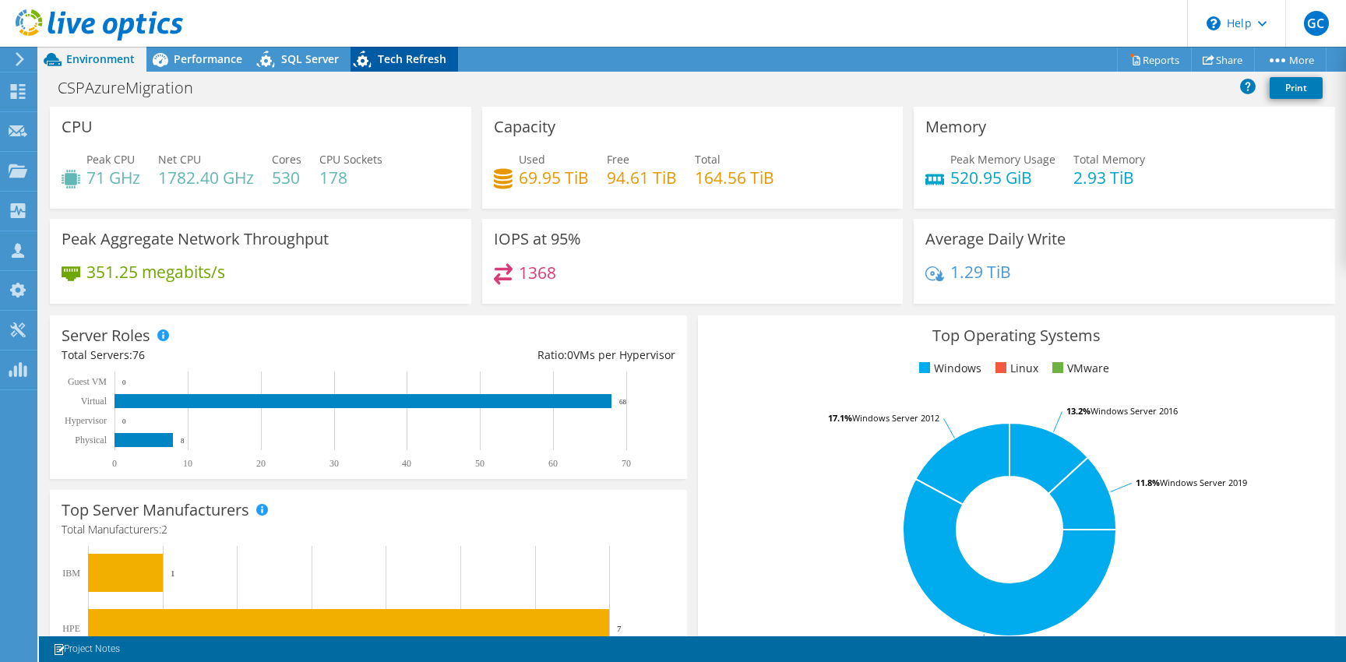
click at [389, 52] on span "Tech Refresh" at bounding box center [412, 58] width 69 height 15
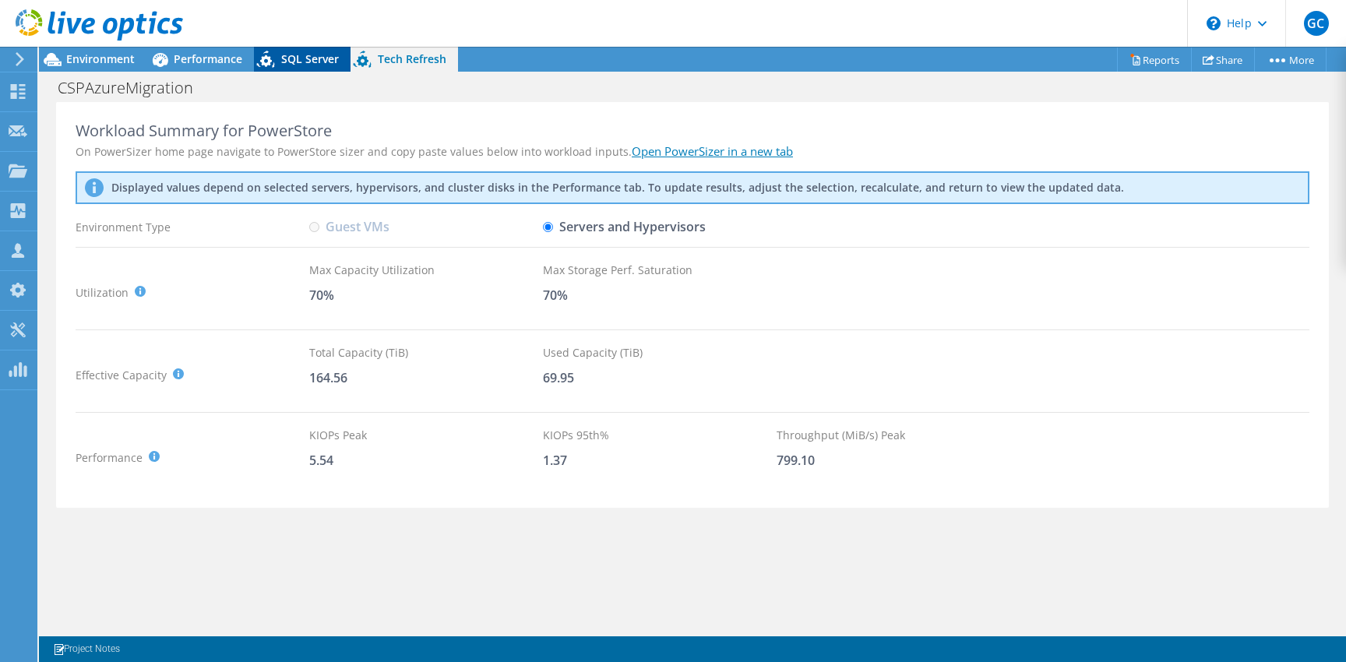
click at [280, 58] on icon at bounding box center [267, 62] width 27 height 32
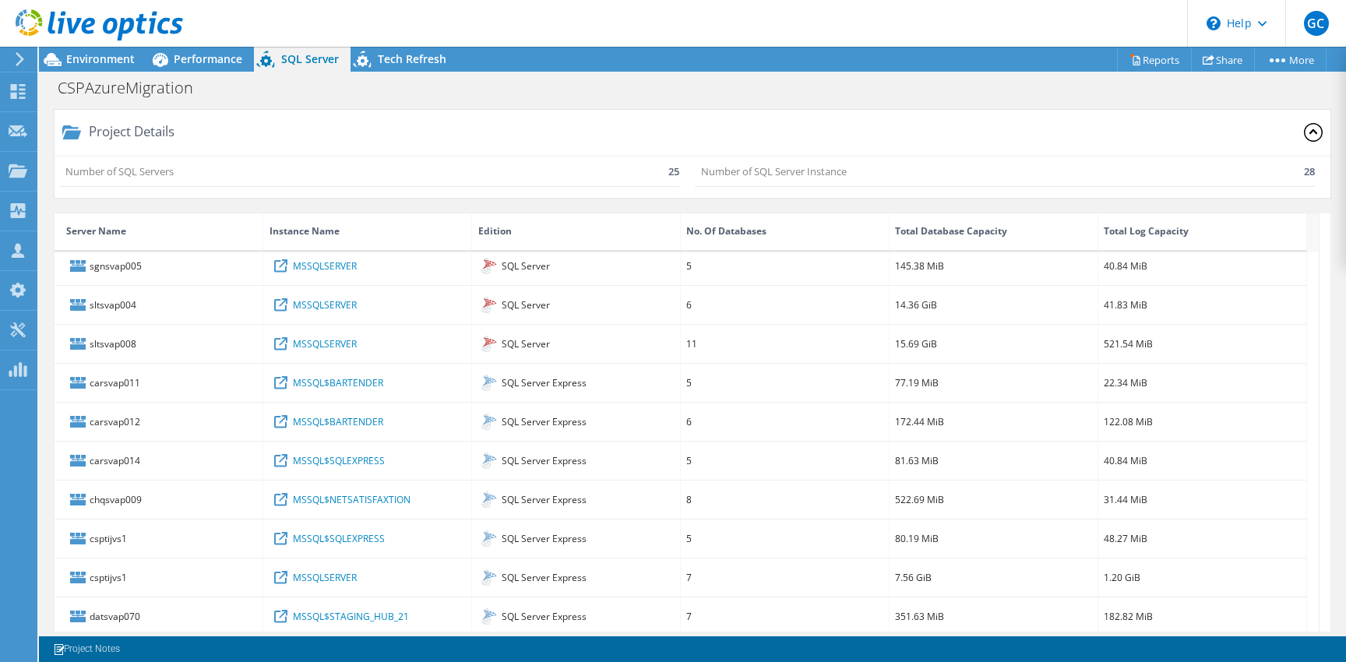
scroll to position [645, 0]
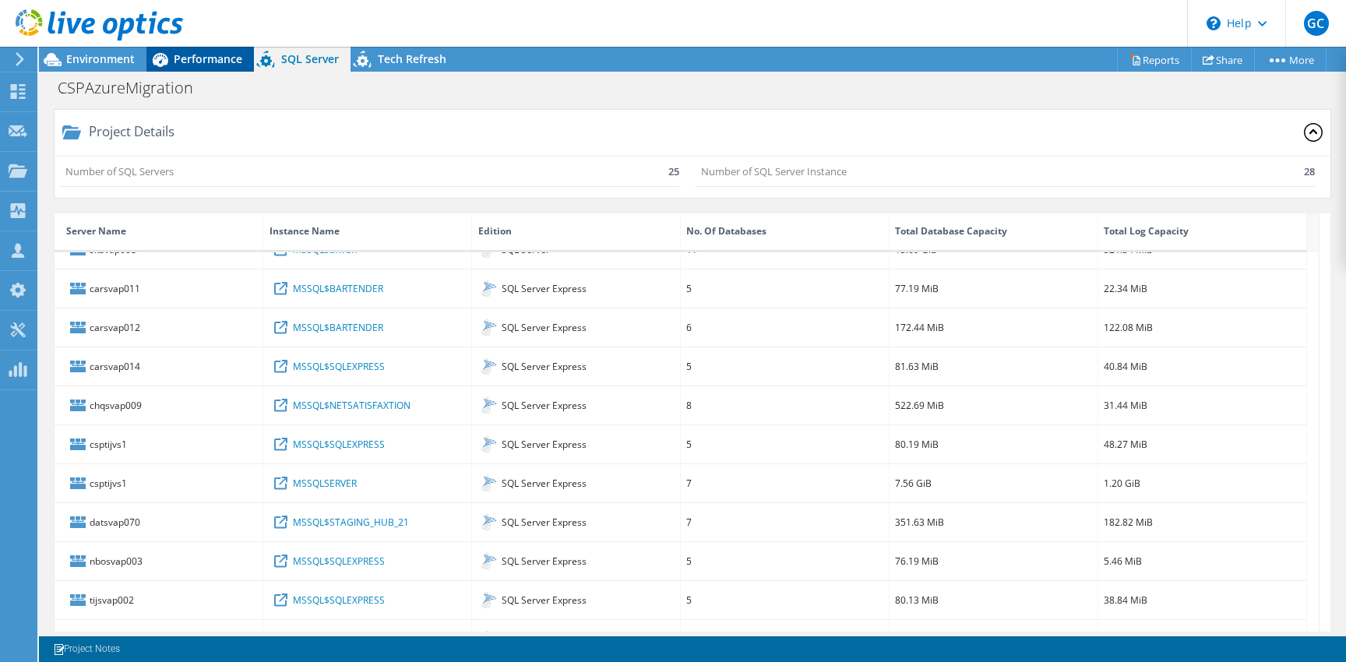
click at [204, 62] on span "Performance" at bounding box center [208, 58] width 69 height 15
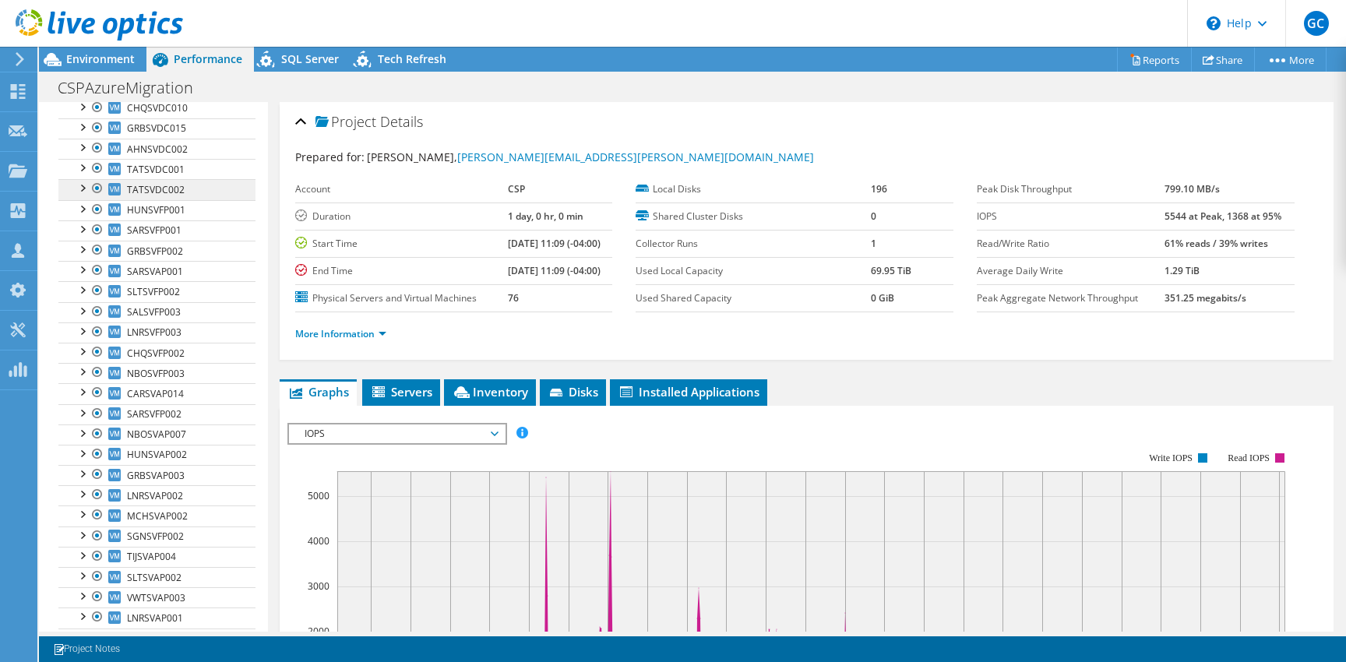
scroll to position [1205, 0]
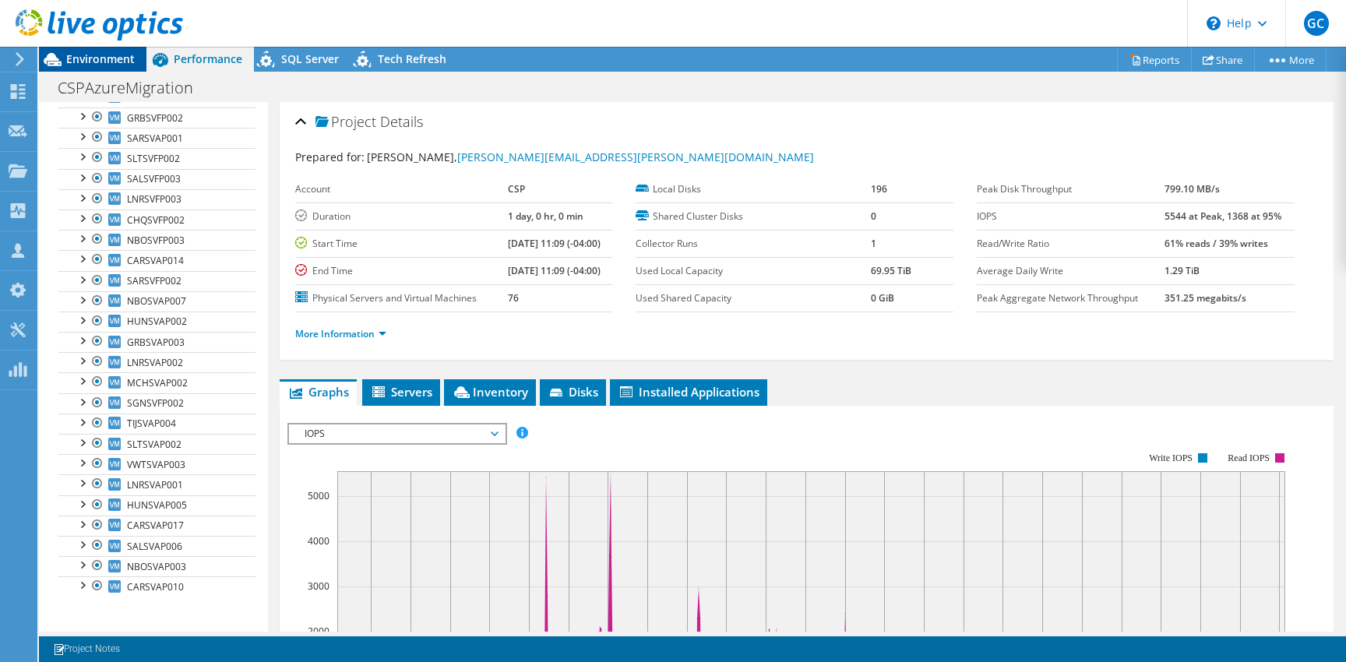
click at [120, 64] on span "Environment" at bounding box center [100, 58] width 69 height 15
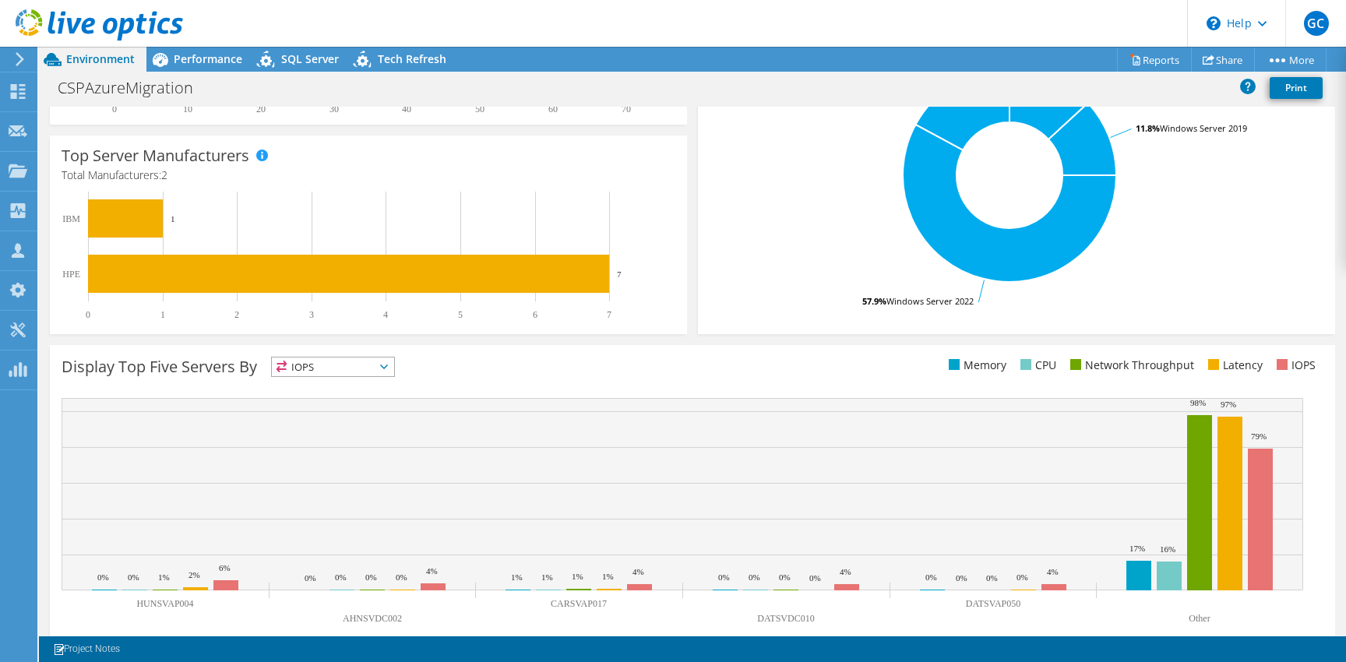
scroll to position [378, 0]
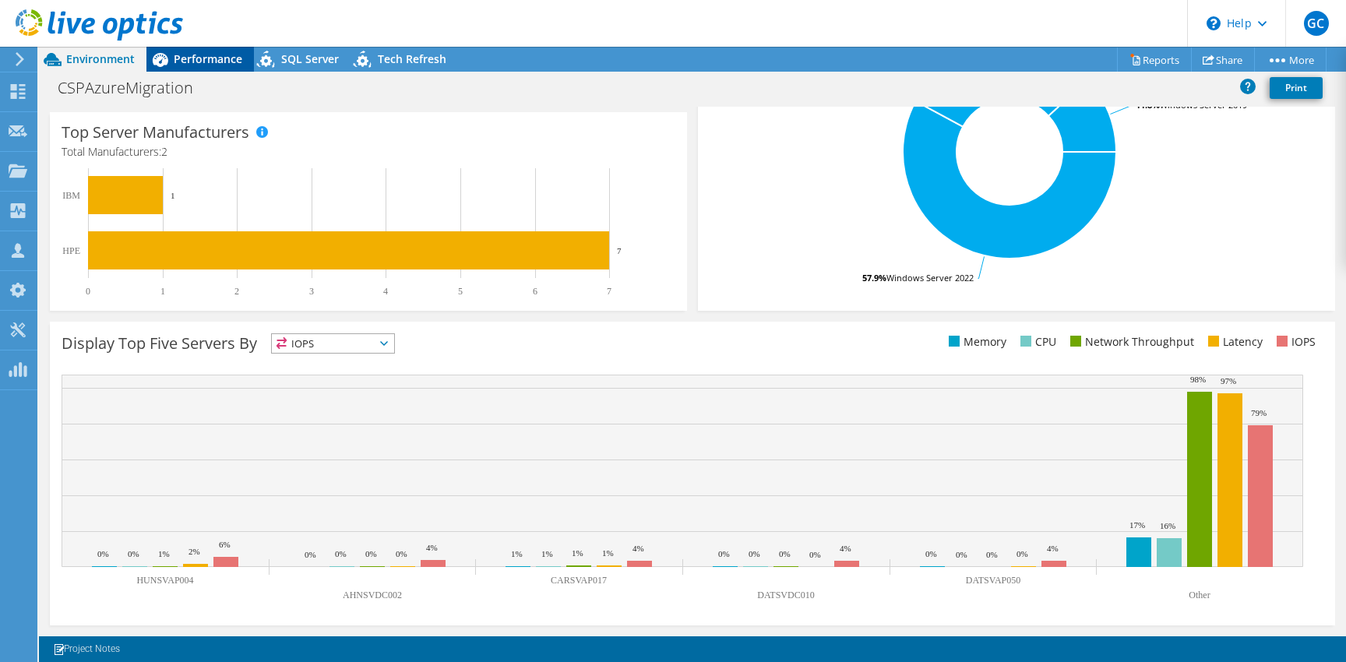
click at [206, 65] on span "Performance" at bounding box center [208, 58] width 69 height 15
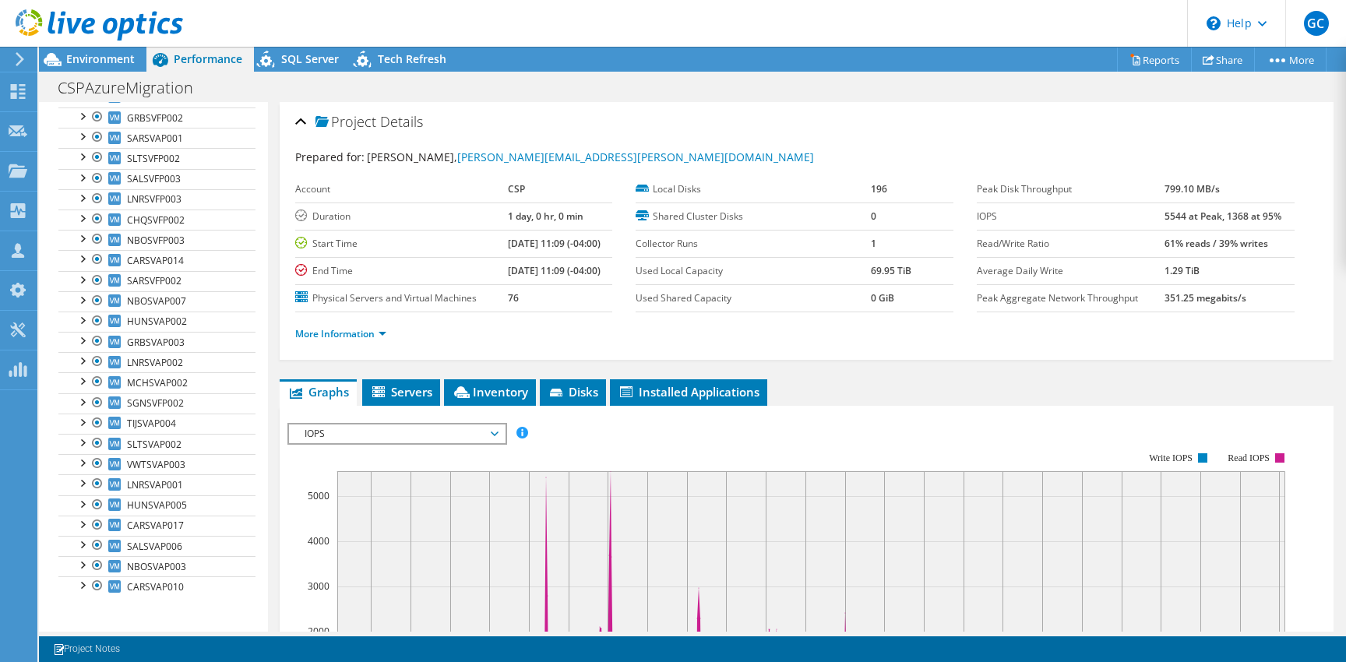
scroll to position [0, 0]
click at [322, 333] on link "More Information" at bounding box center [340, 333] width 91 height 13
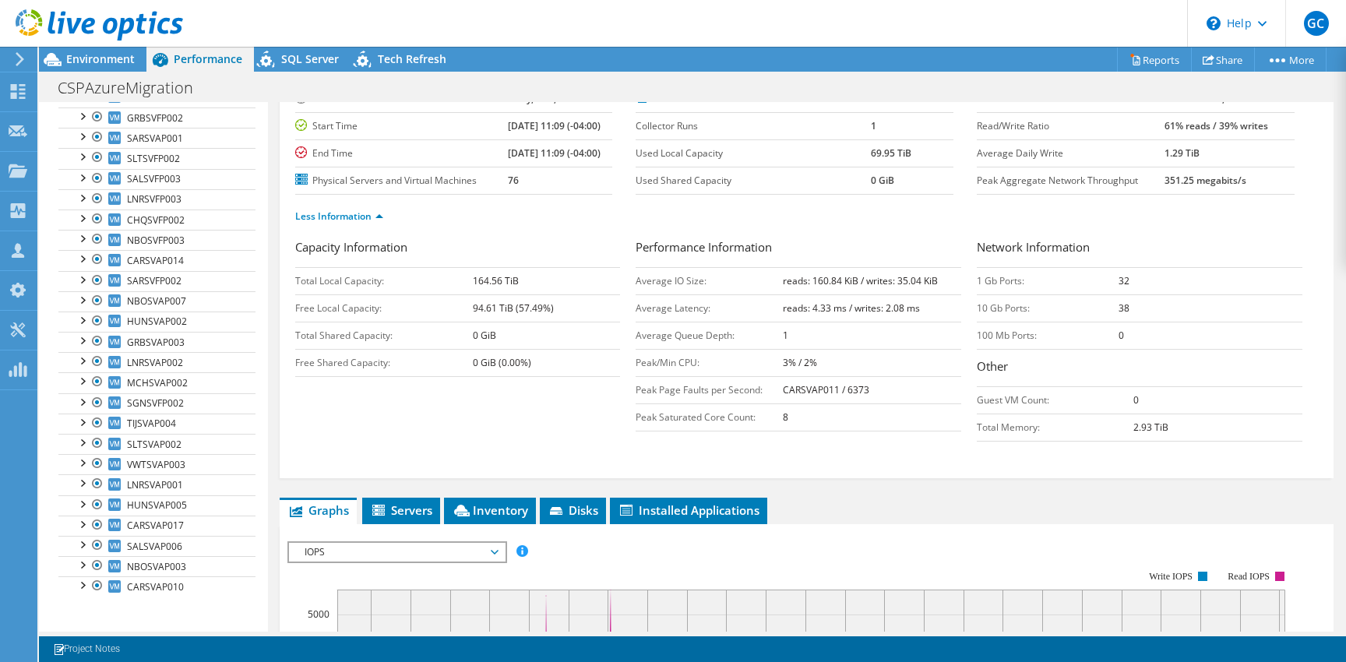
scroll to position [121, 0]
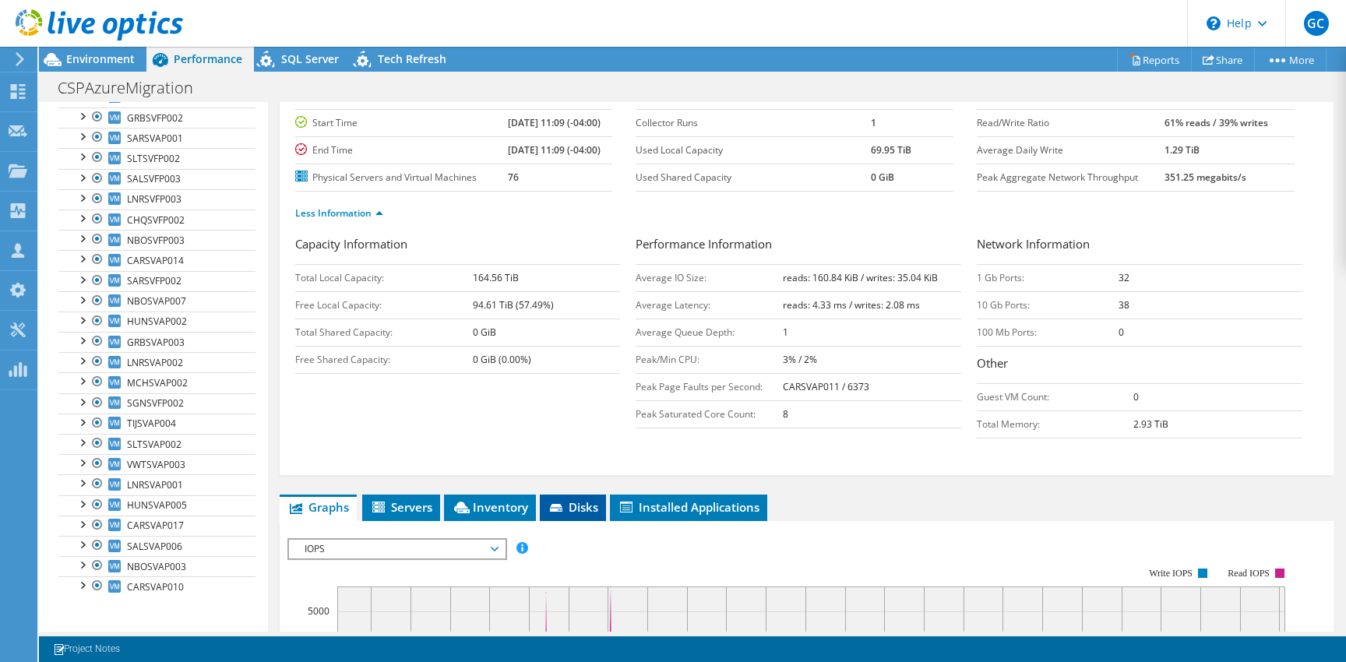
click at [562, 504] on icon at bounding box center [558, 509] width 16 height 10
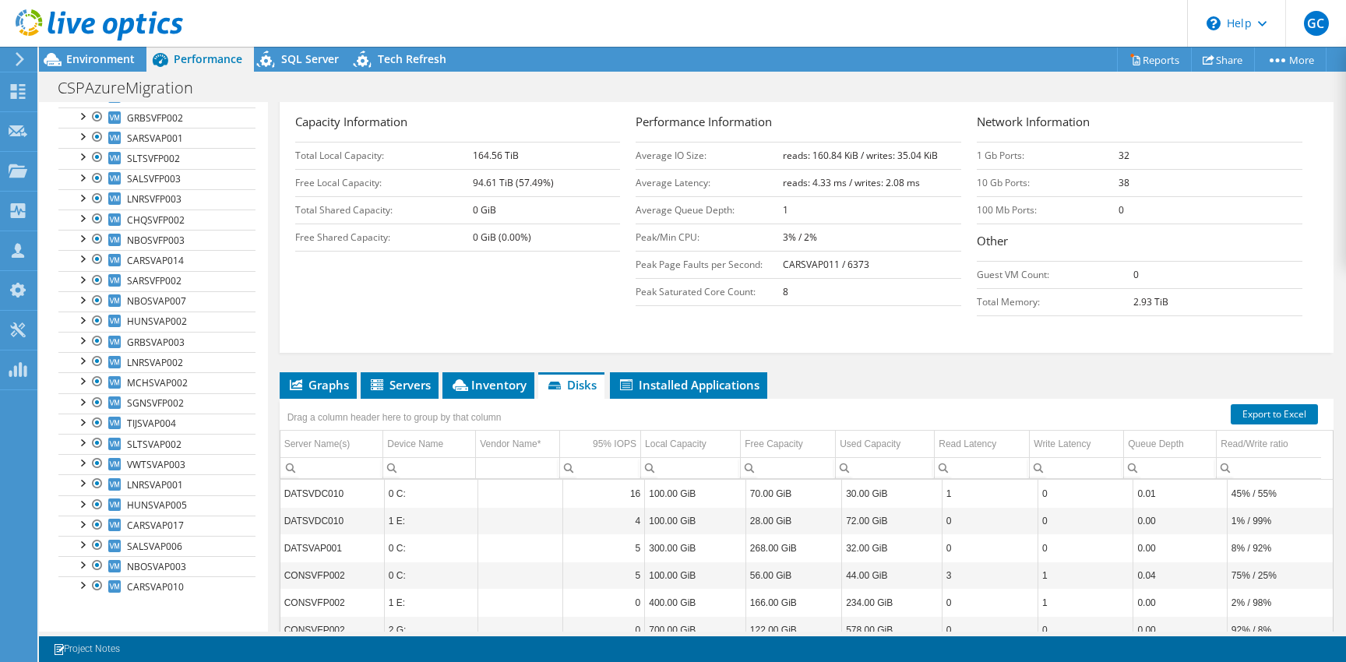
scroll to position [400, 0]
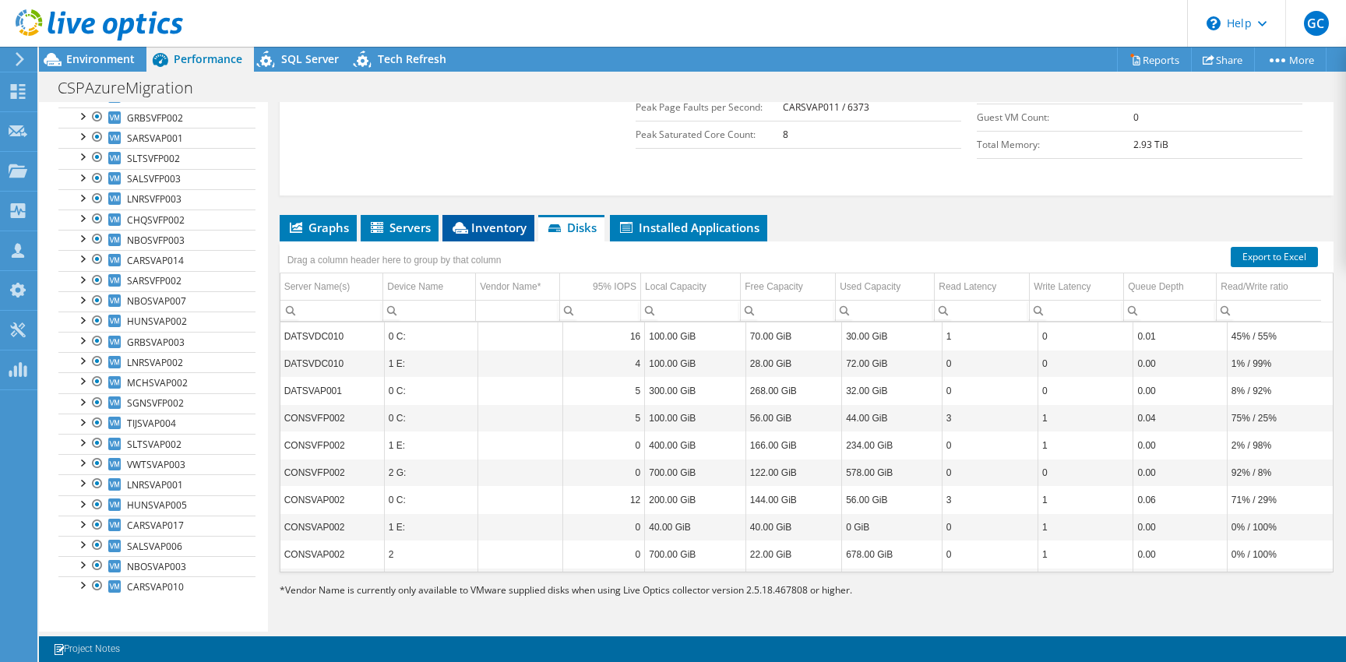
click at [488, 233] on span "Inventory" at bounding box center [488, 228] width 76 height 16
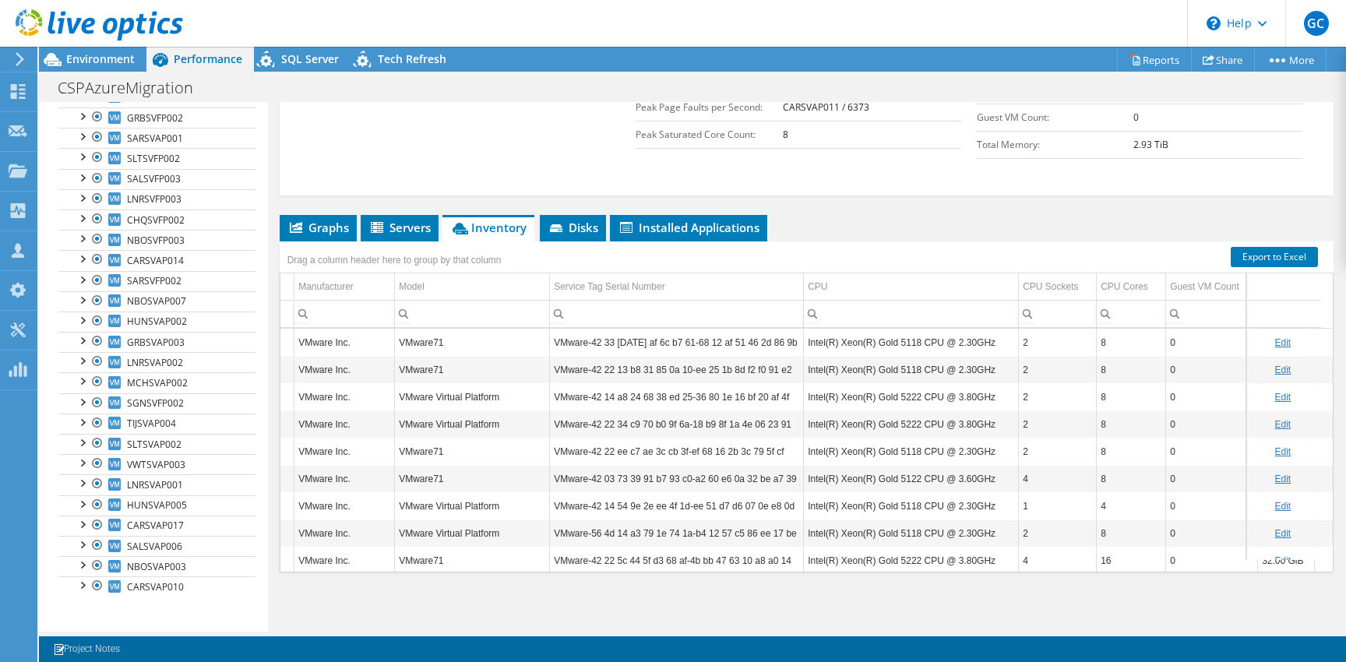
scroll to position [0, 0]
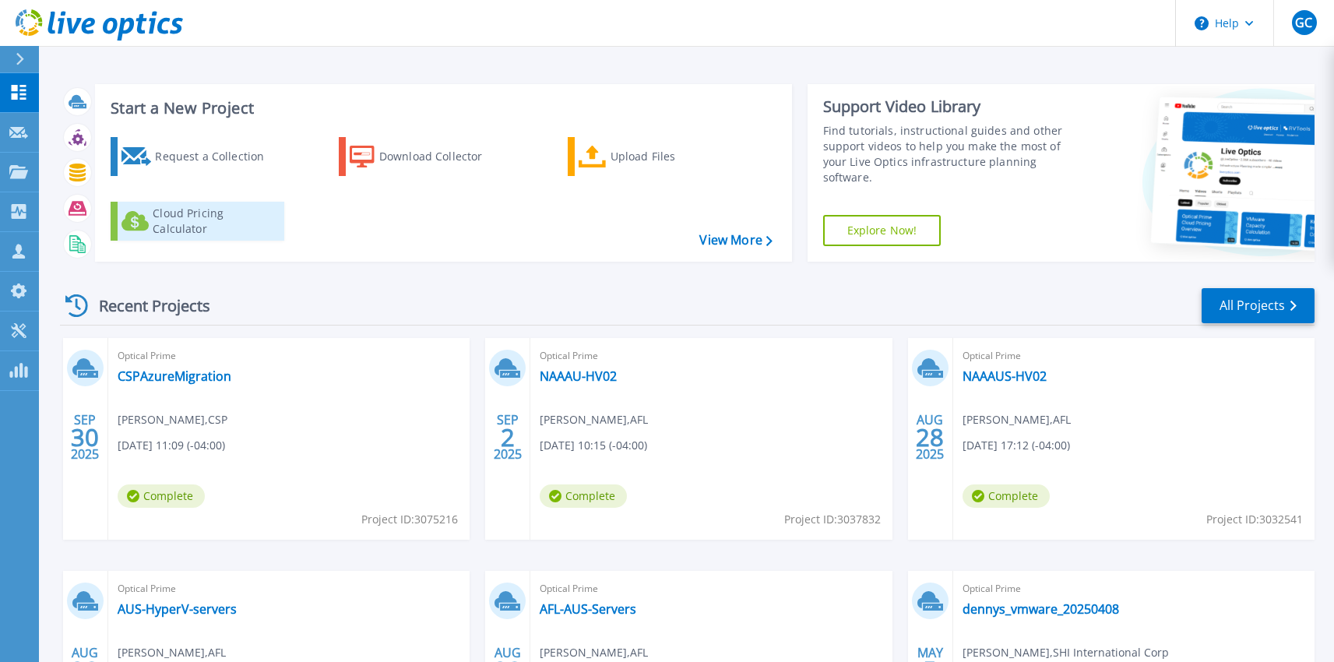
click at [211, 222] on div "Cloud Pricing Calculator" at bounding box center [215, 221] width 125 height 31
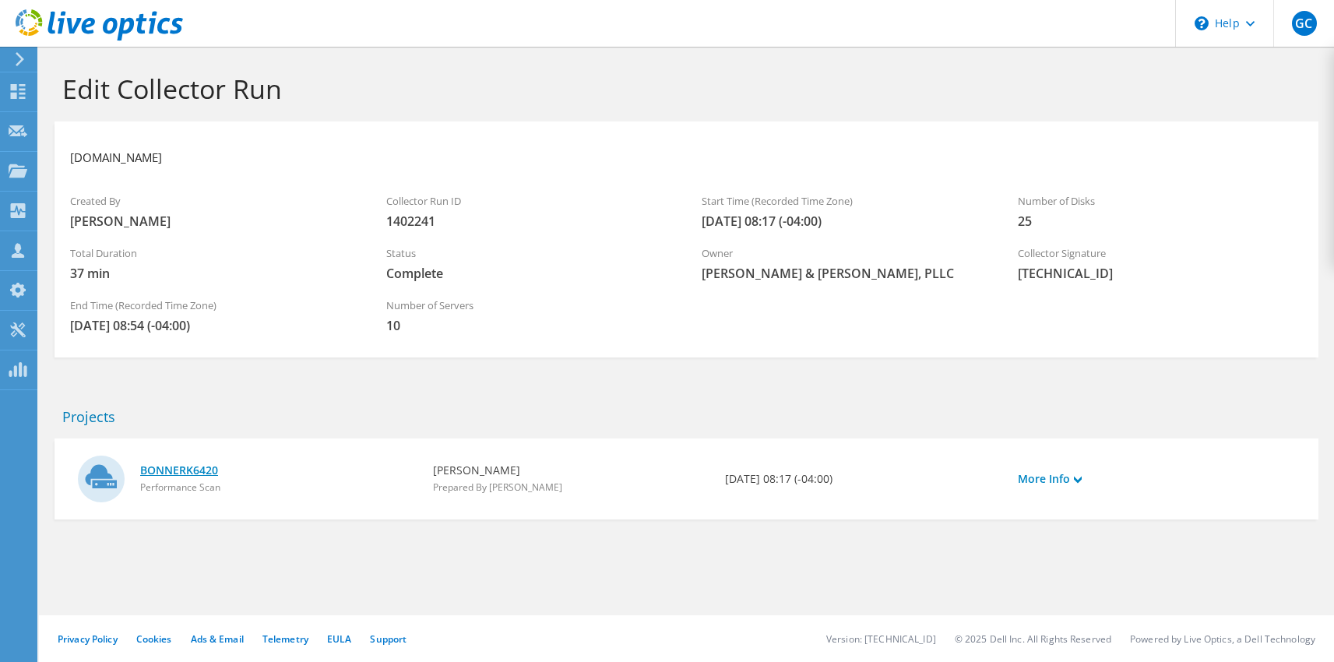
click at [195, 470] on link "BONNERK6420" at bounding box center [278, 470] width 277 height 17
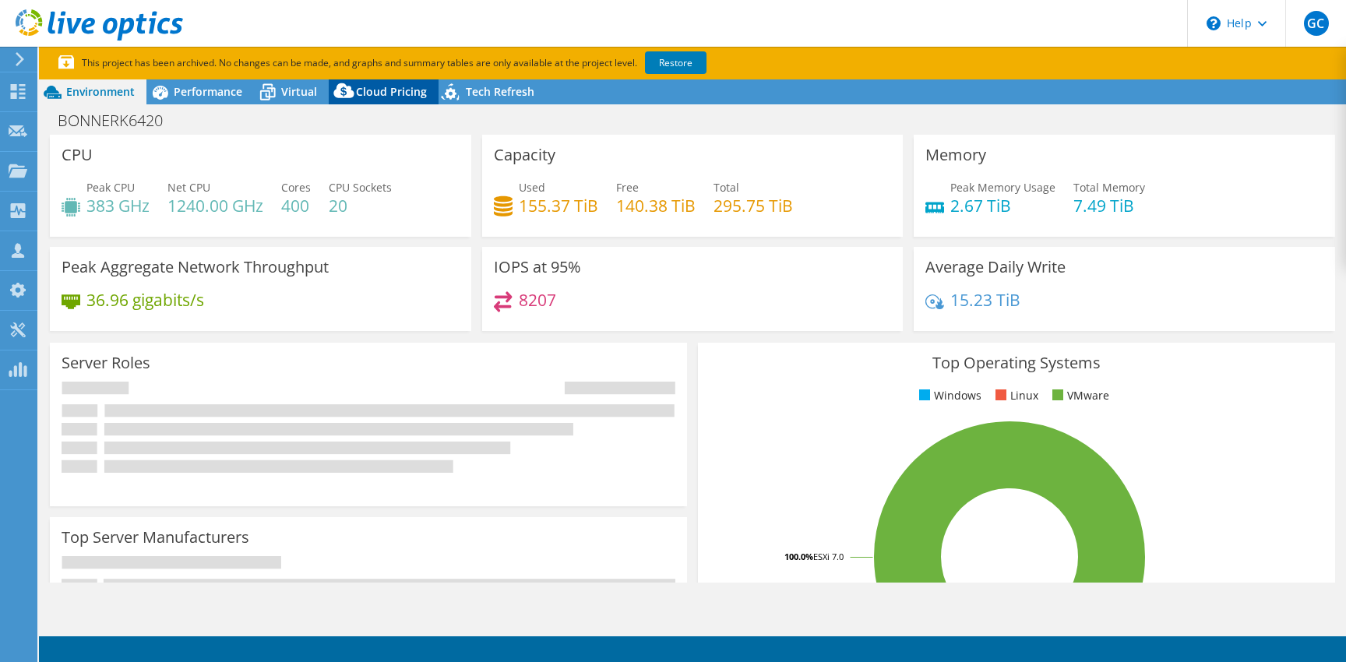
select select "USD"
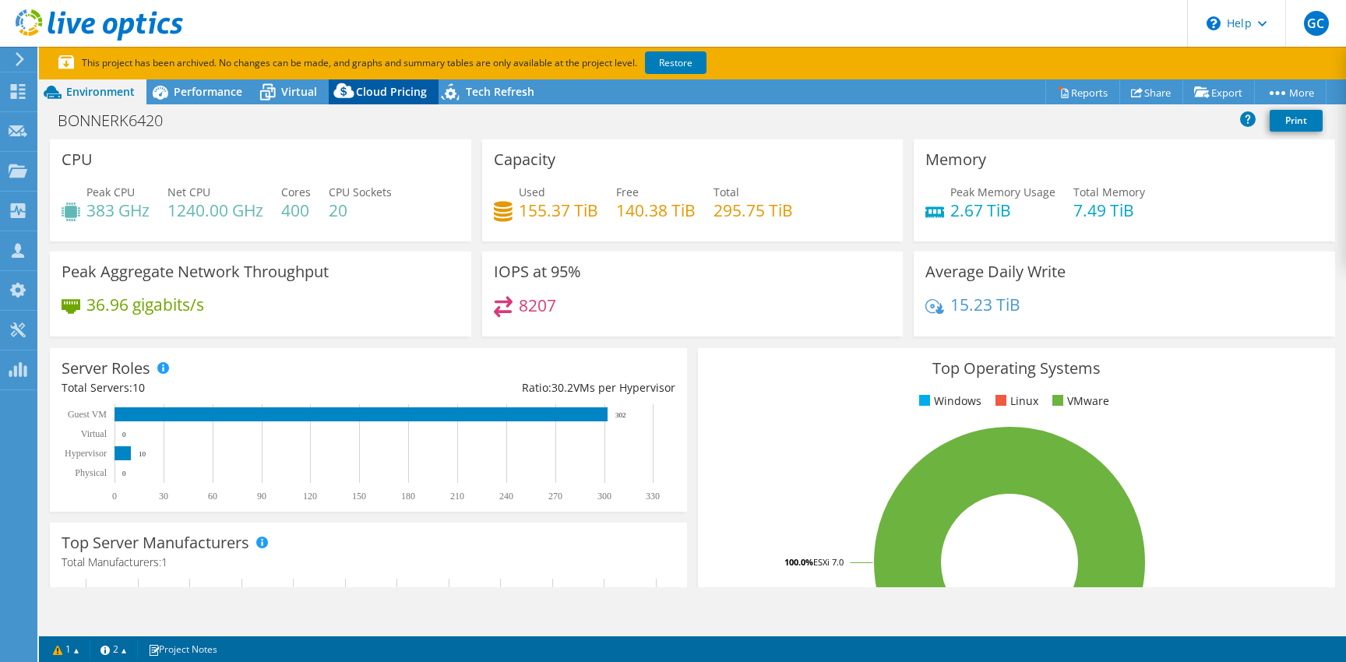
click at [375, 93] on span "Cloud Pricing" at bounding box center [391, 91] width 71 height 15
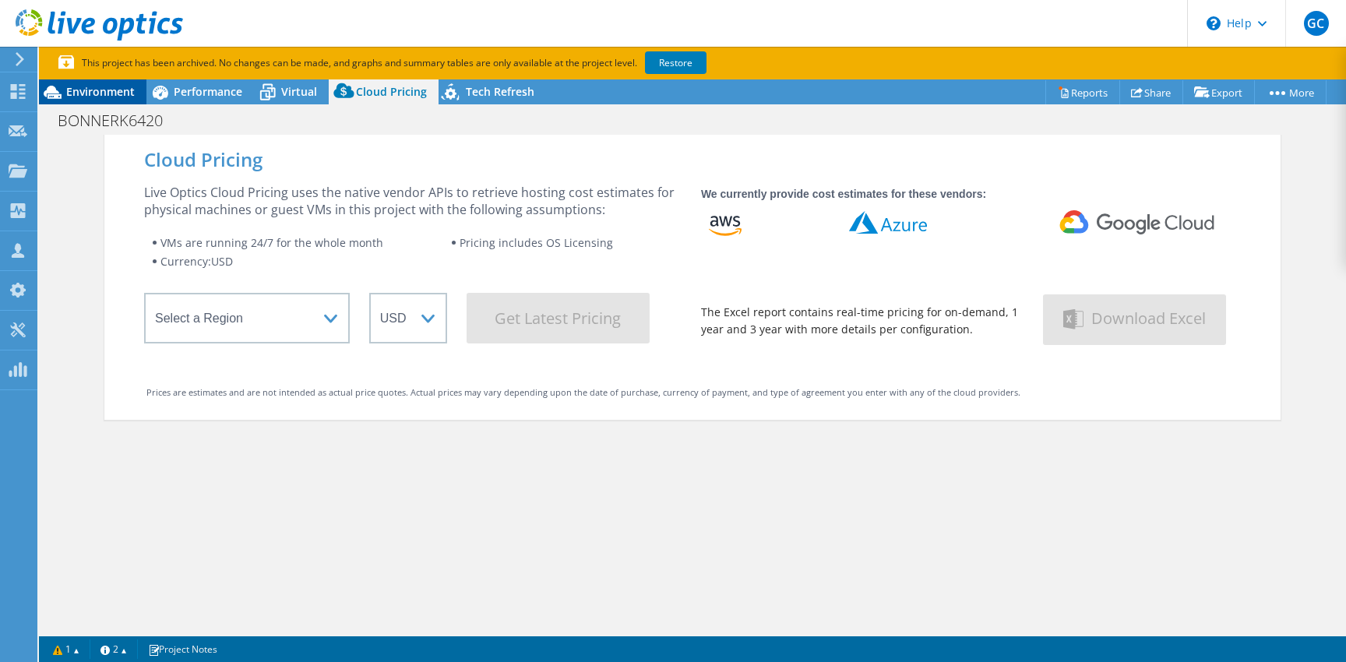
click at [86, 91] on span "Environment" at bounding box center [100, 91] width 69 height 15
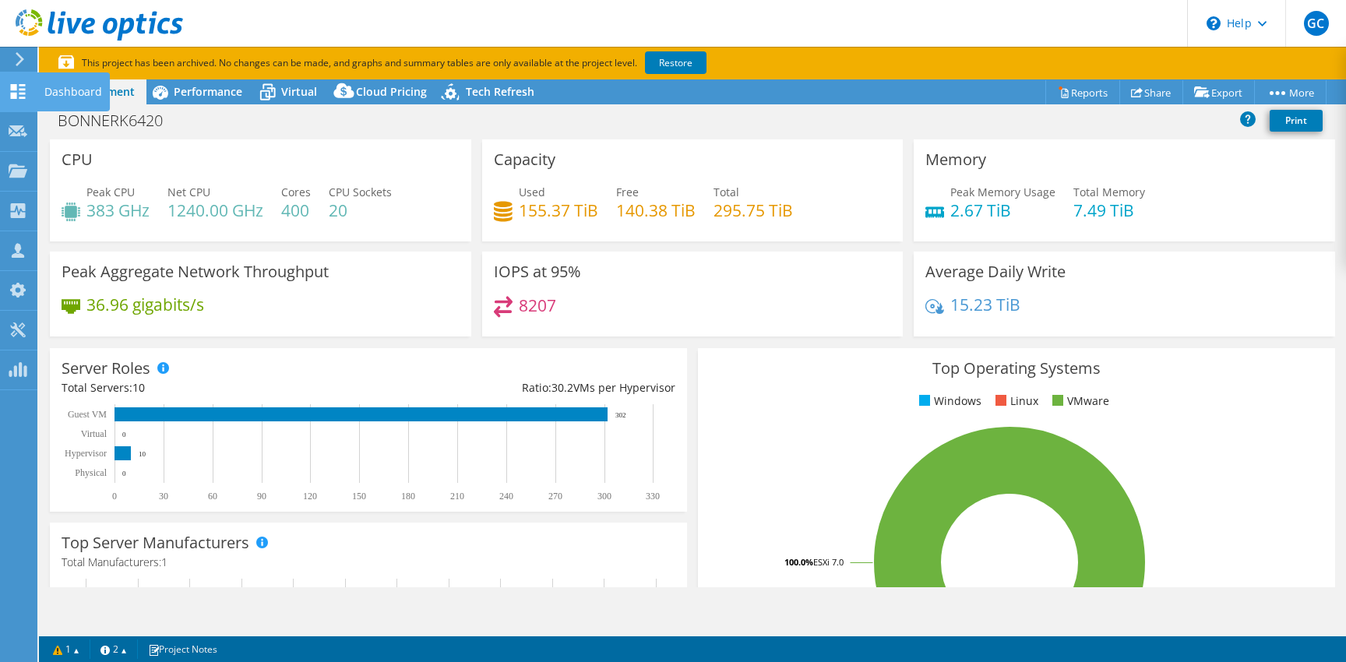
click at [15, 91] on icon at bounding box center [18, 91] width 19 height 15
